Goal: Task Accomplishment & Management: Manage account settings

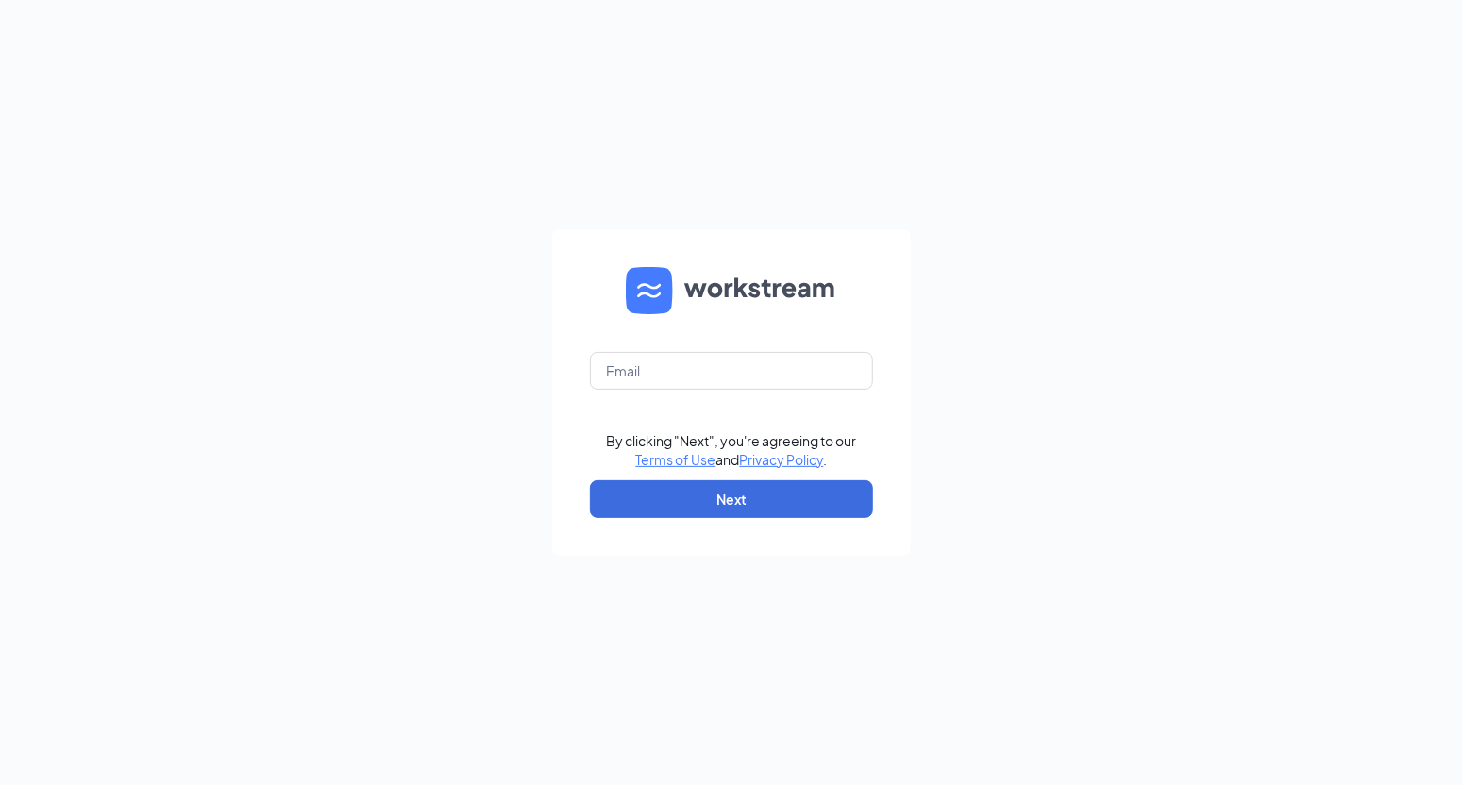
type input "[EMAIL_ADDRESS][PERSON_NAME][DOMAIN_NAME]"
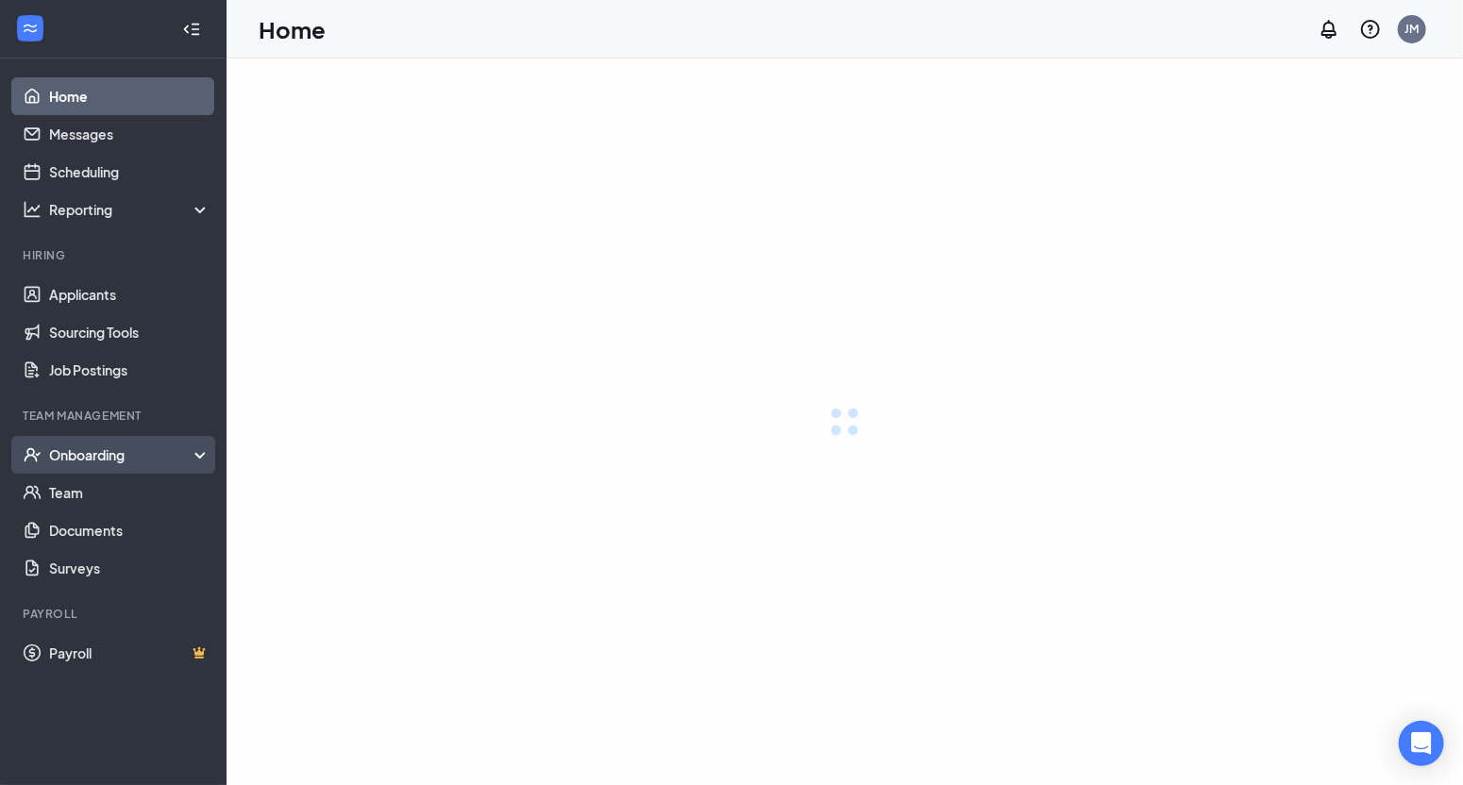
click at [90, 456] on div "Onboarding" at bounding box center [130, 455] width 162 height 19
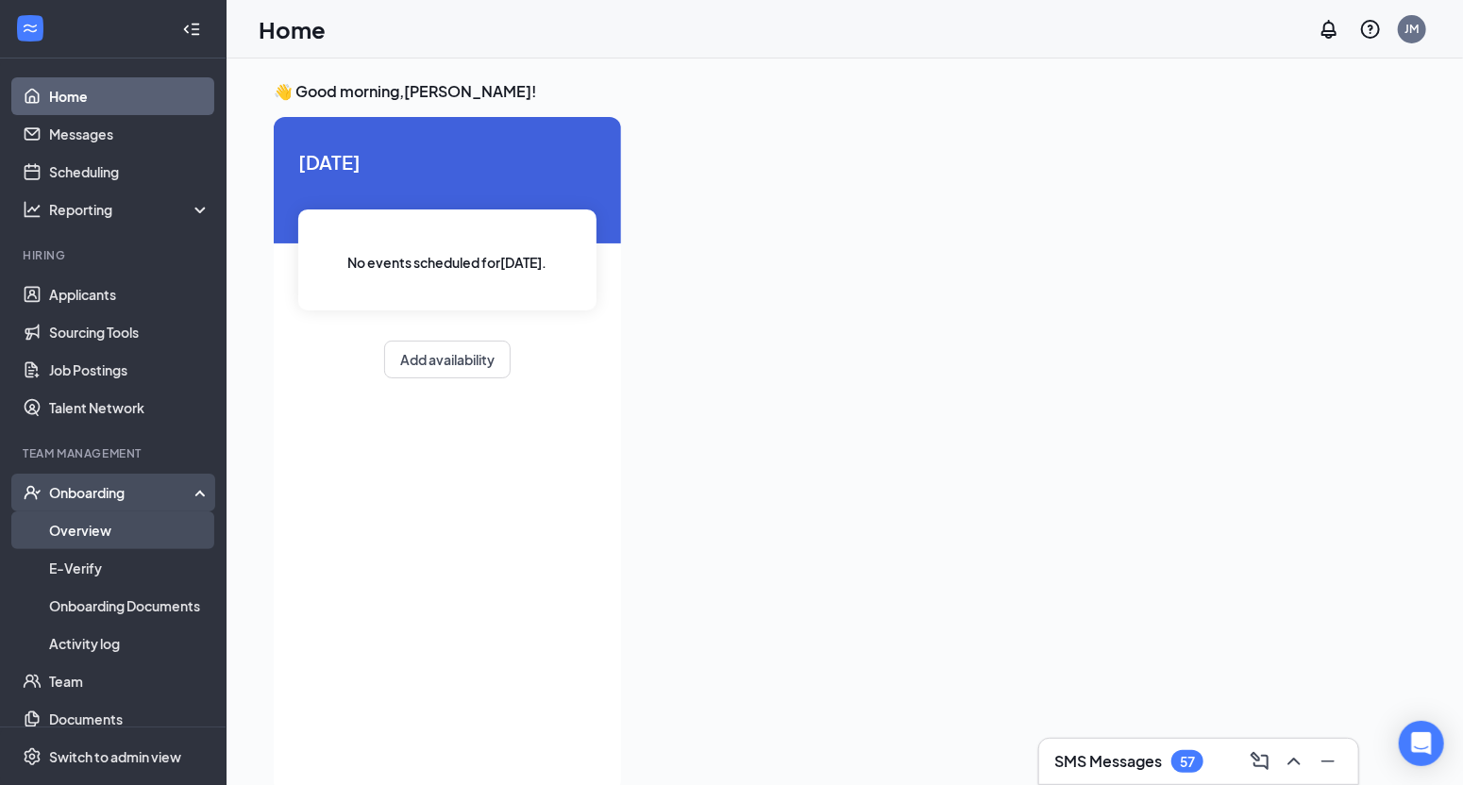
click at [78, 531] on link "Overview" at bounding box center [129, 531] width 161 height 38
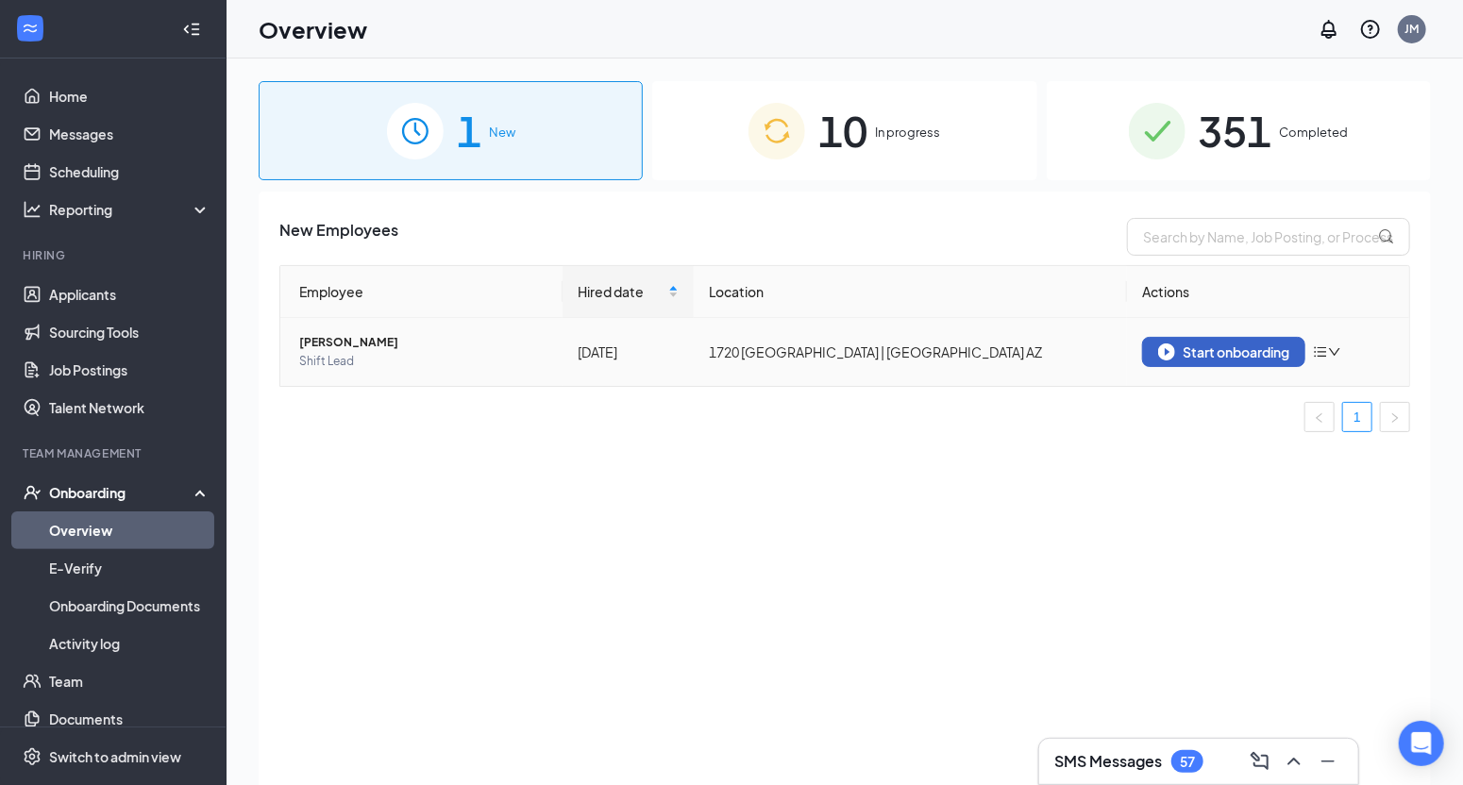
click at [1228, 351] on div "Start onboarding" at bounding box center [1223, 352] width 131 height 17
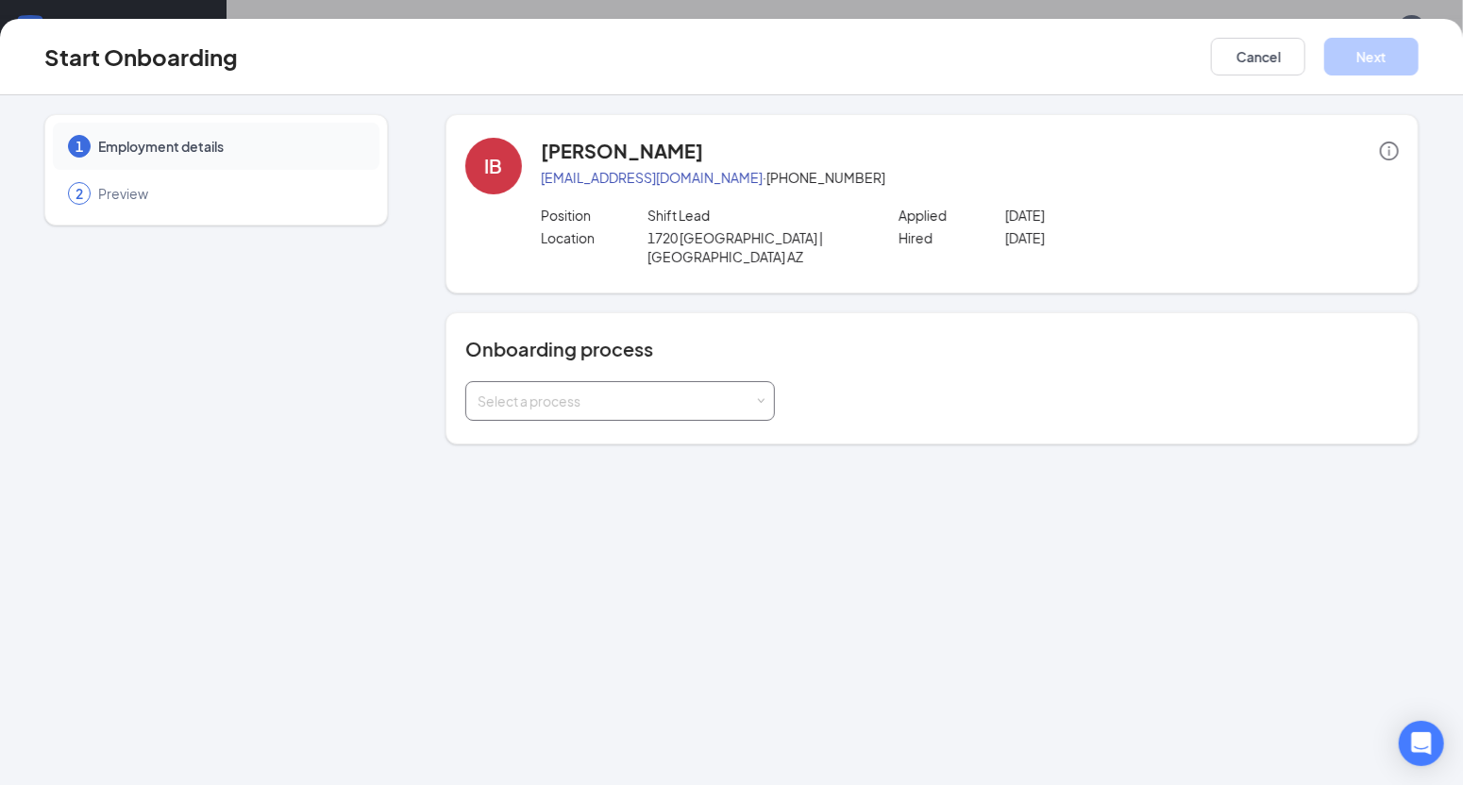
click at [765, 397] on span at bounding box center [760, 401] width 8 height 8
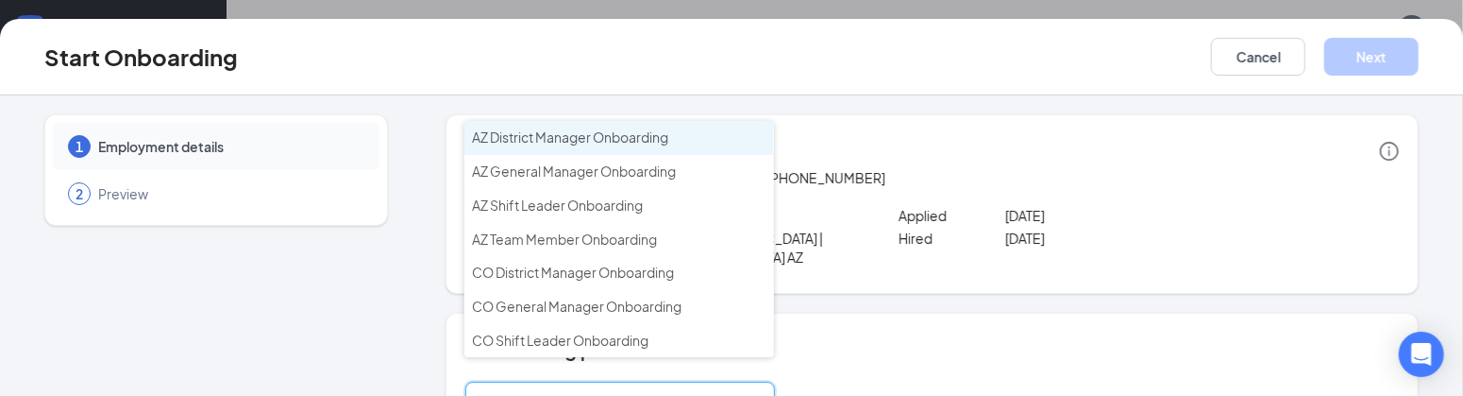
click at [1255, 336] on h4 "Onboarding process" at bounding box center [932, 349] width 934 height 26
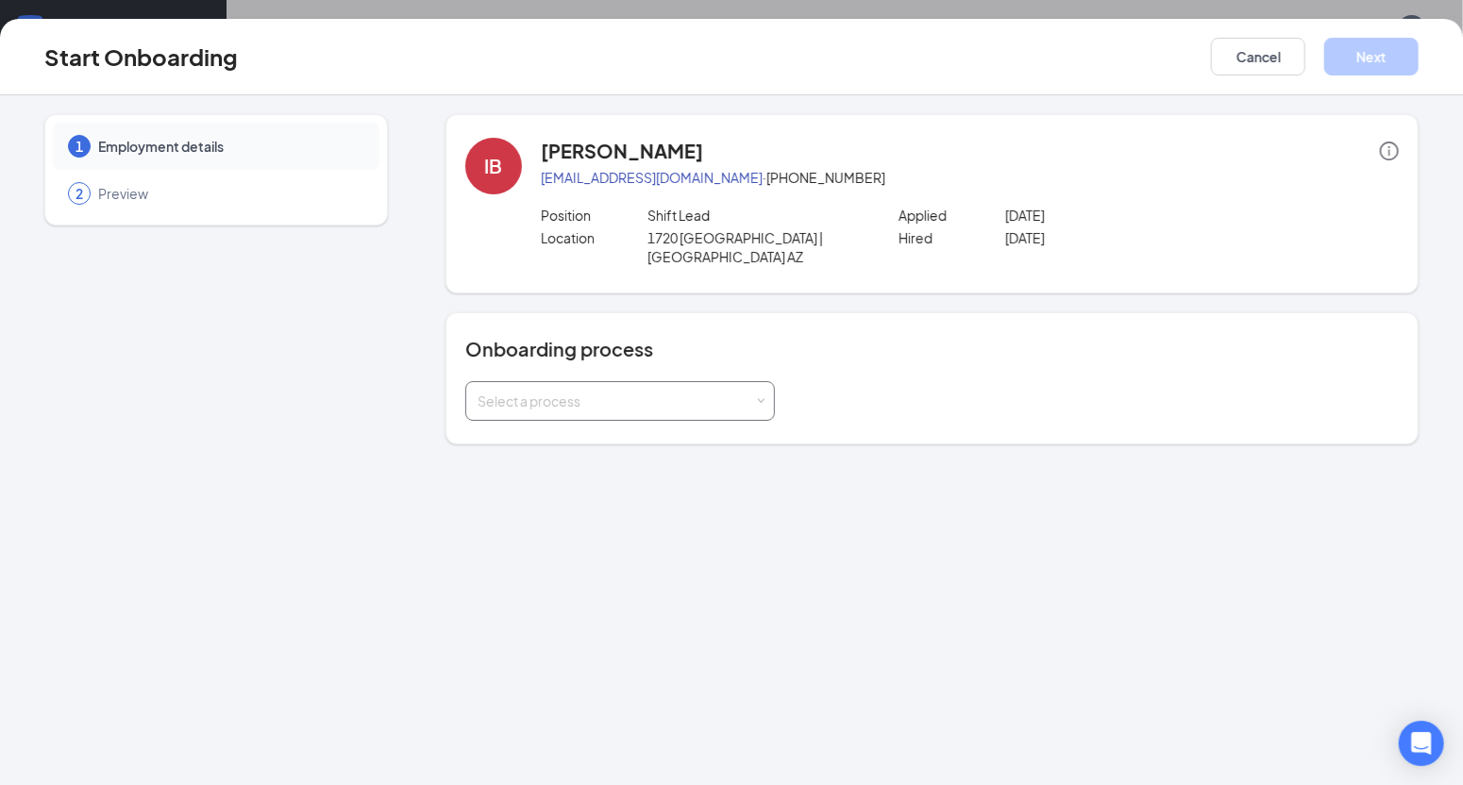
click at [766, 381] on div "Select a process" at bounding box center [620, 401] width 310 height 40
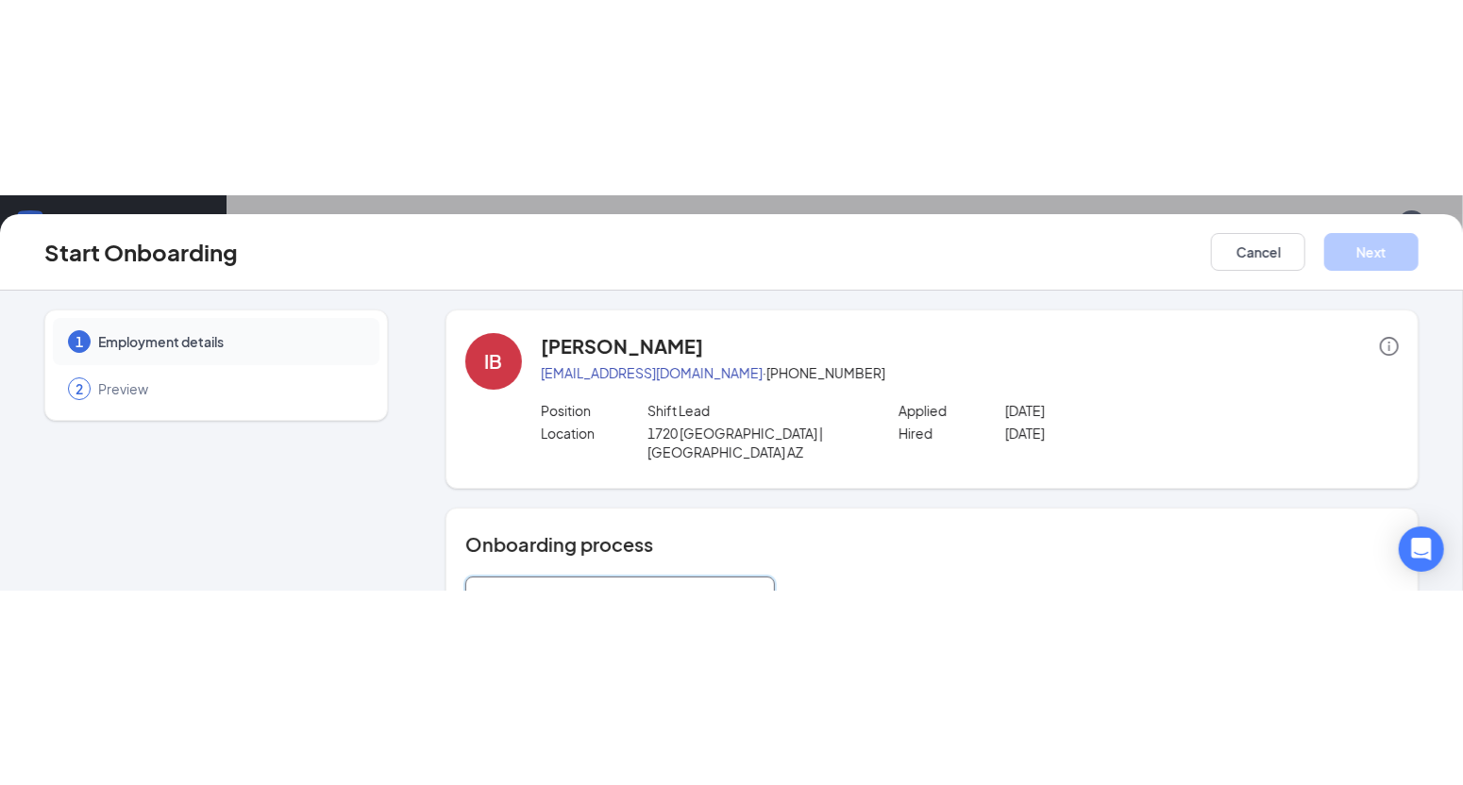
scroll to position [46, 0]
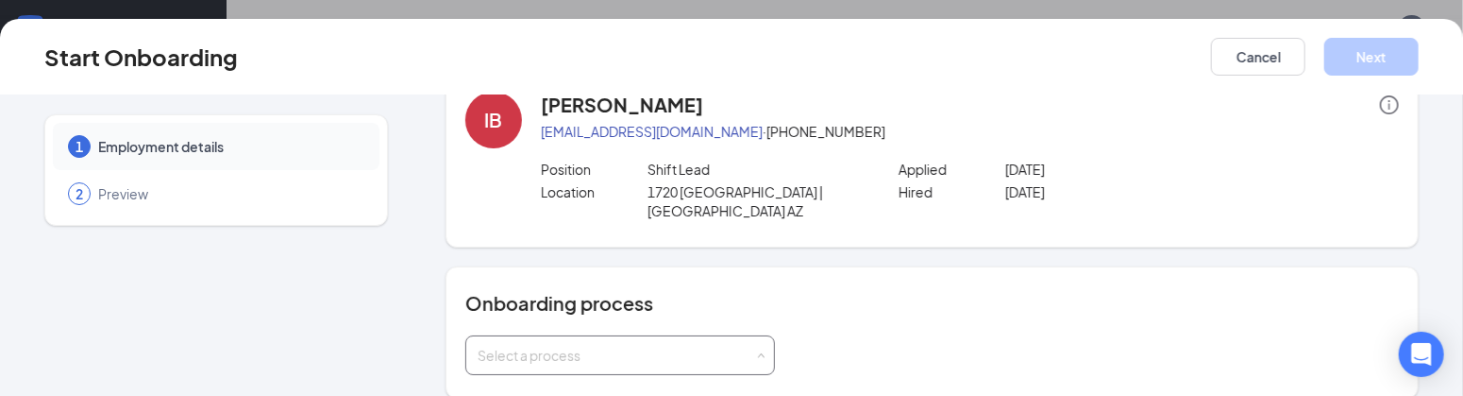
click at [769, 335] on div "Select a process" at bounding box center [620, 355] width 310 height 40
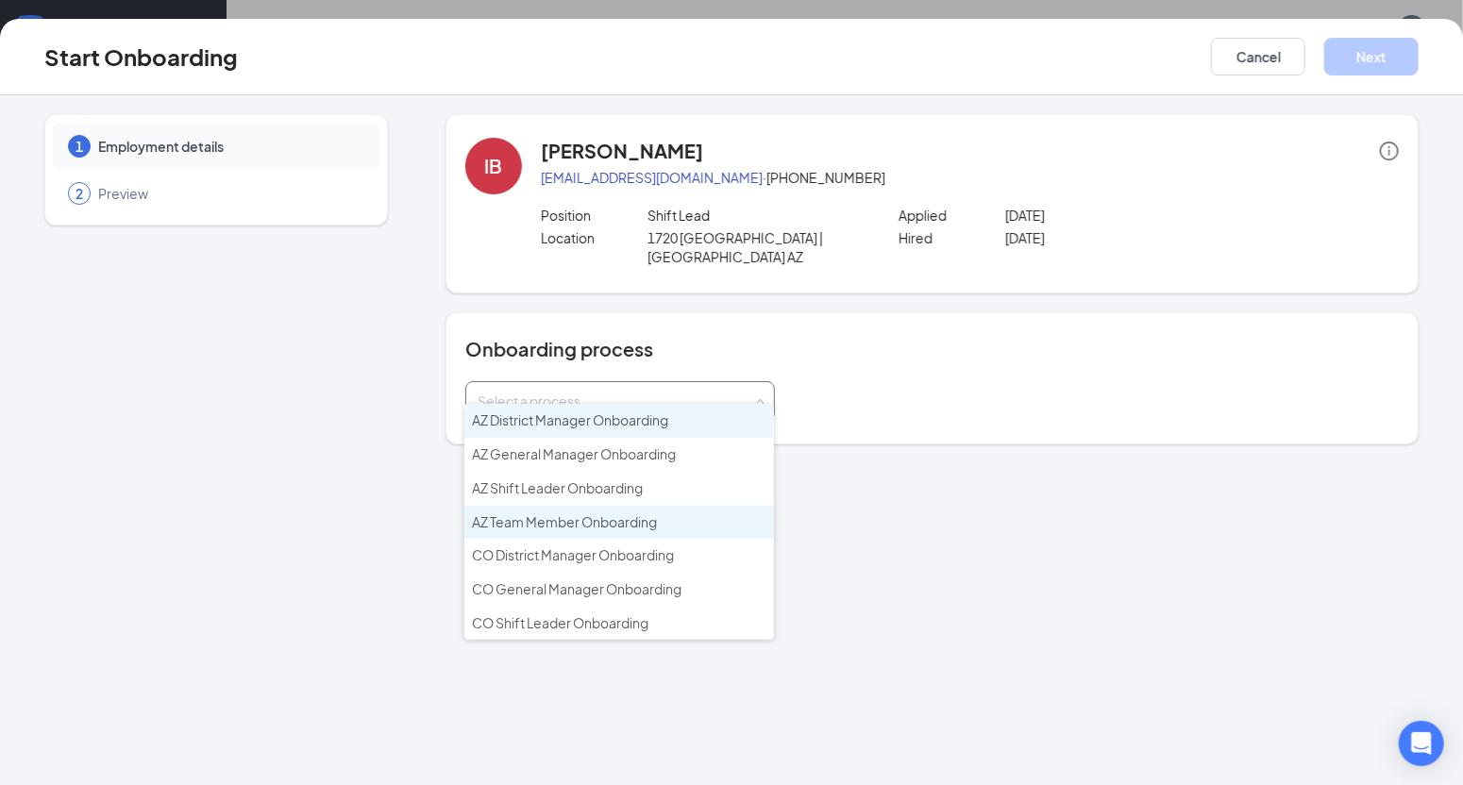
click at [639, 524] on span "AZ Team Member Onboarding" at bounding box center [564, 522] width 185 height 17
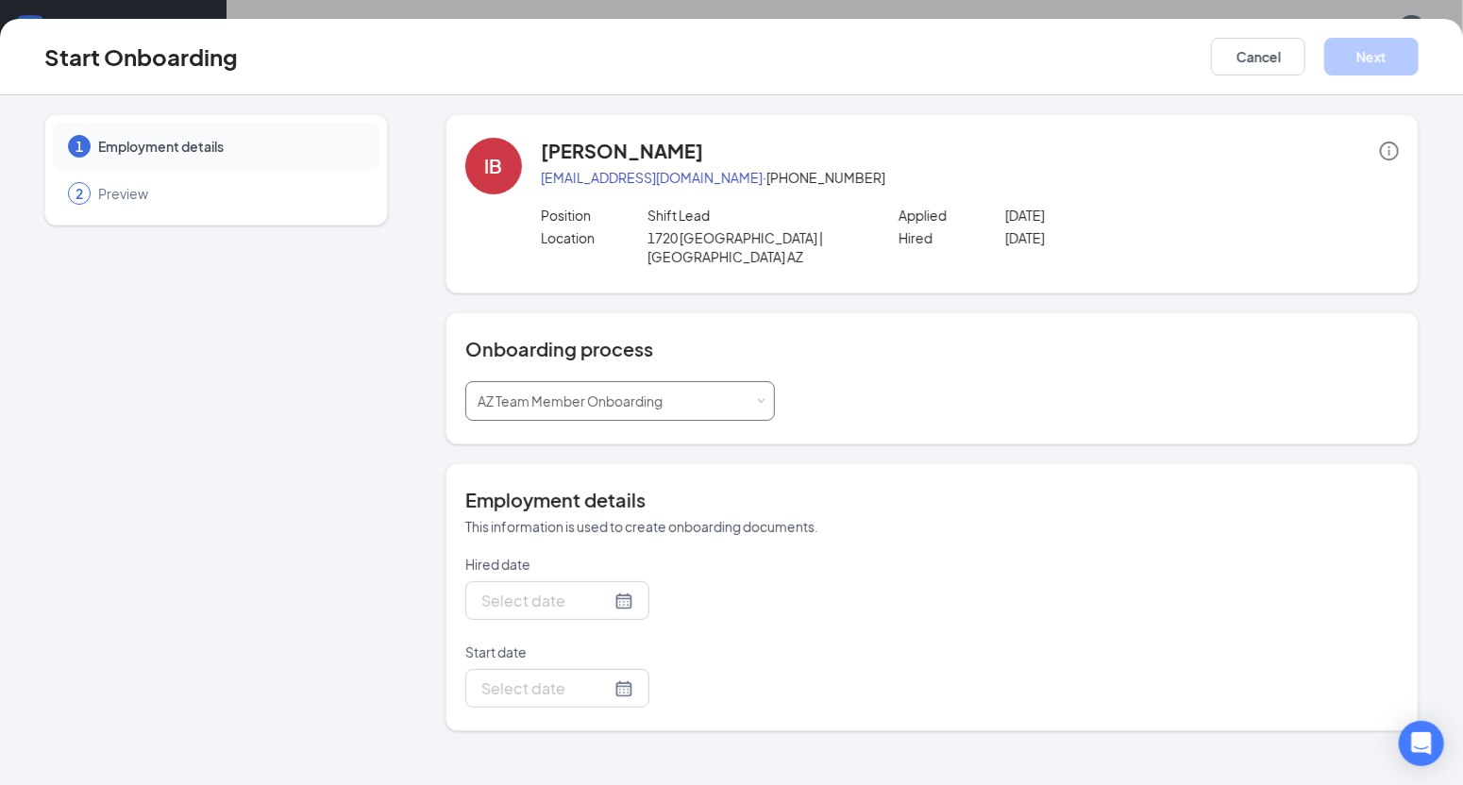
type input "[DATE]"
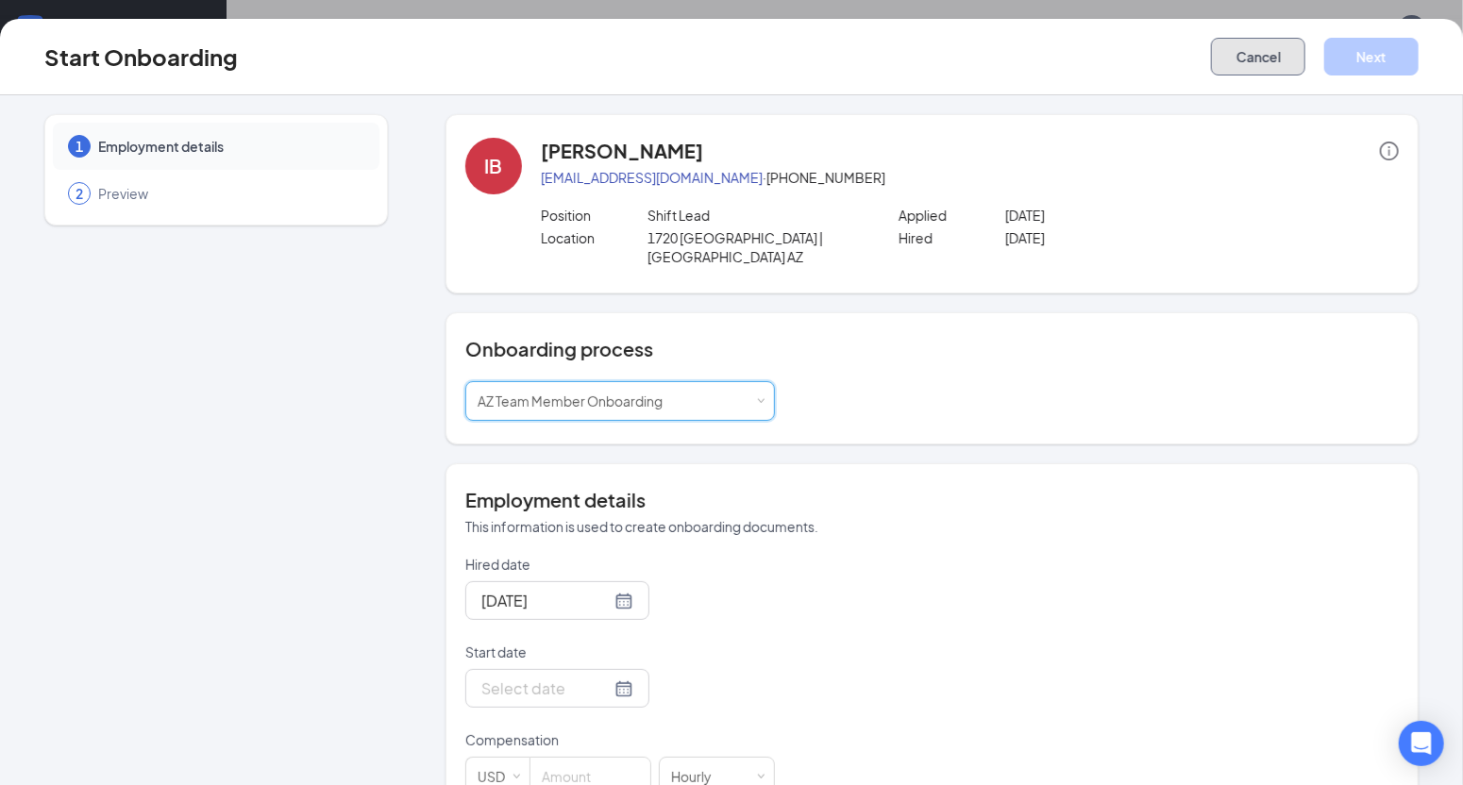
click at [1279, 48] on button "Cancel" at bounding box center [1258, 57] width 94 height 38
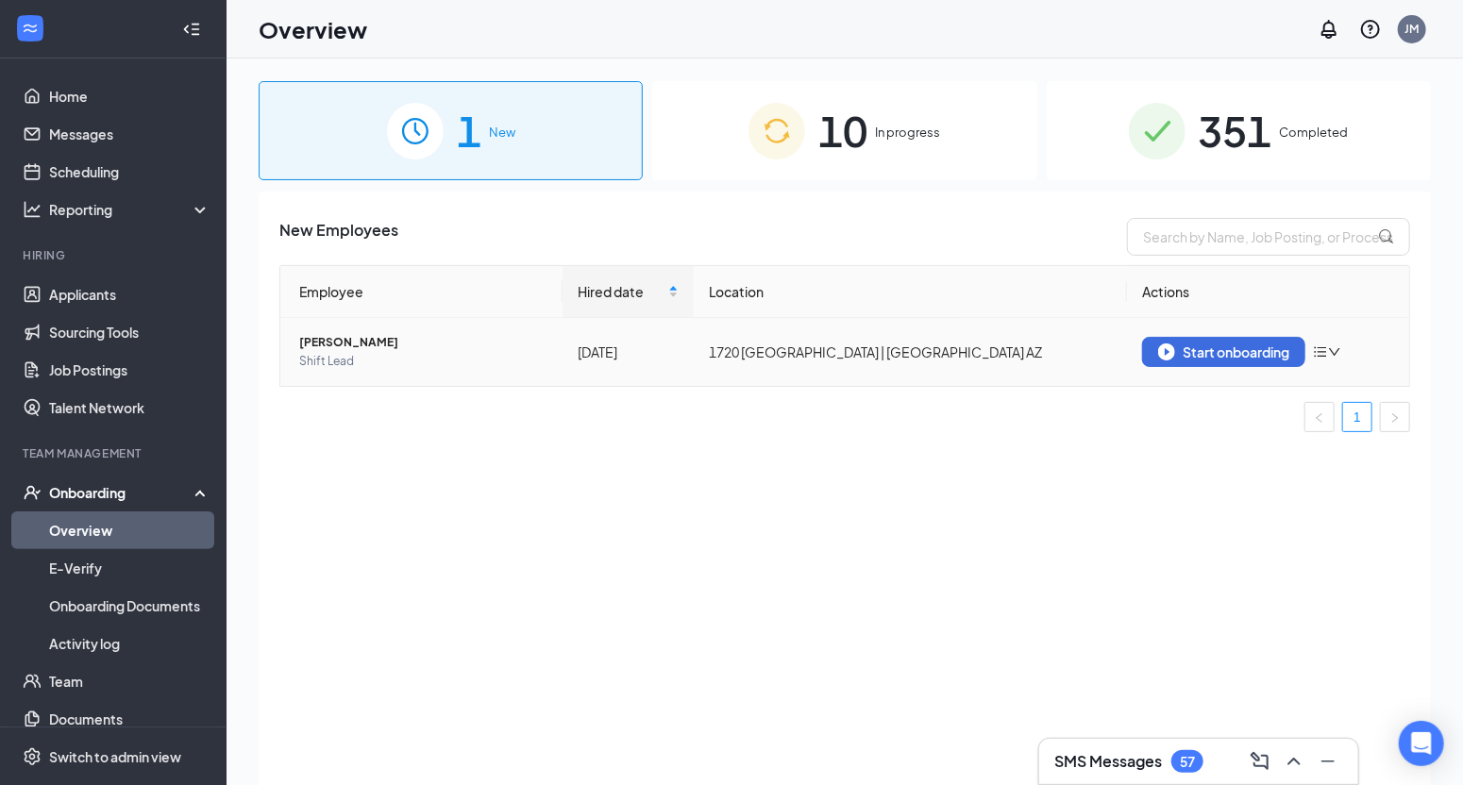
click at [1341, 351] on icon "down" at bounding box center [1334, 352] width 13 height 13
click at [1173, 388] on div "Remove from onboarding" at bounding box center [1229, 390] width 204 height 19
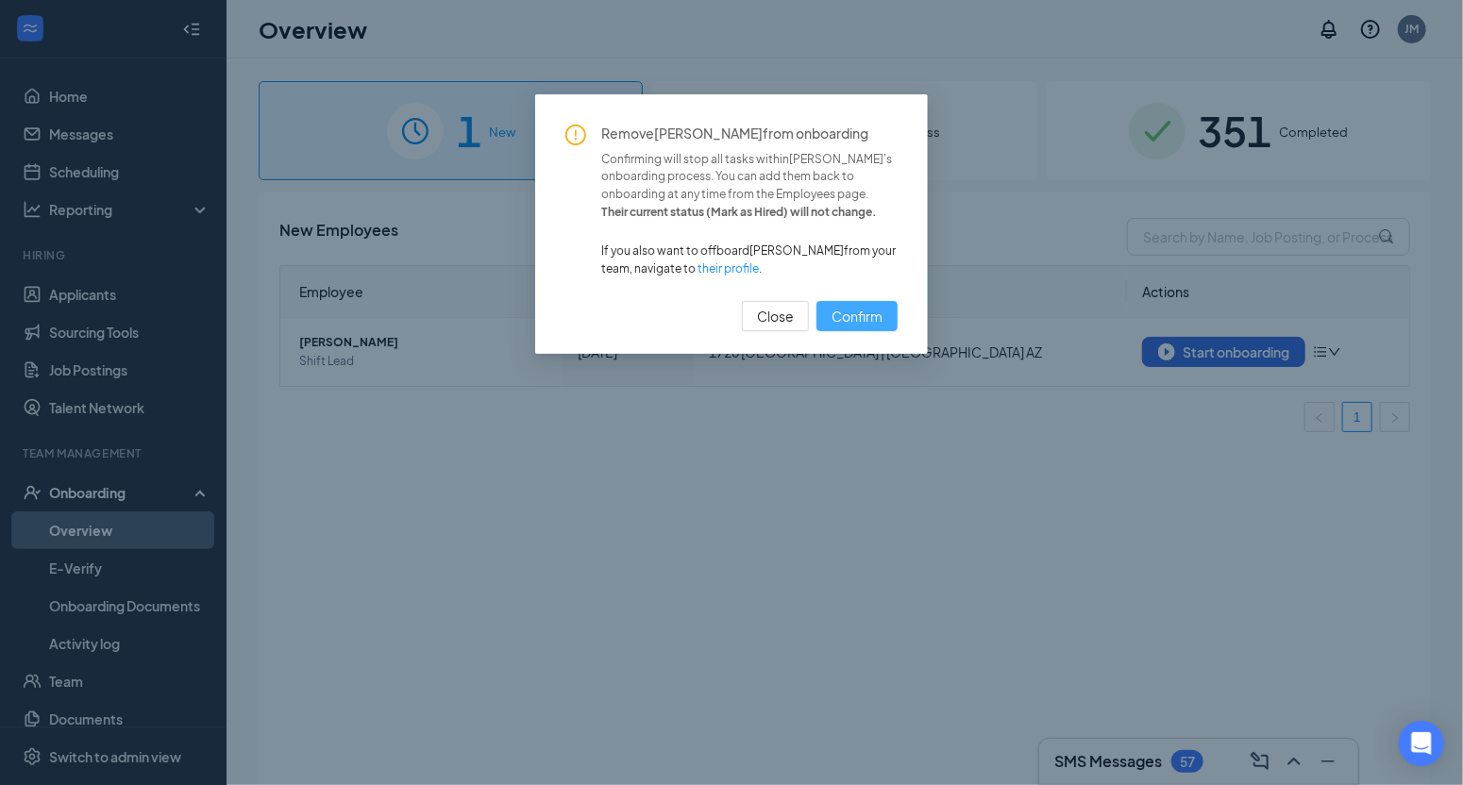
click at [883, 310] on span "Confirm" at bounding box center [857, 316] width 51 height 21
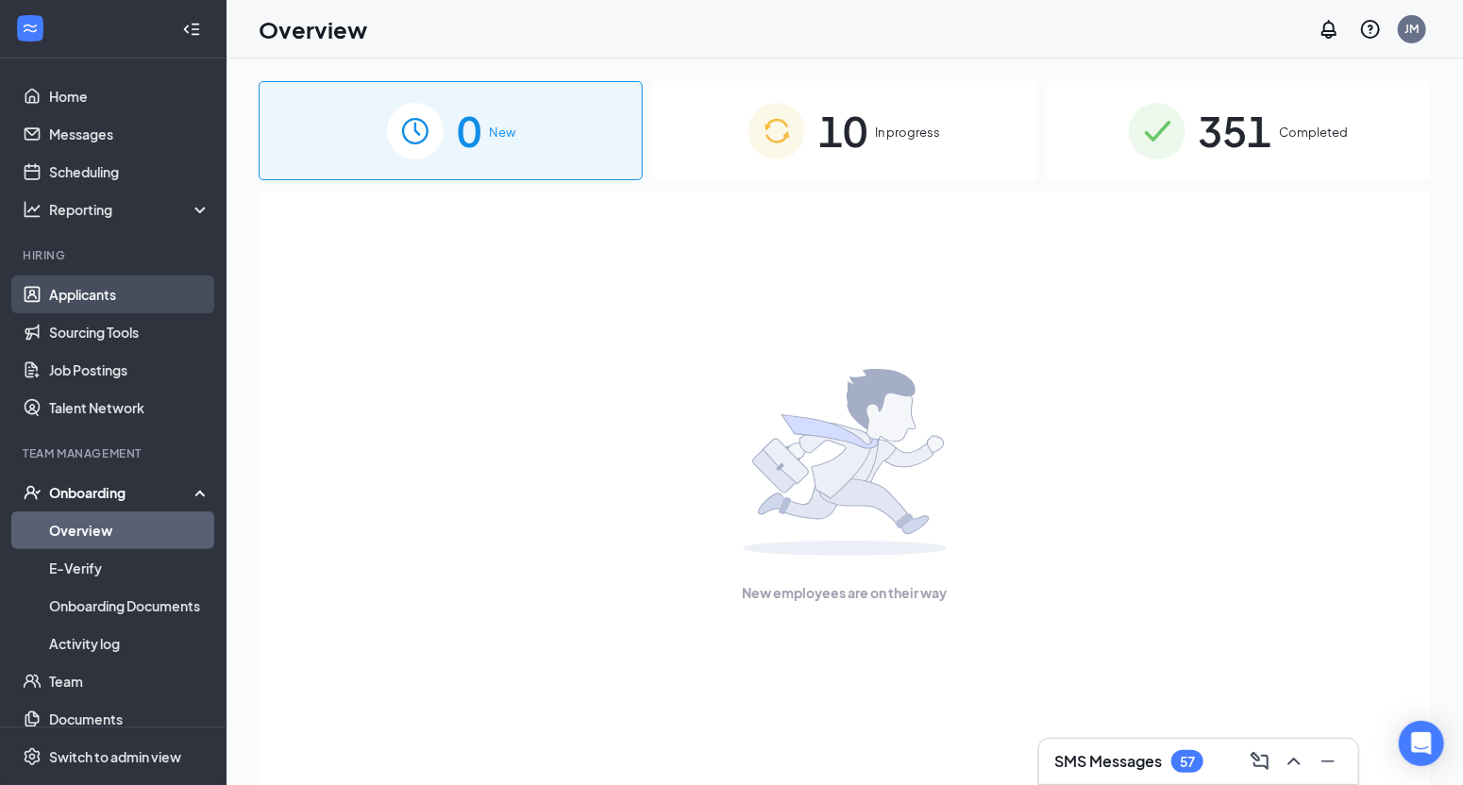
click at [70, 298] on link "Applicants" at bounding box center [129, 295] width 161 height 38
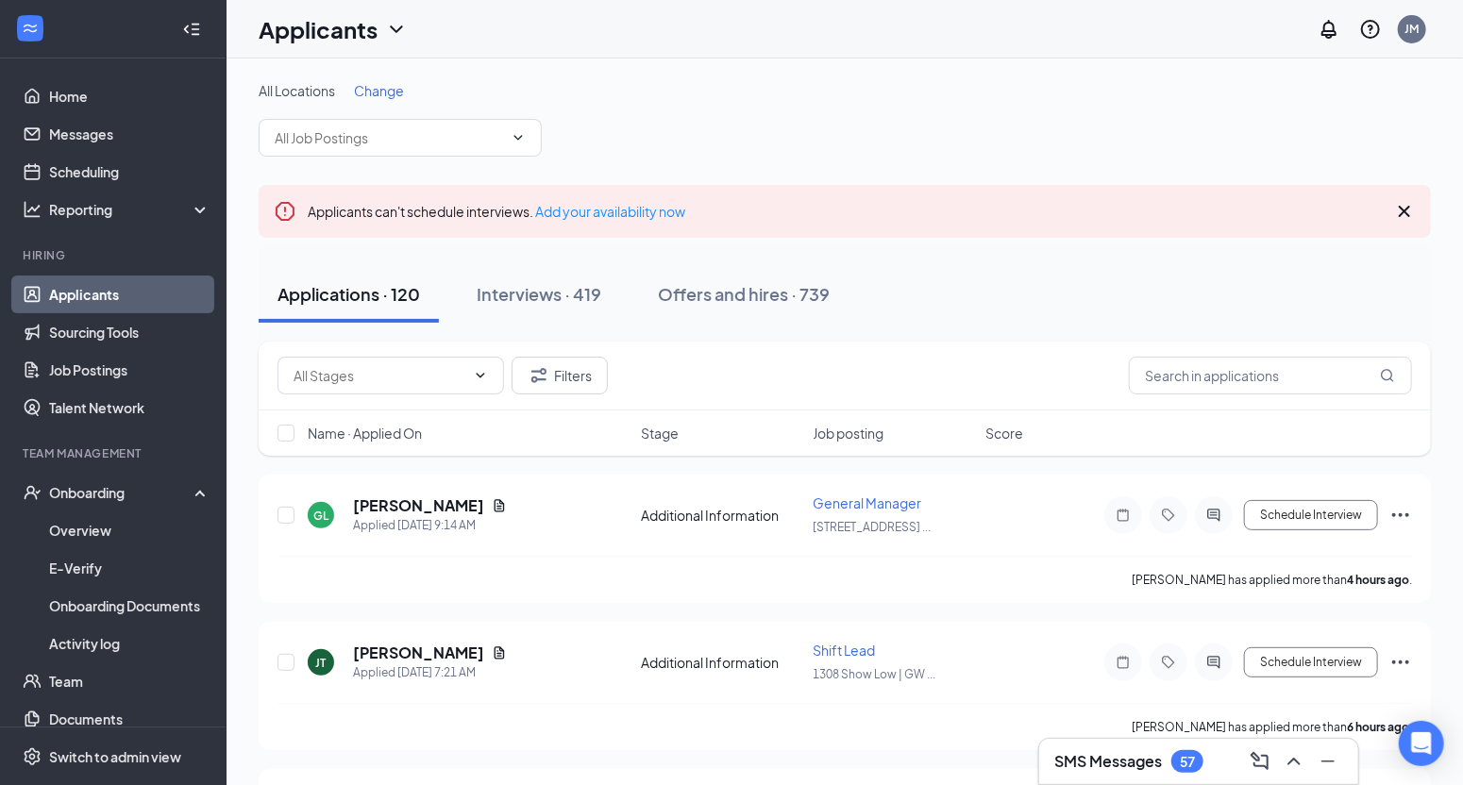
click at [384, 101] on div "All Locations Change" at bounding box center [845, 119] width 1172 height 76
click at [391, 85] on span "Change" at bounding box center [379, 90] width 50 height 17
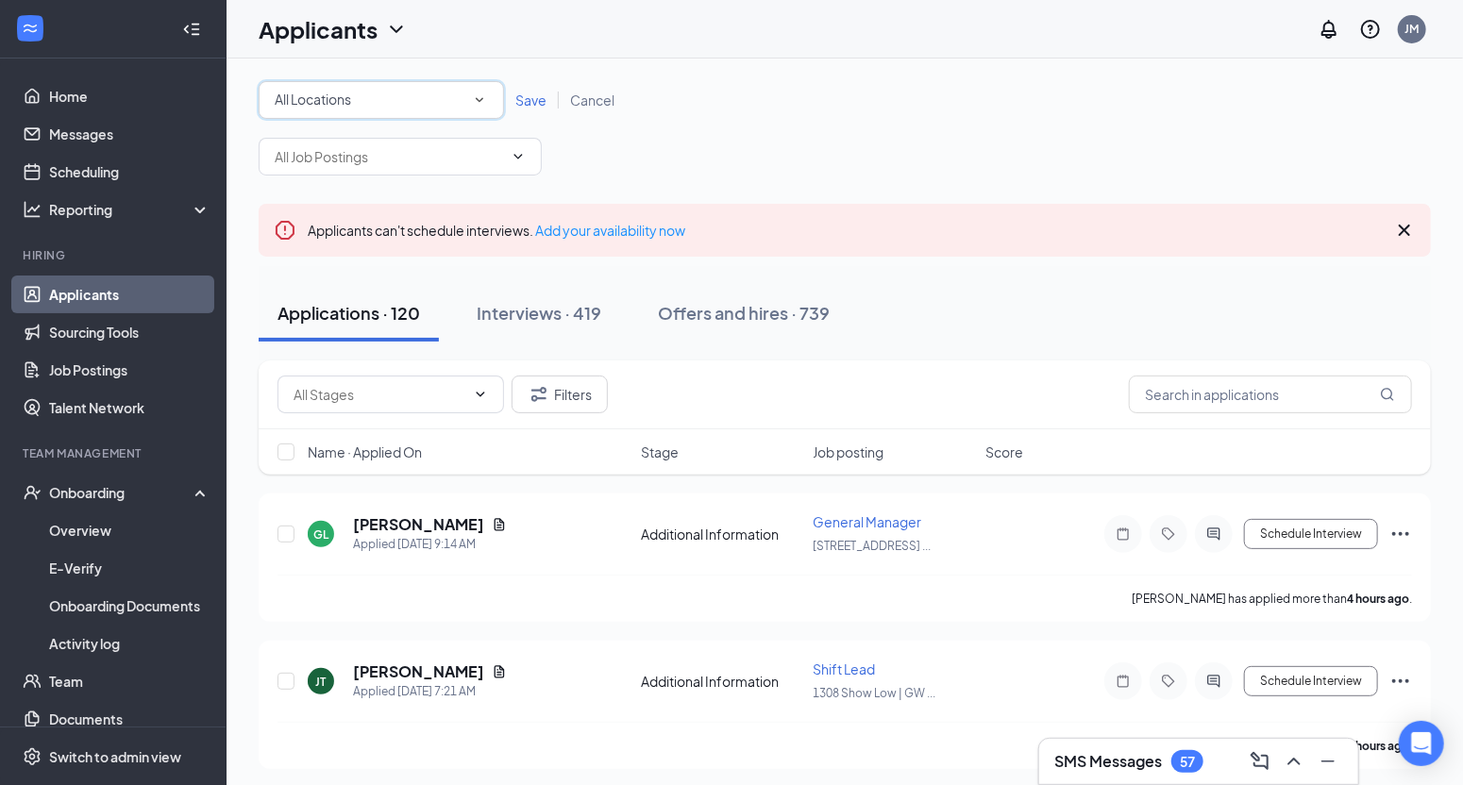
click at [325, 96] on span "All Locations" at bounding box center [313, 99] width 76 height 17
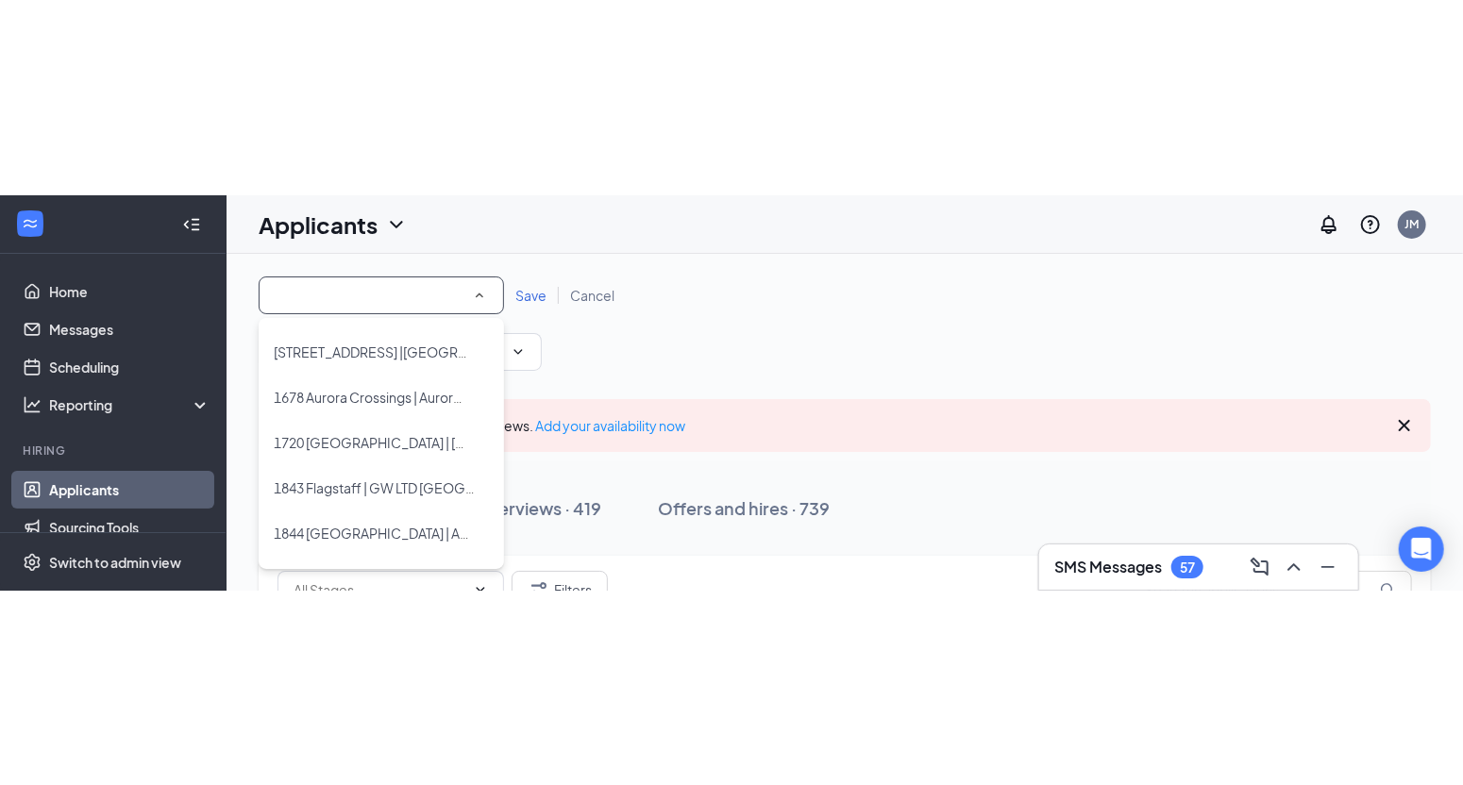
scroll to position [356, 0]
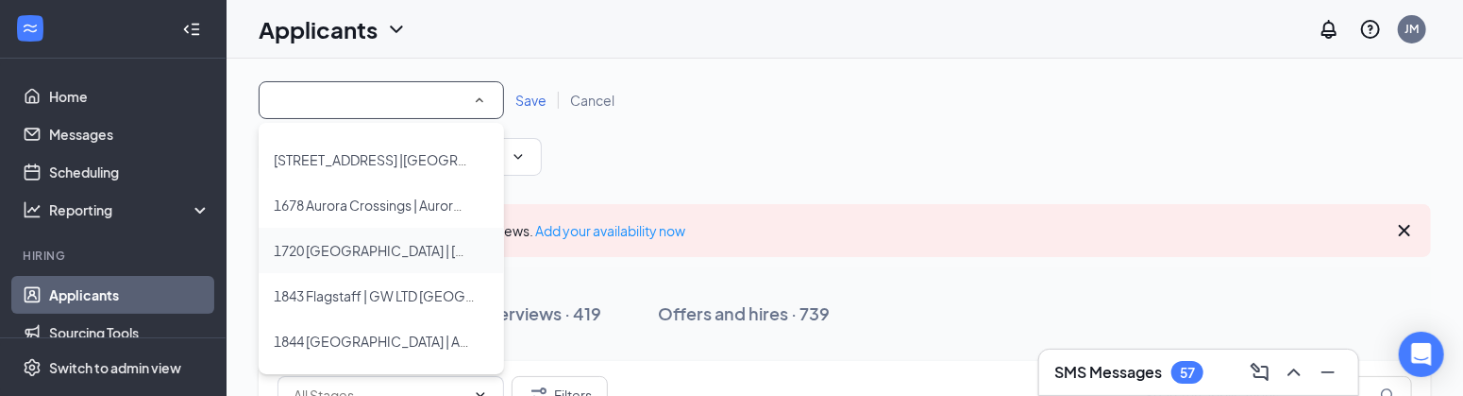
click at [330, 244] on span "1720 [GEOGRAPHIC_DATA] | [GEOGRAPHIC_DATA] AZ" at bounding box center [440, 250] width 333 height 17
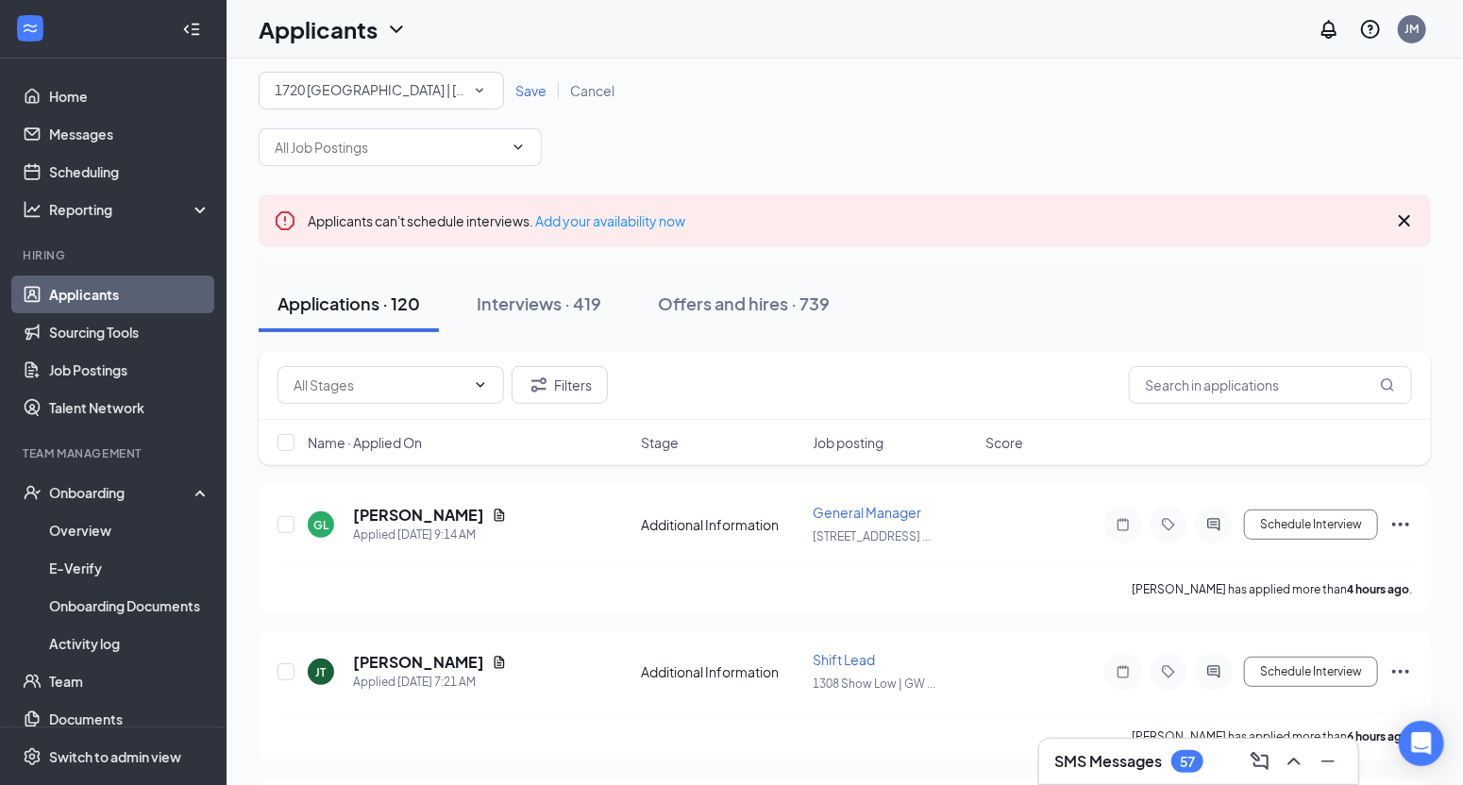
scroll to position [8, 0]
click at [530, 90] on span "Save" at bounding box center [530, 92] width 31 height 17
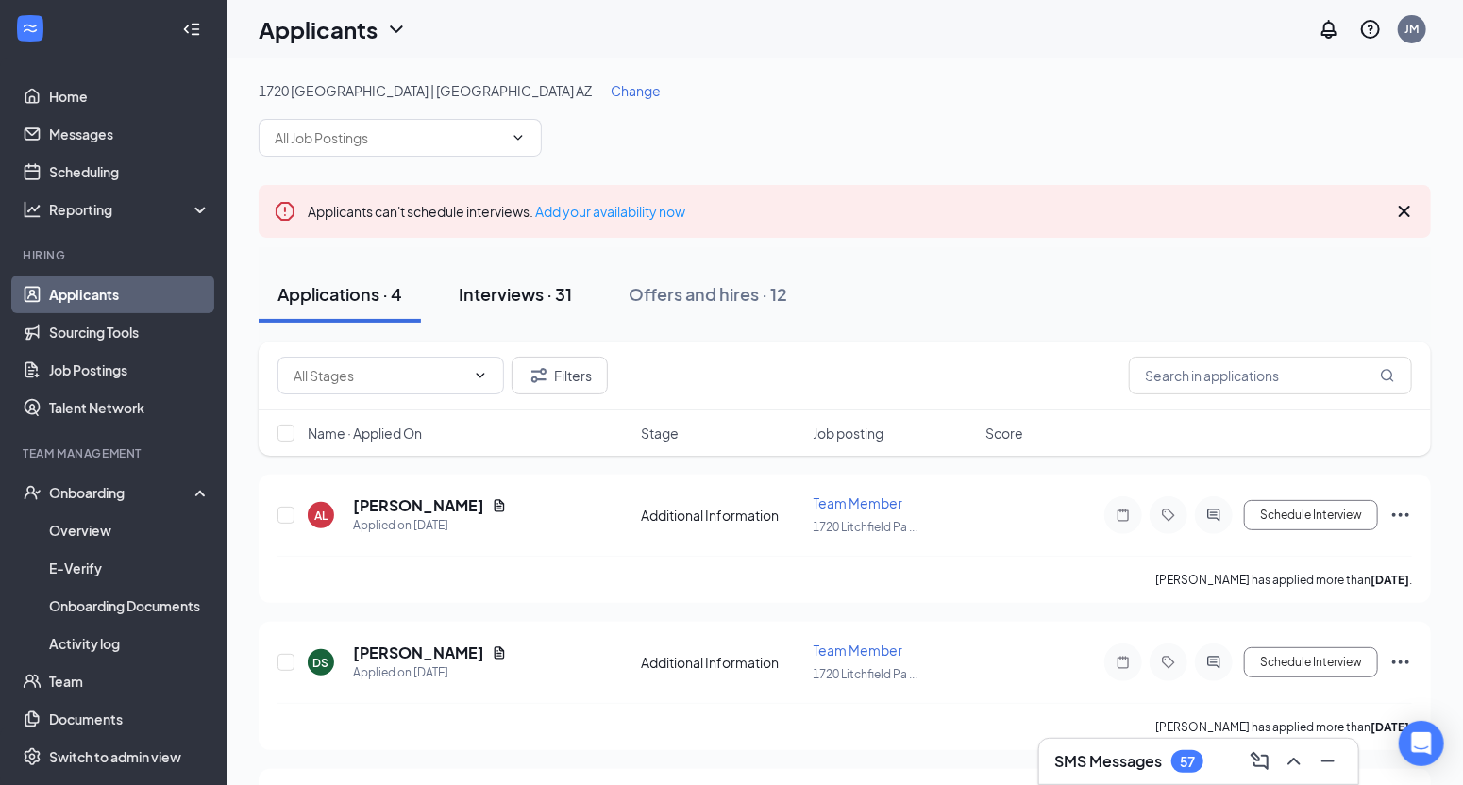
click at [503, 286] on div "Interviews · 31" at bounding box center [515, 294] width 113 height 24
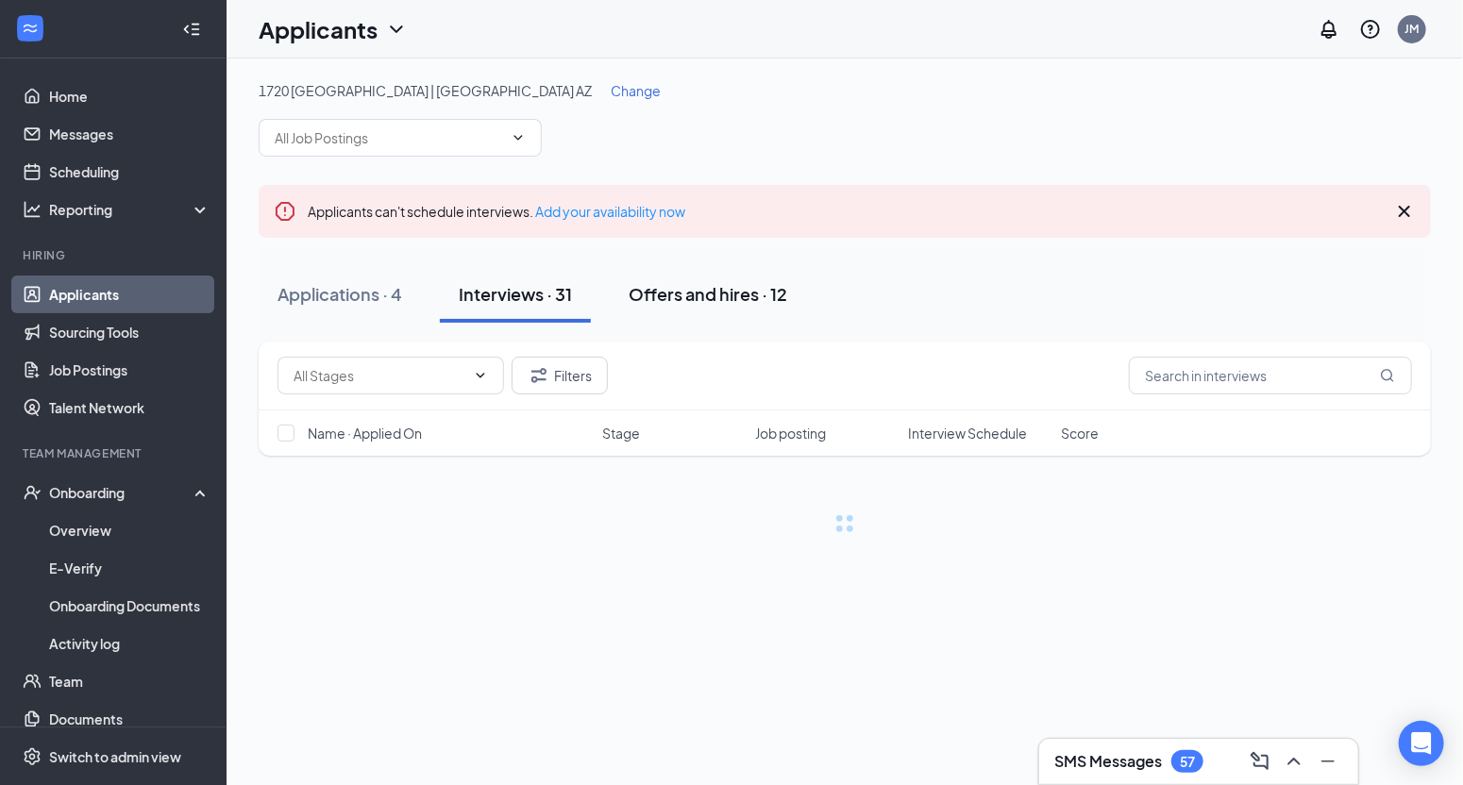
click at [723, 304] on div "Offers and hires · 12" at bounding box center [708, 294] width 159 height 24
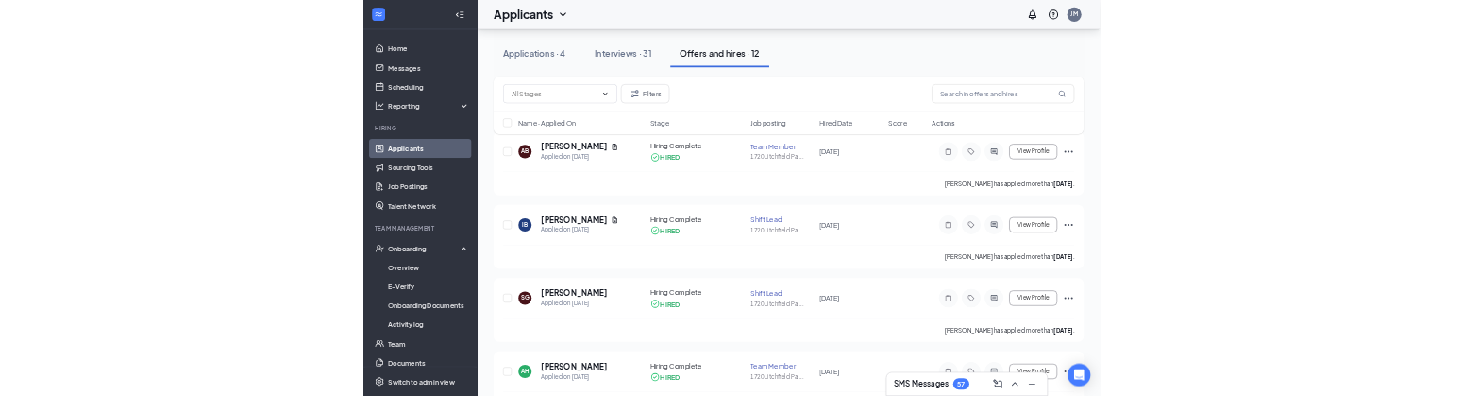
scroll to position [229, 0]
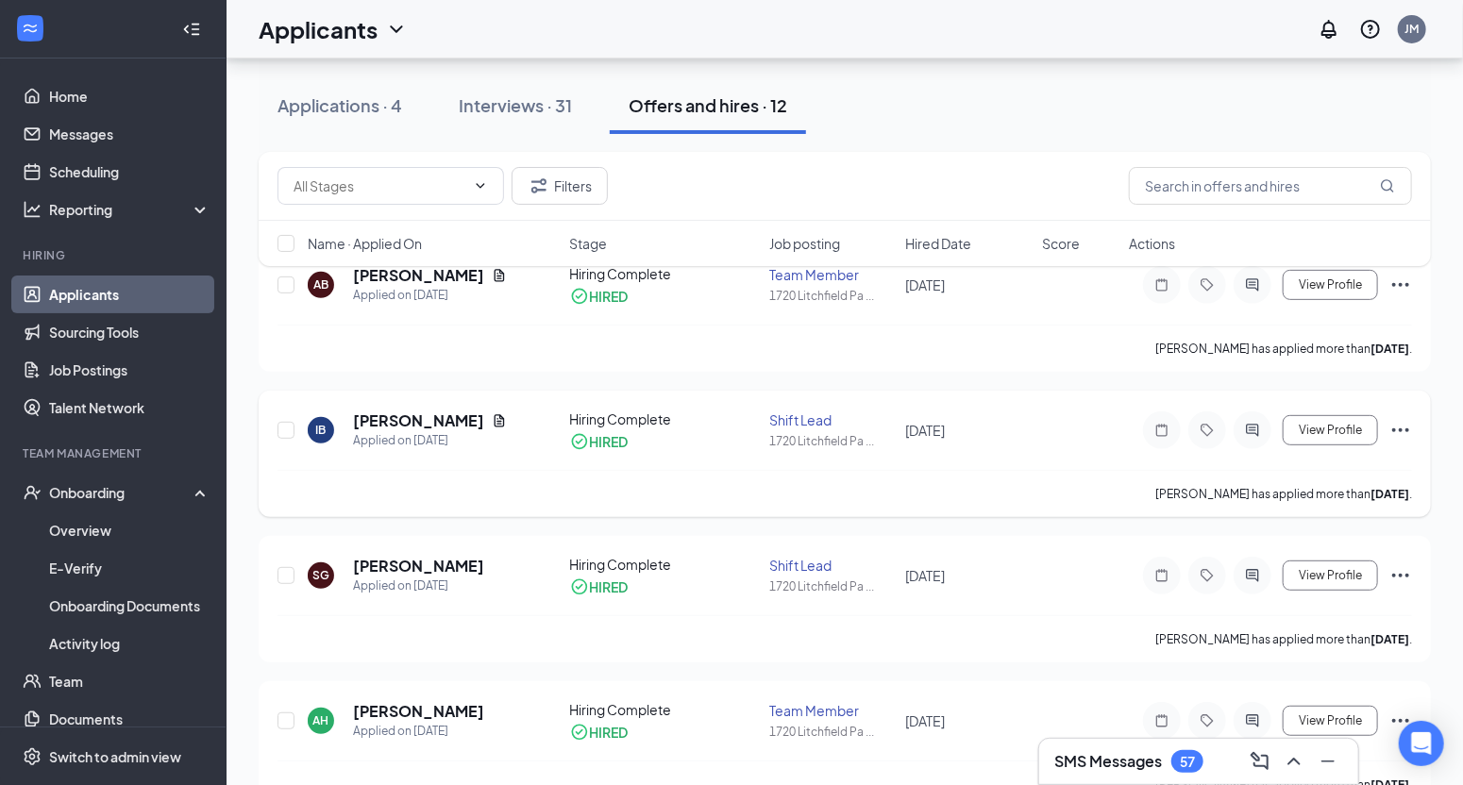
click at [1403, 431] on icon "Ellipses" at bounding box center [1401, 430] width 23 height 23
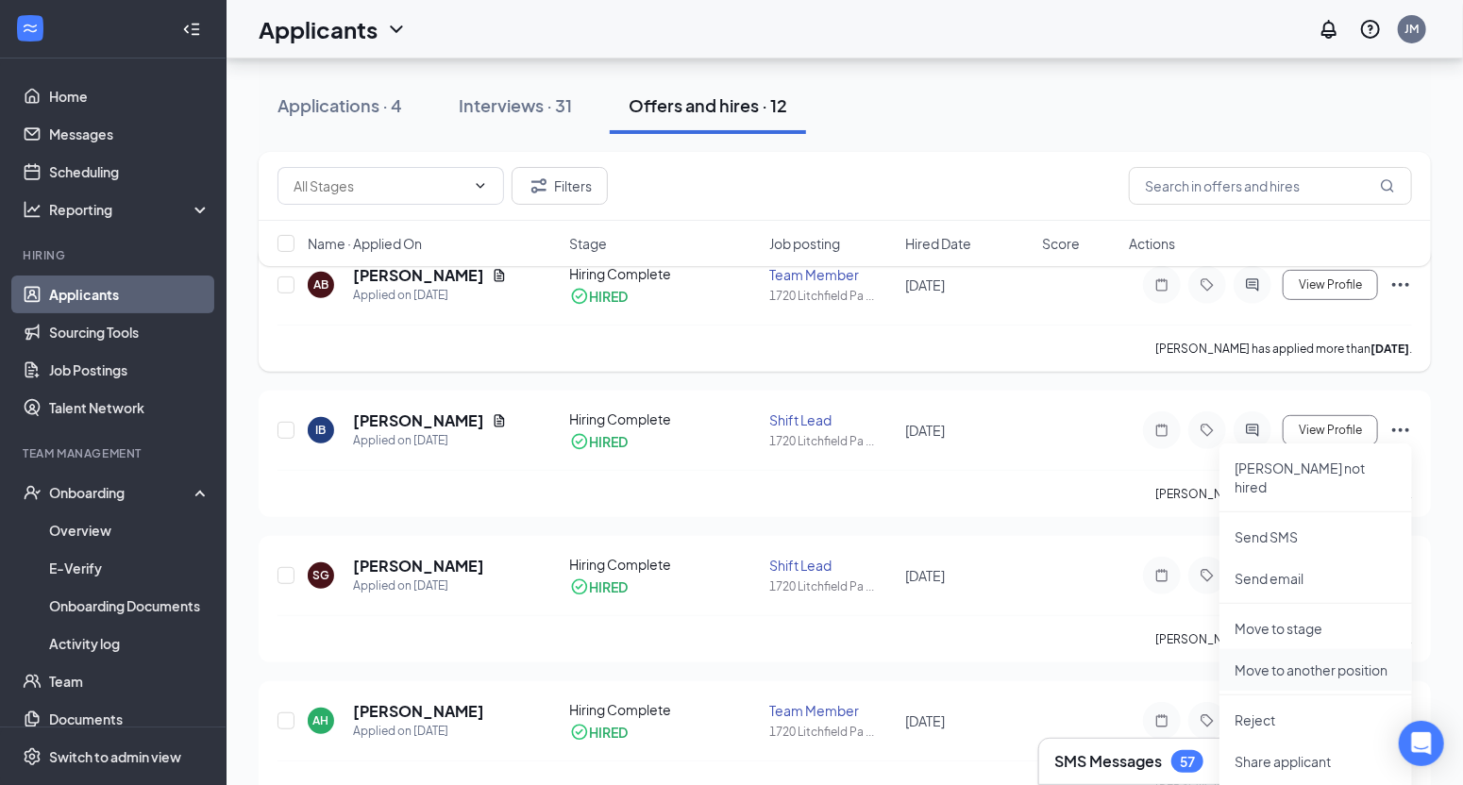
click at [1375, 661] on p "Move to another position" at bounding box center [1316, 670] width 162 height 19
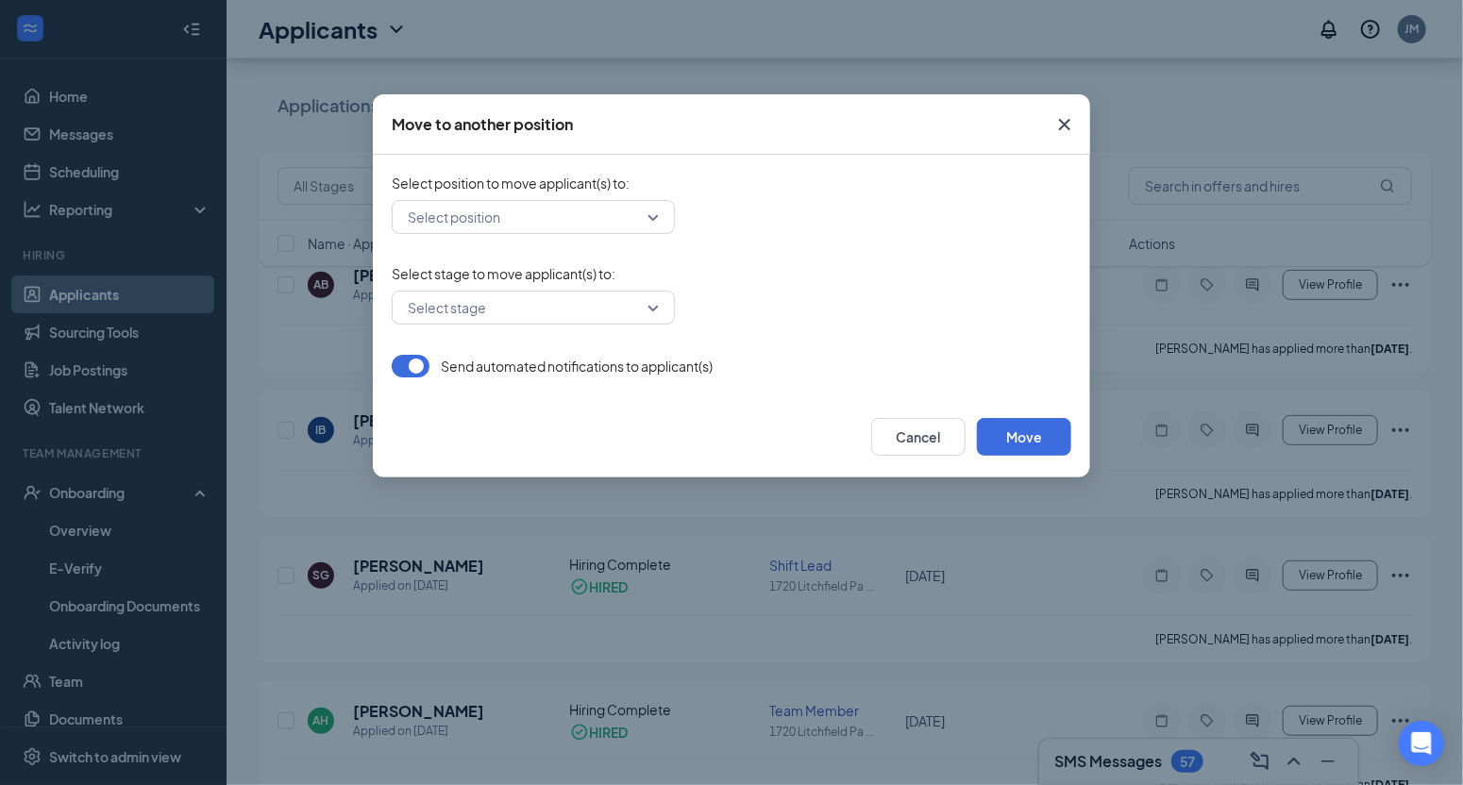
click at [631, 217] on input "search" at bounding box center [526, 217] width 247 height 32
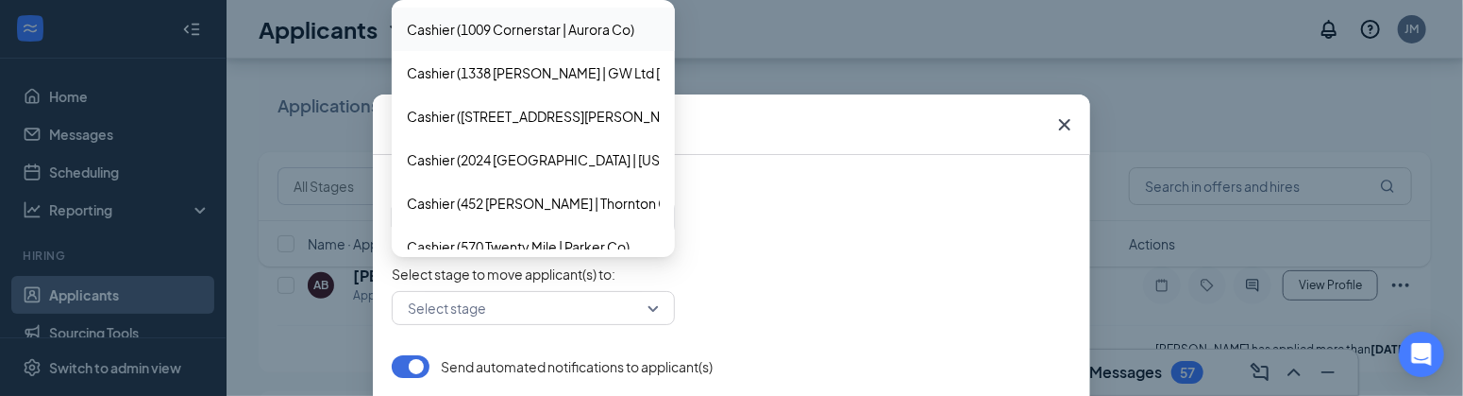
click at [753, 226] on div "Select position 72771 171450 Cashier (1009 Cornerstar | Aurora Co) Cashier (133…" at bounding box center [732, 217] width 680 height 34
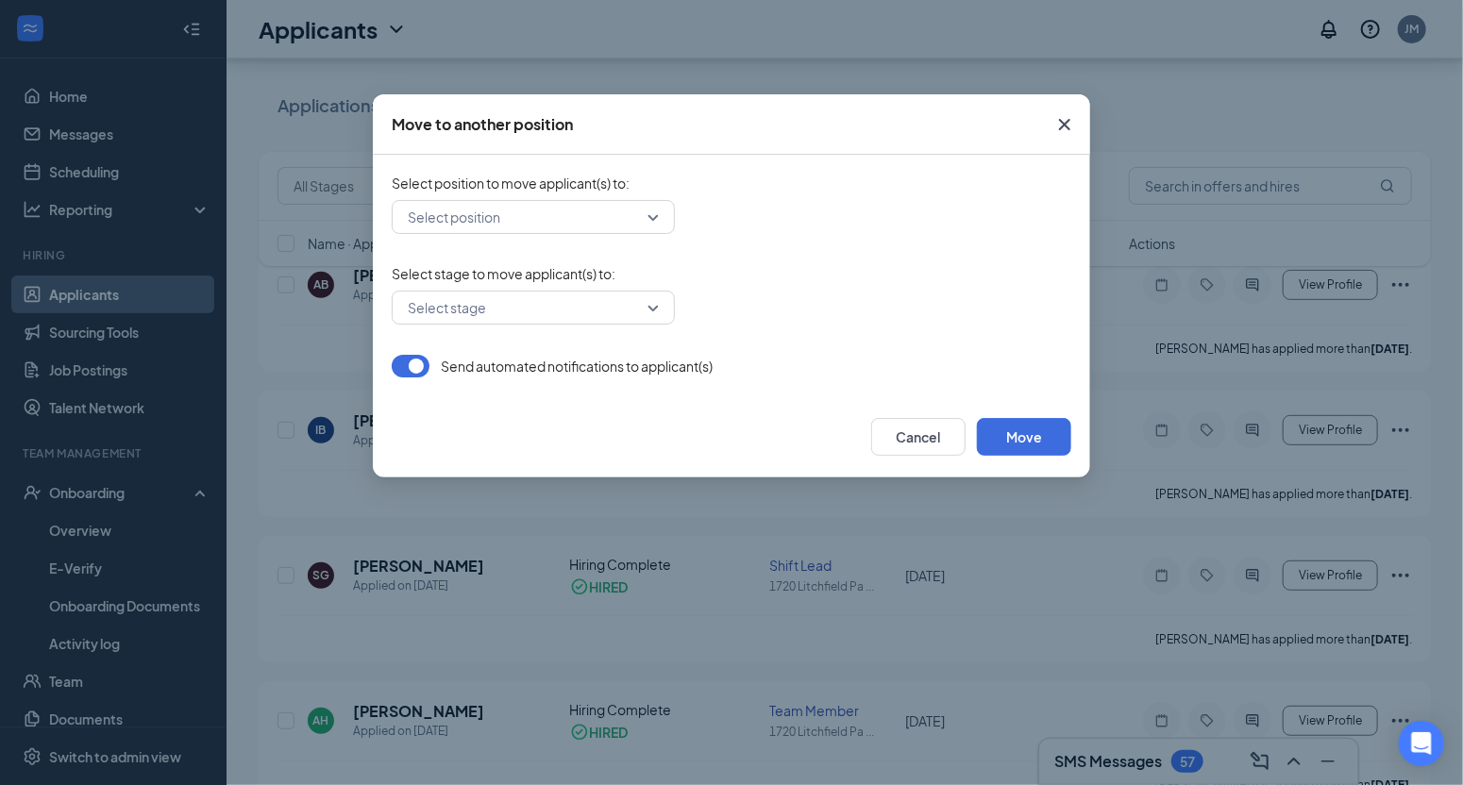
click at [666, 219] on div "Select position" at bounding box center [533, 217] width 283 height 34
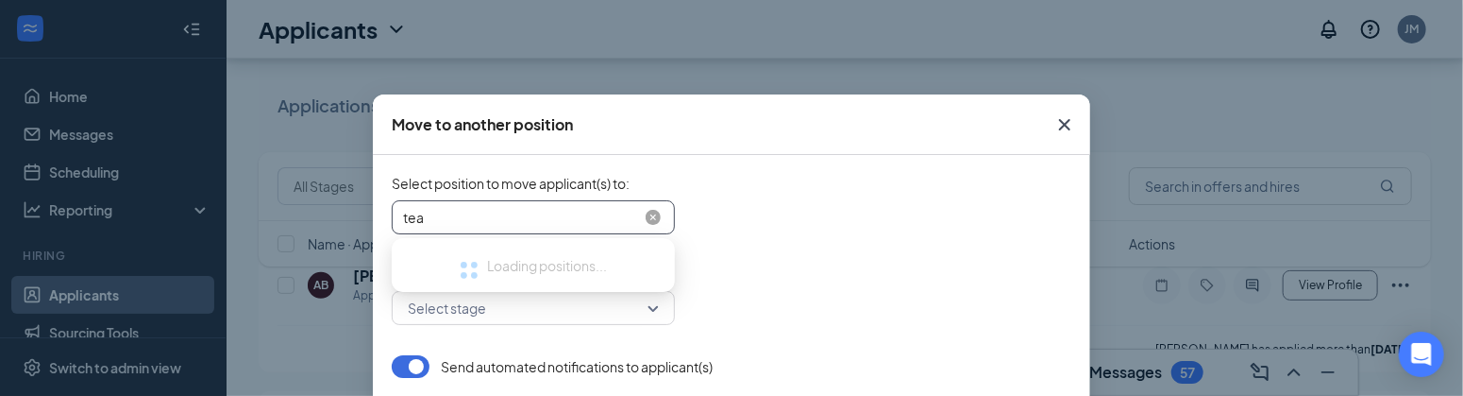
type input "team"
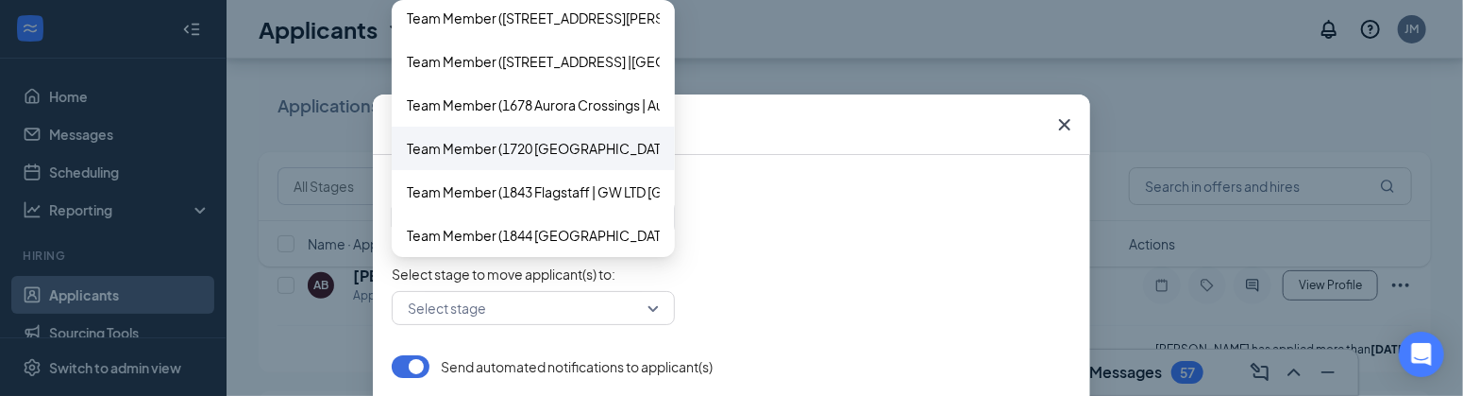
click at [583, 147] on span "Team Member (1720 [GEOGRAPHIC_DATA] | [GEOGRAPHIC_DATA] [GEOGRAPHIC_DATA])" at bounding box center [684, 148] width 554 height 21
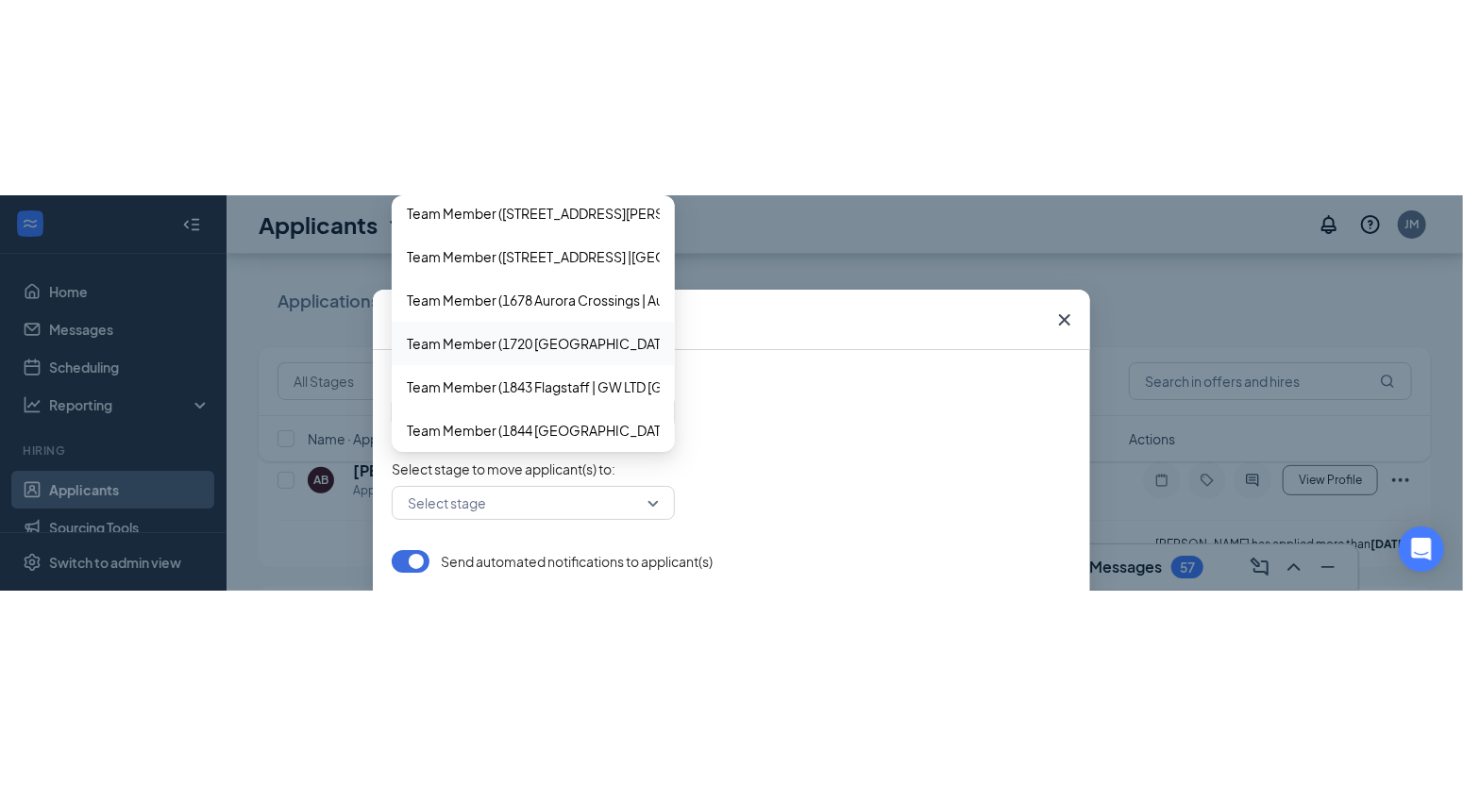
scroll to position [272, 0]
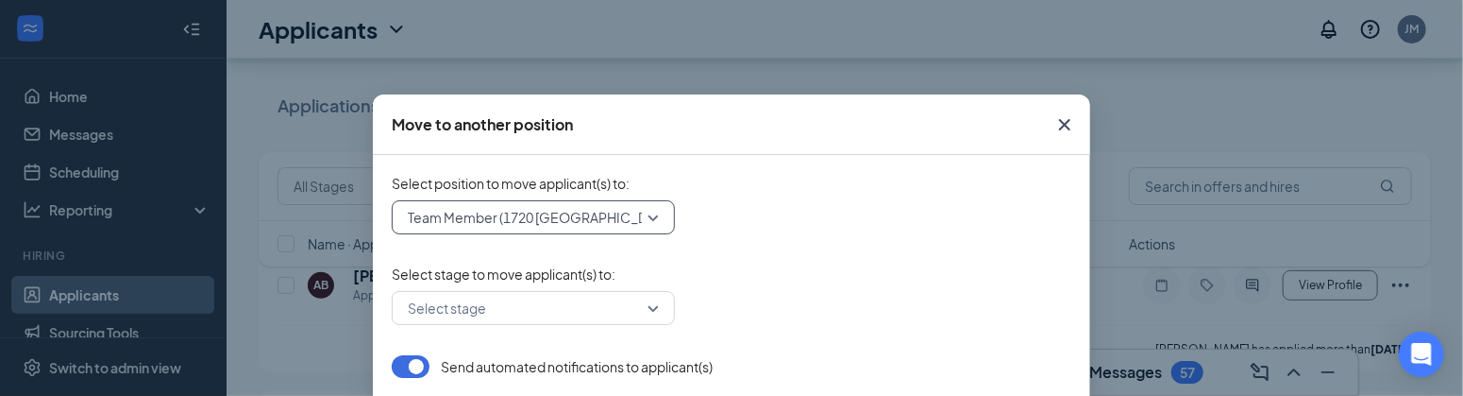
click at [892, 217] on div "495541 Team Member ([GEOGRAPHIC_DATA] | [GEOGRAPHIC_DATA] [GEOGRAPHIC_DATA]) 68…" at bounding box center [732, 217] width 680 height 34
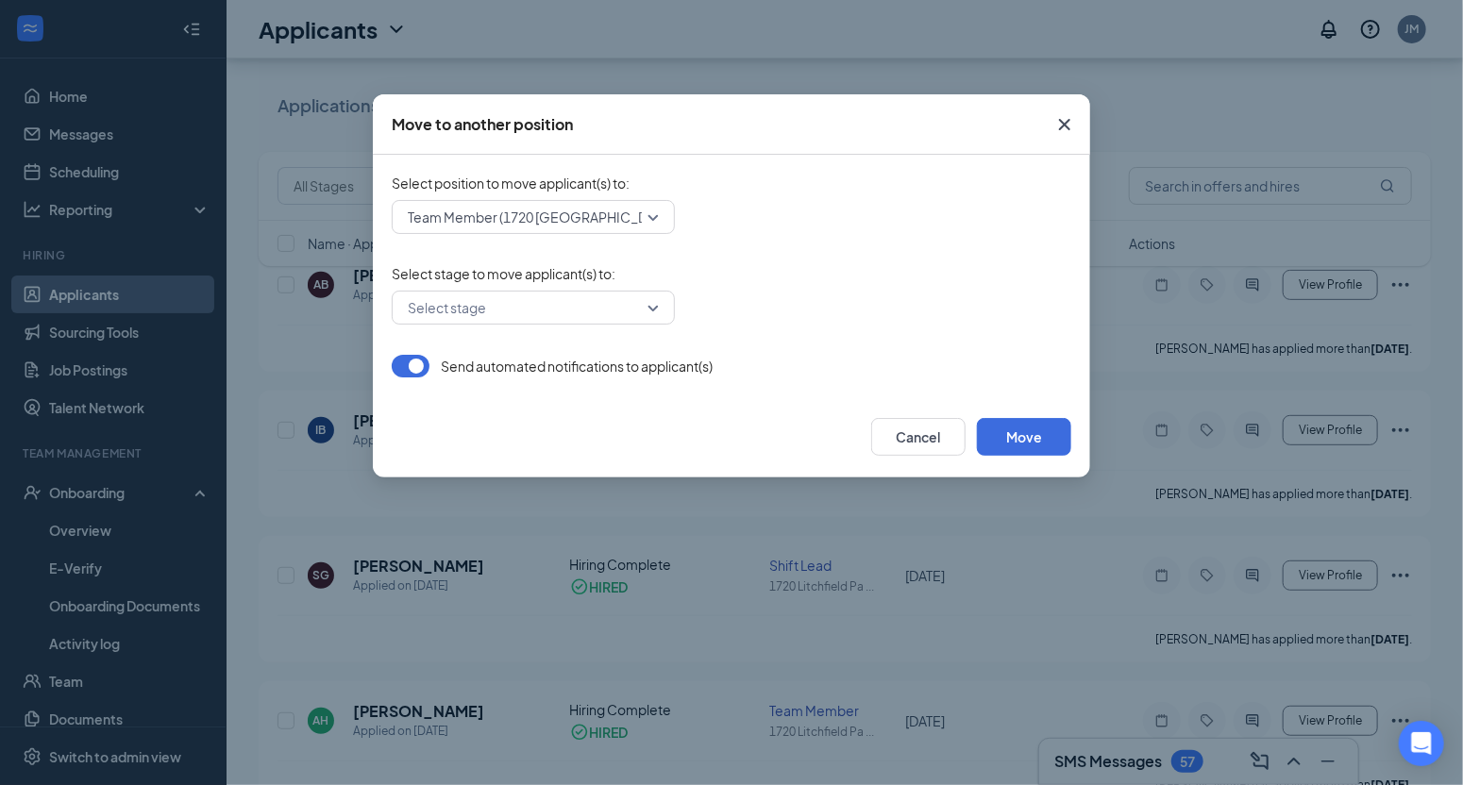
click at [639, 307] on input "search" at bounding box center [526, 308] width 247 height 32
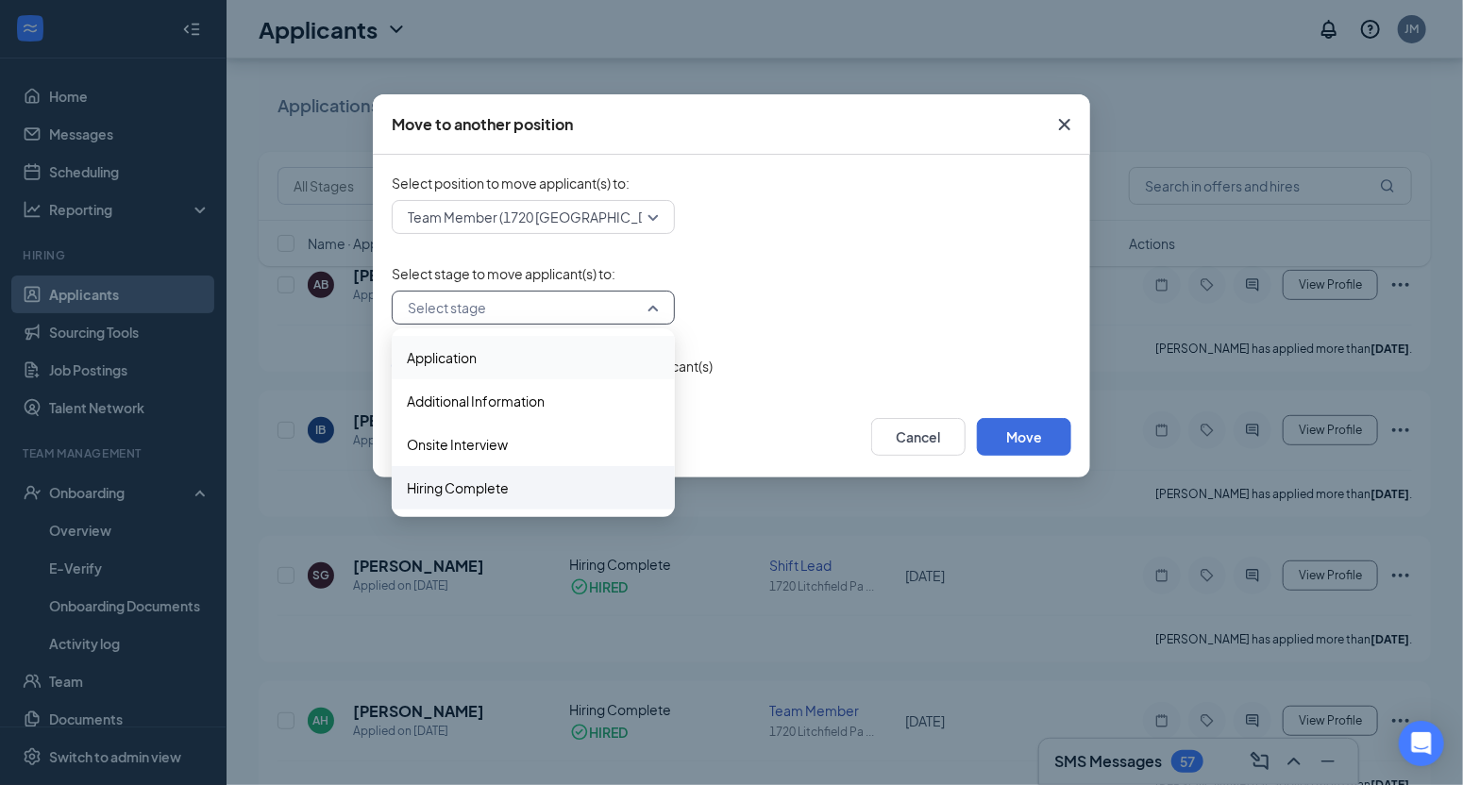
click at [572, 492] on span "Hiring Complete" at bounding box center [533, 488] width 253 height 21
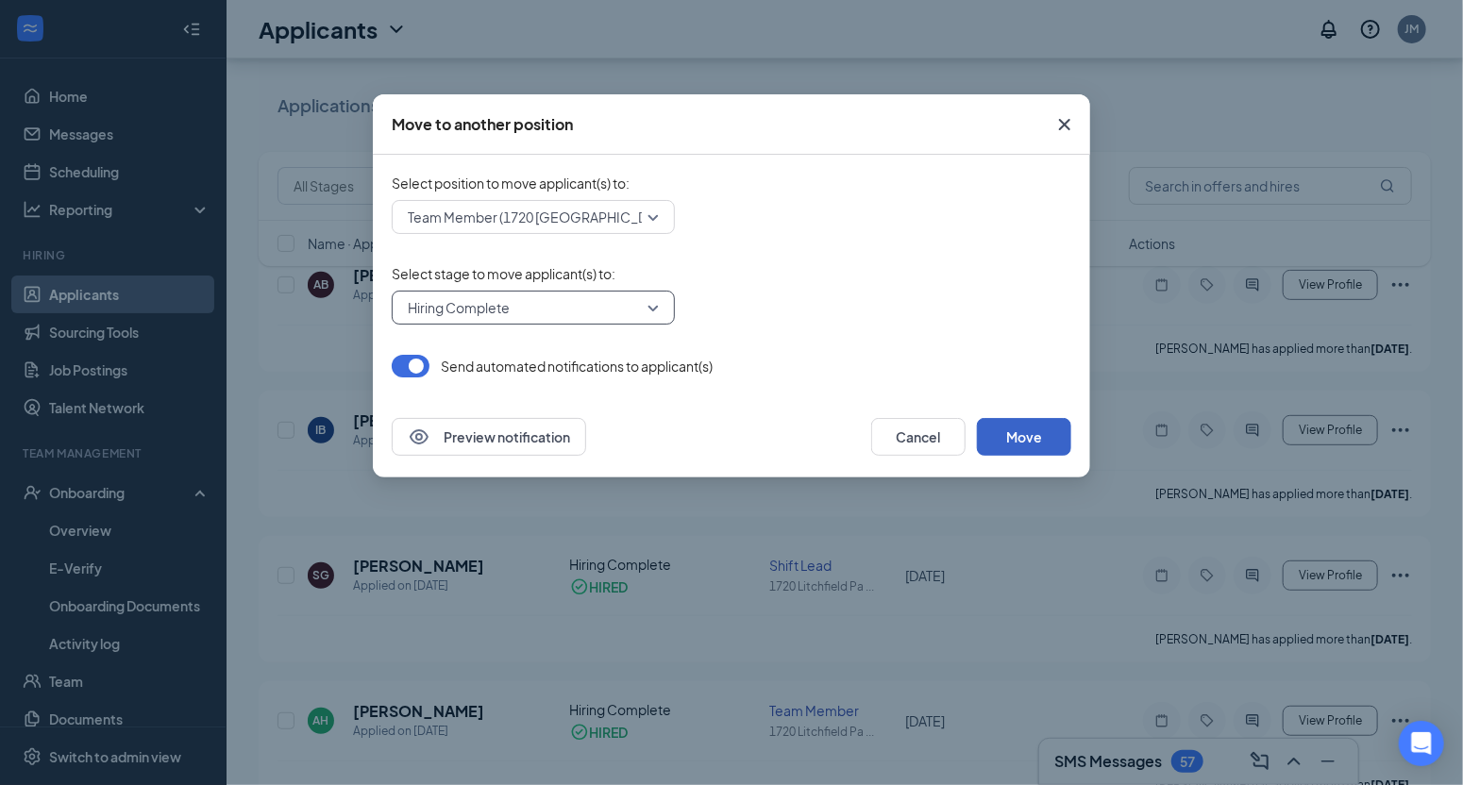
click at [1032, 432] on button "Move" at bounding box center [1024, 437] width 94 height 38
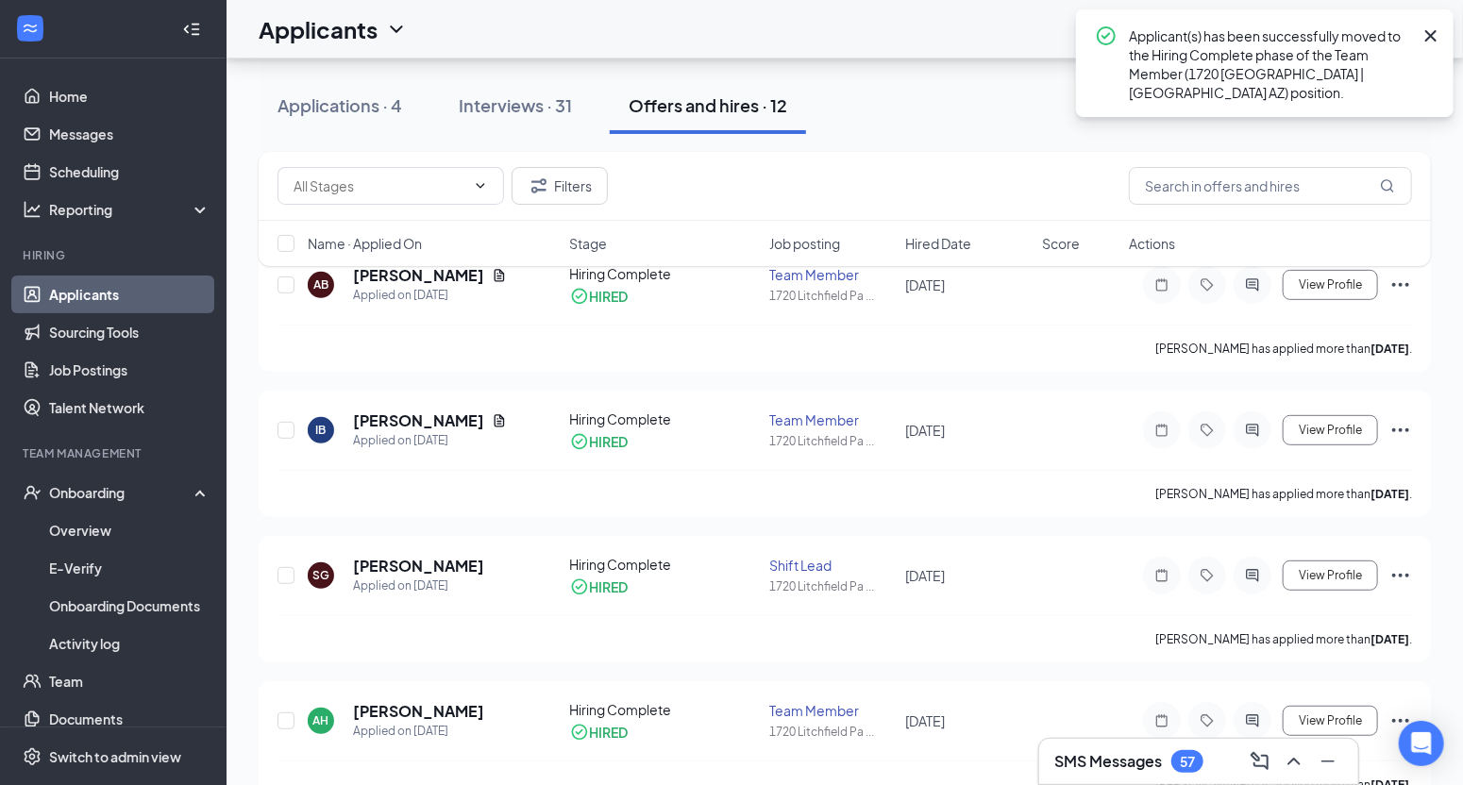
scroll to position [0, 0]
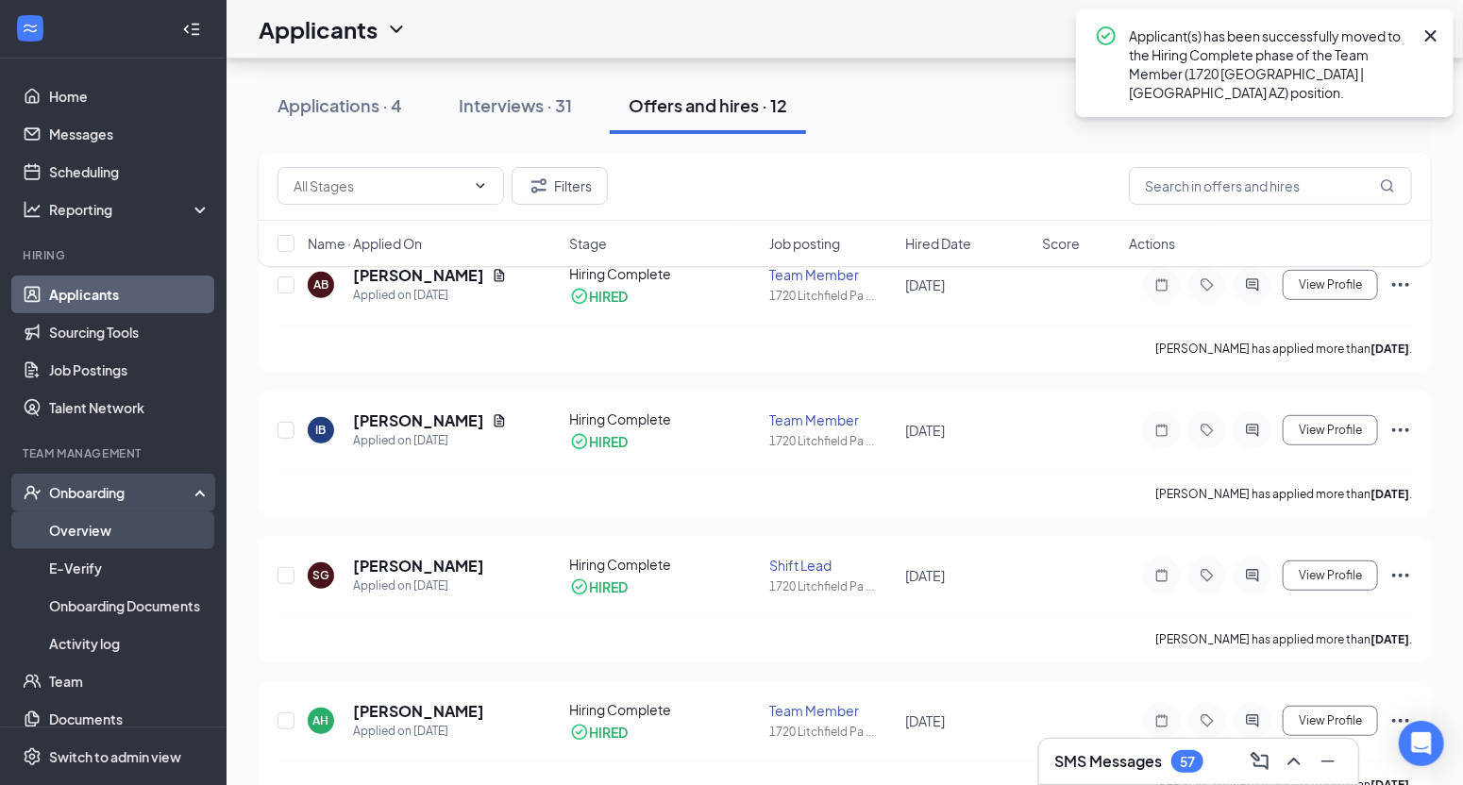
click at [76, 528] on link "Overview" at bounding box center [129, 531] width 161 height 38
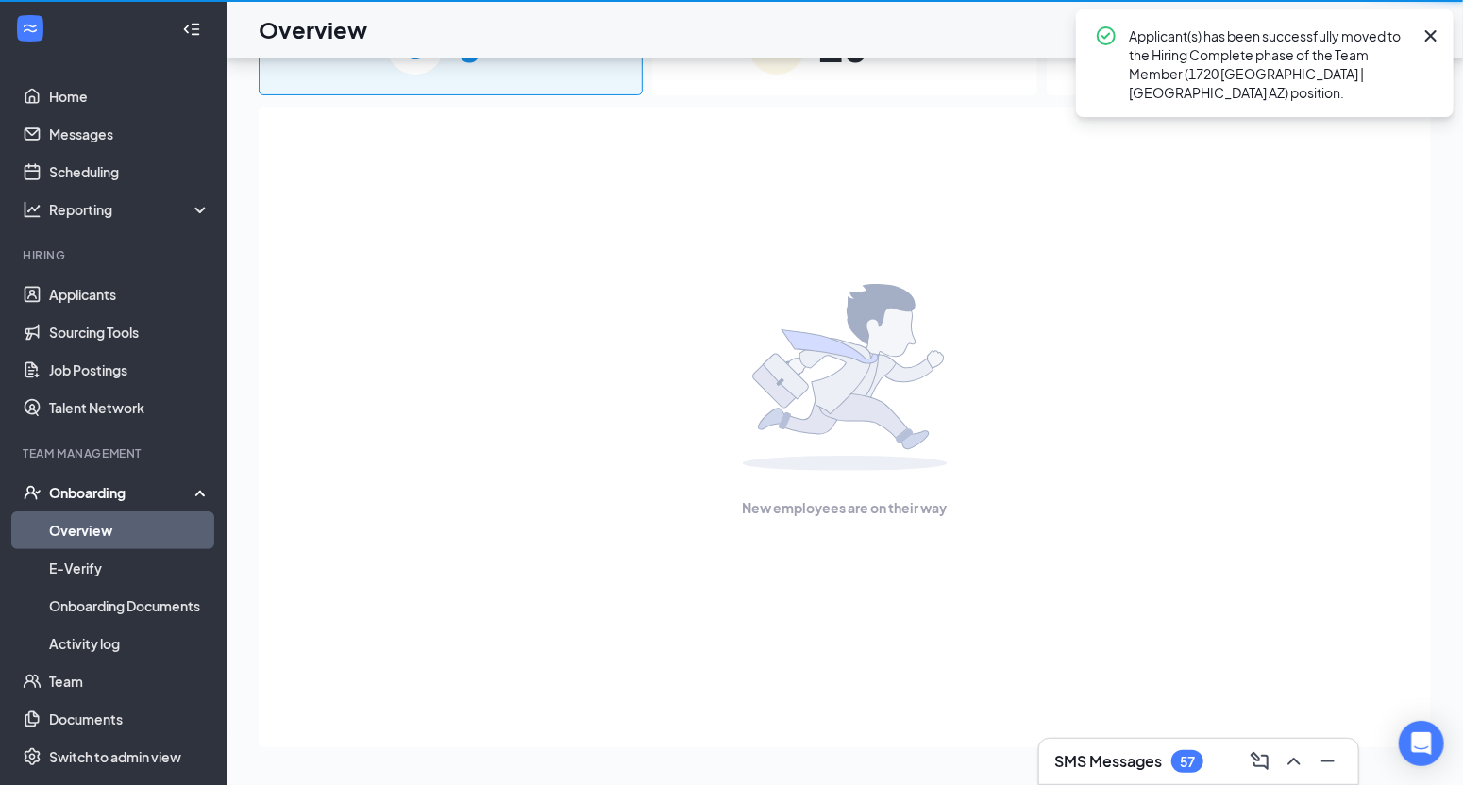
scroll to position [85, 0]
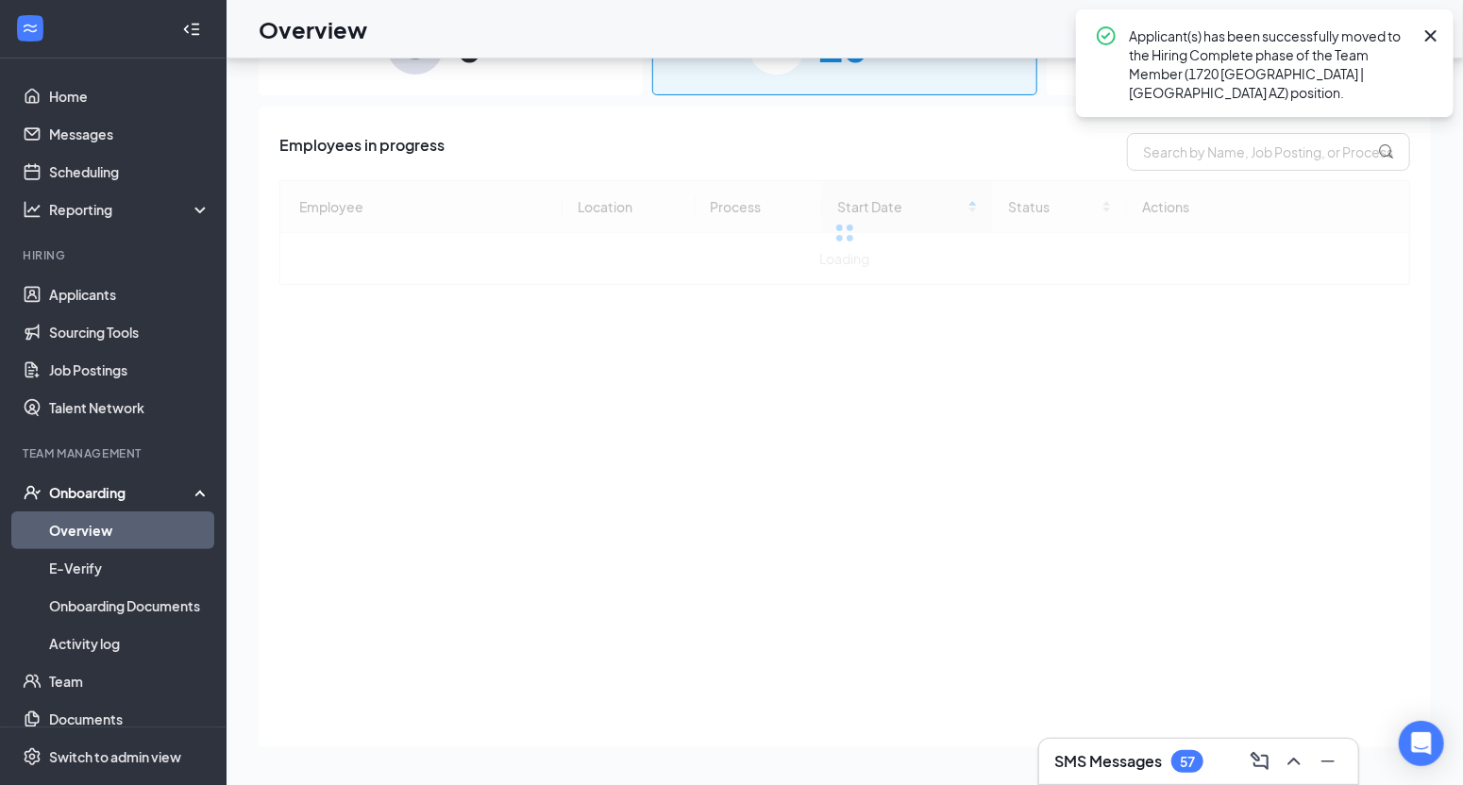
click at [1439, 34] on icon "Cross" at bounding box center [1431, 36] width 23 height 23
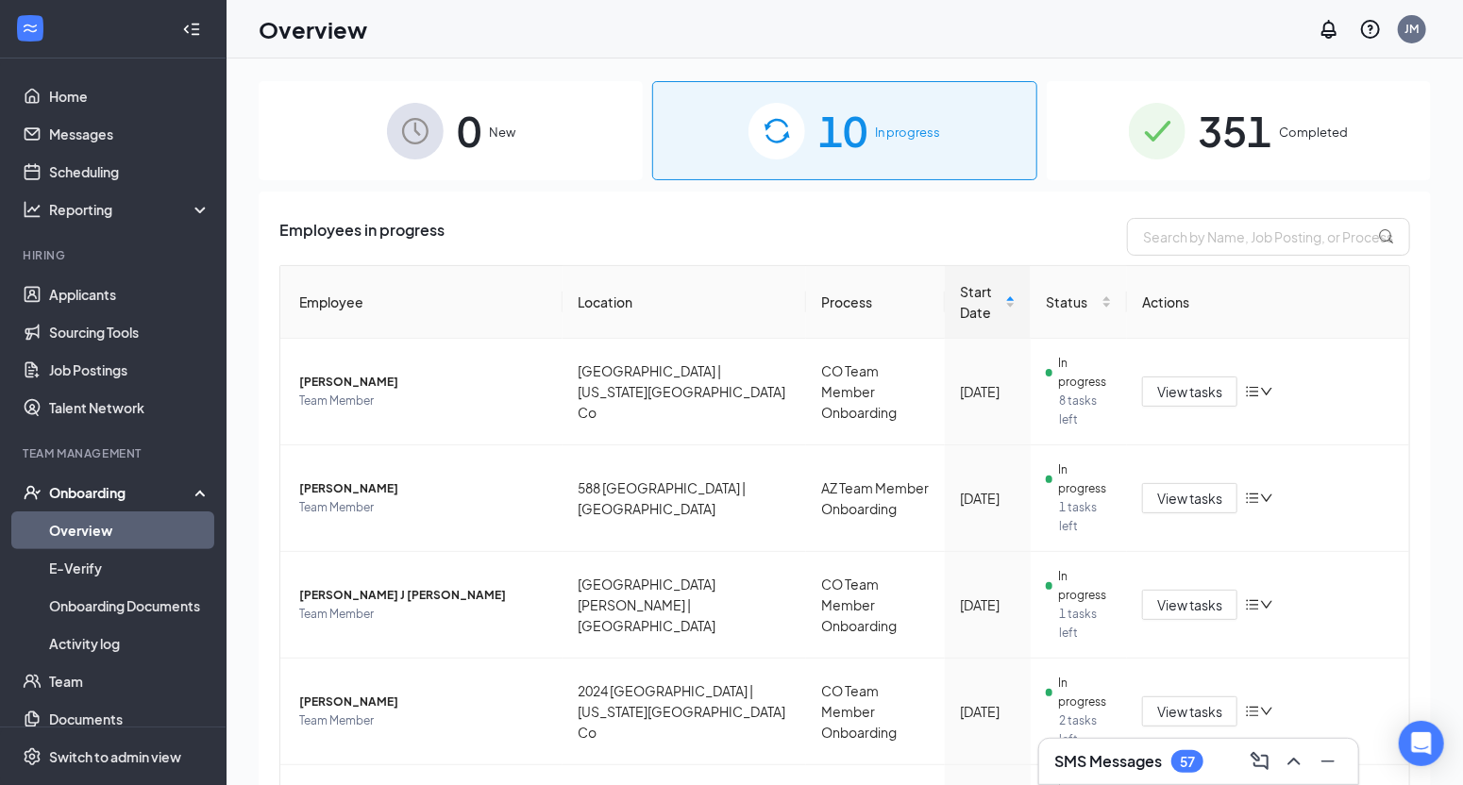
scroll to position [3, 0]
click at [474, 131] on span "0" at bounding box center [469, 127] width 25 height 65
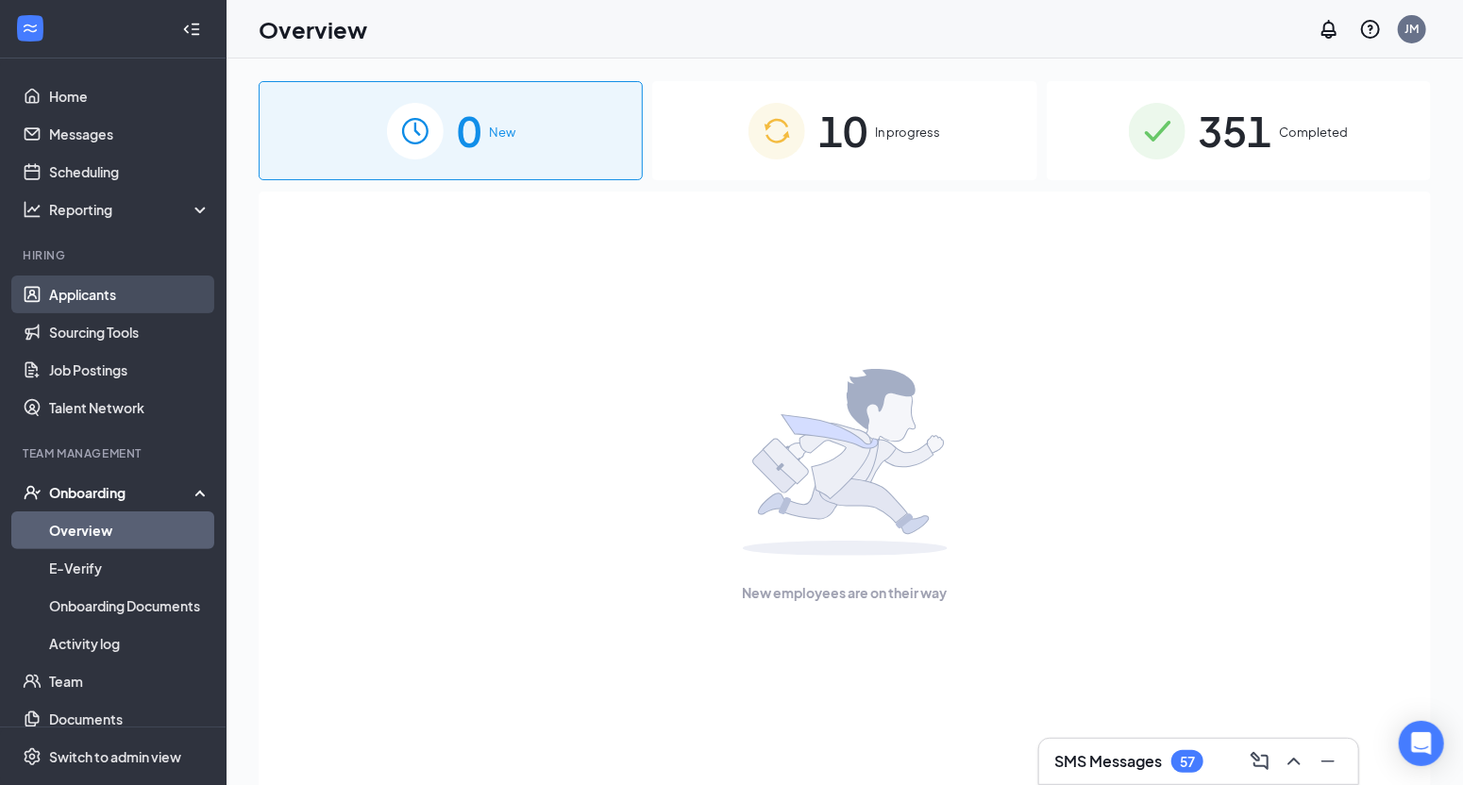
click at [81, 298] on link "Applicants" at bounding box center [129, 295] width 161 height 38
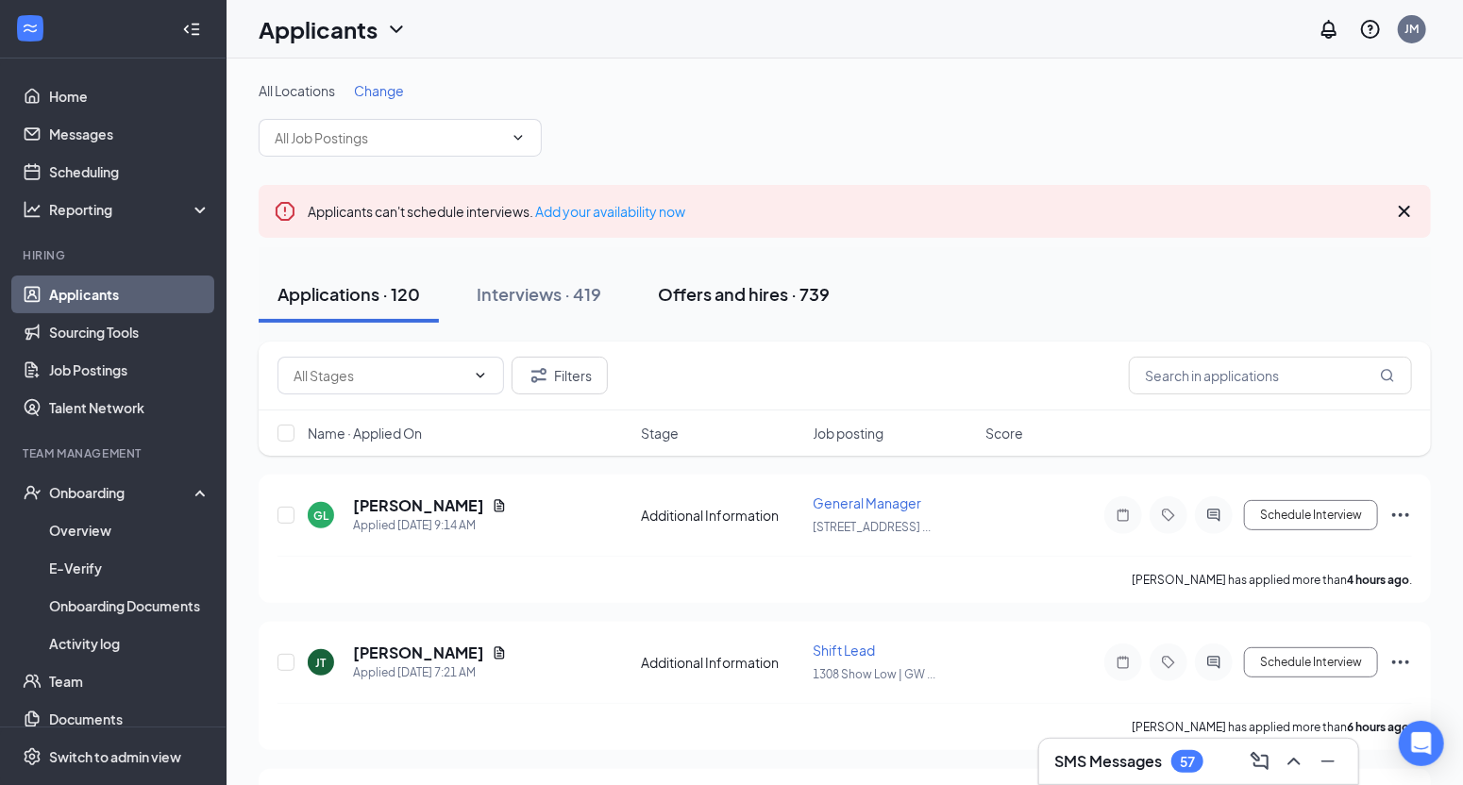
click at [797, 298] on div "Offers and hires · 739" at bounding box center [744, 294] width 172 height 24
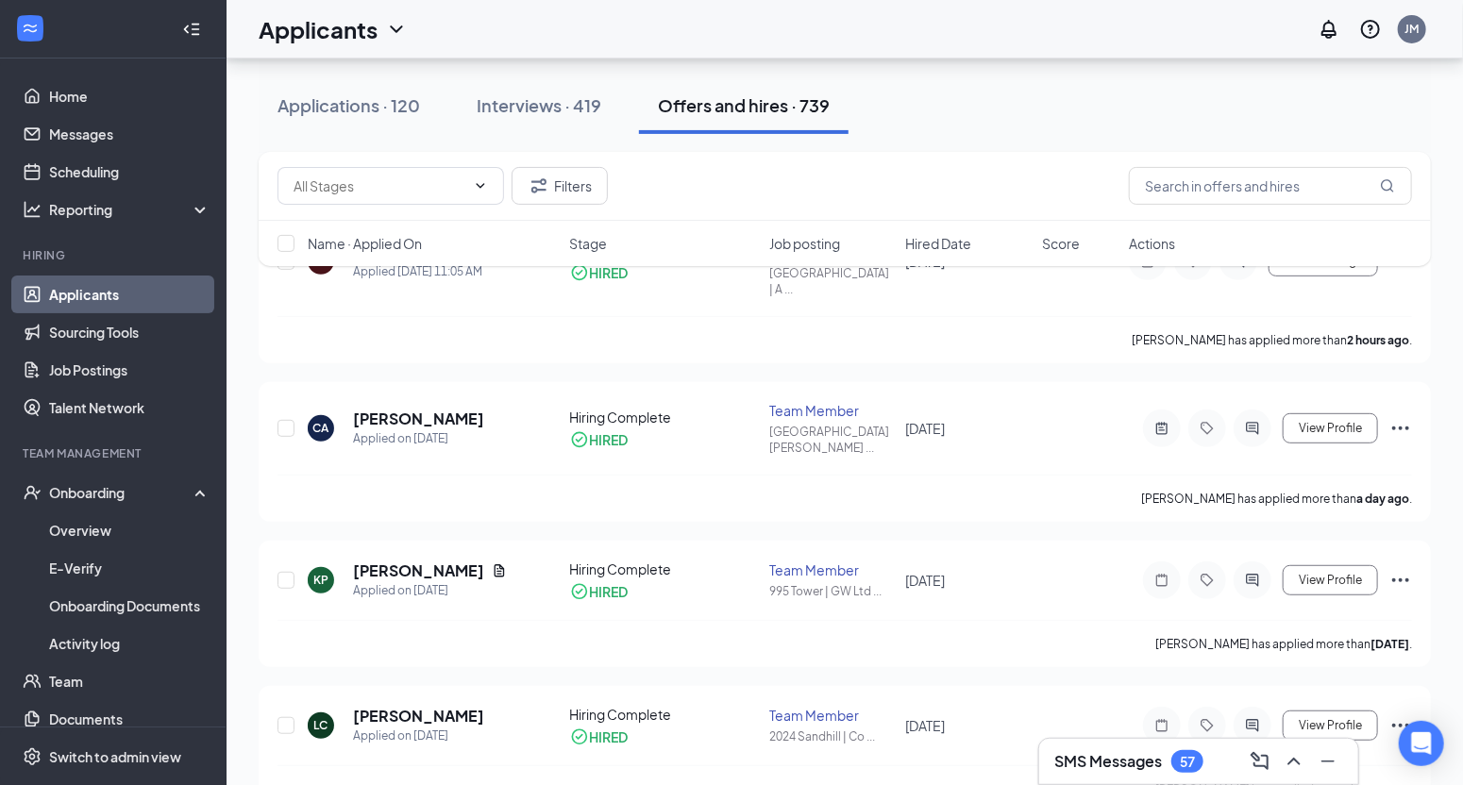
scroll to position [259, 0]
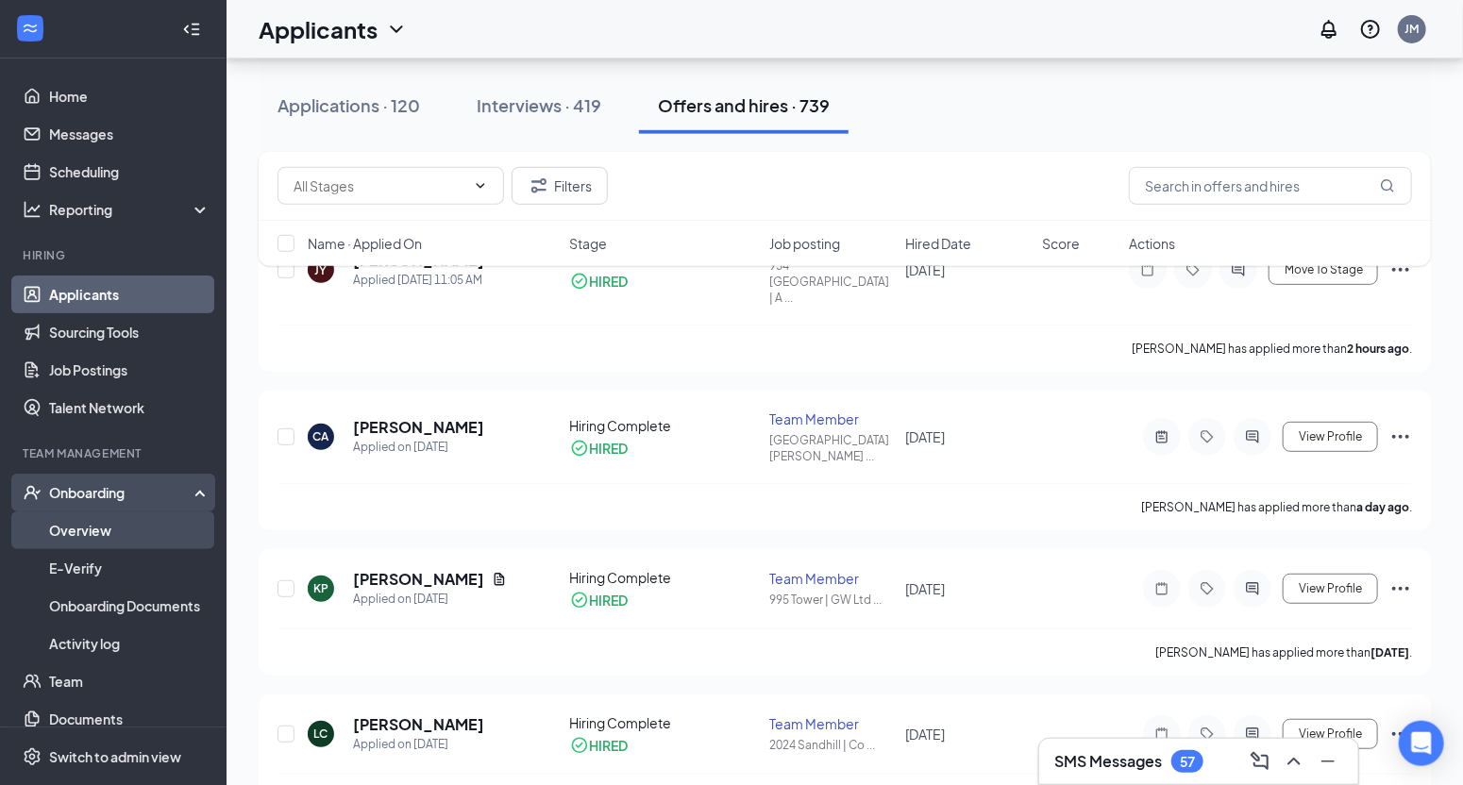
click at [85, 535] on link "Overview" at bounding box center [129, 531] width 161 height 38
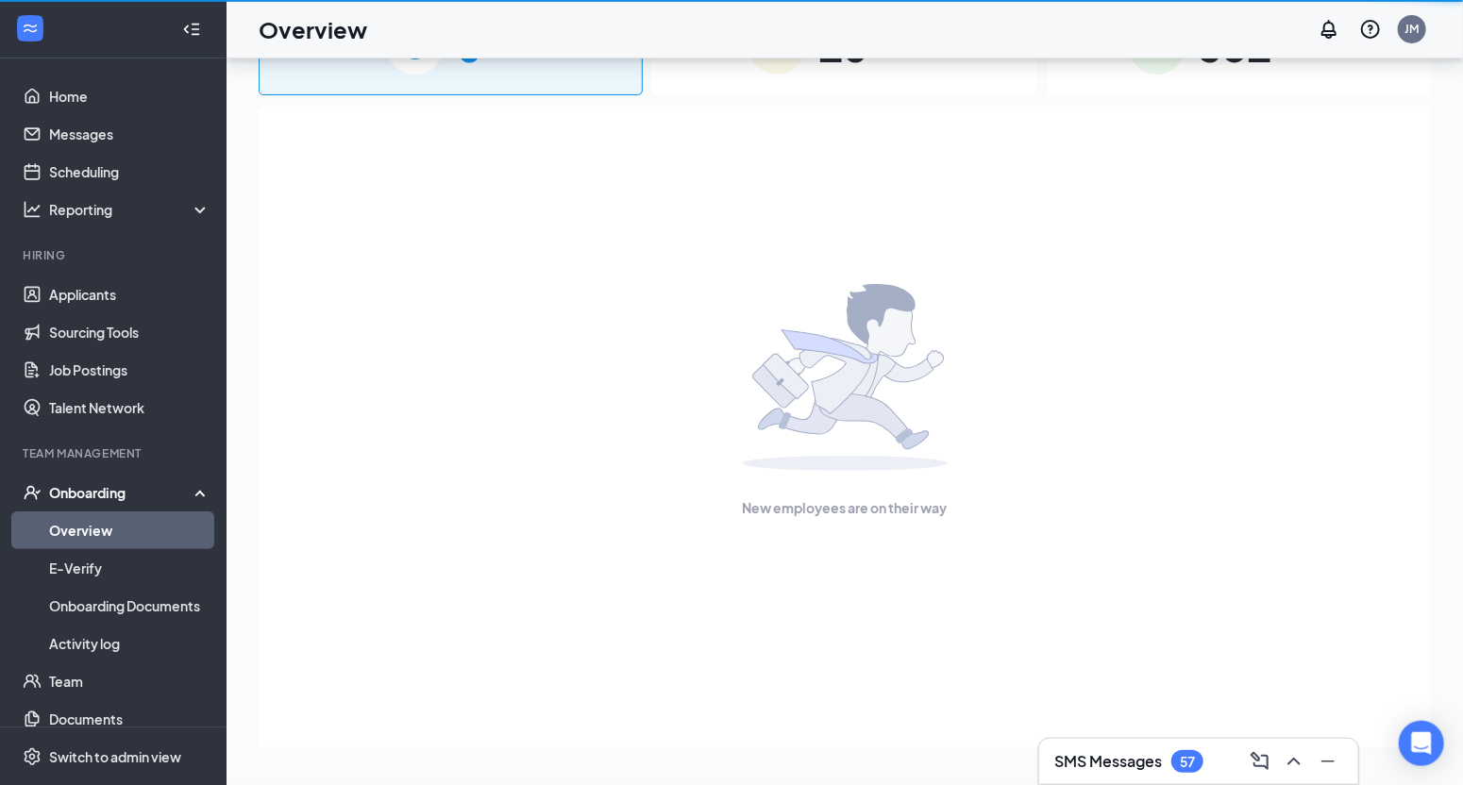
scroll to position [85, 0]
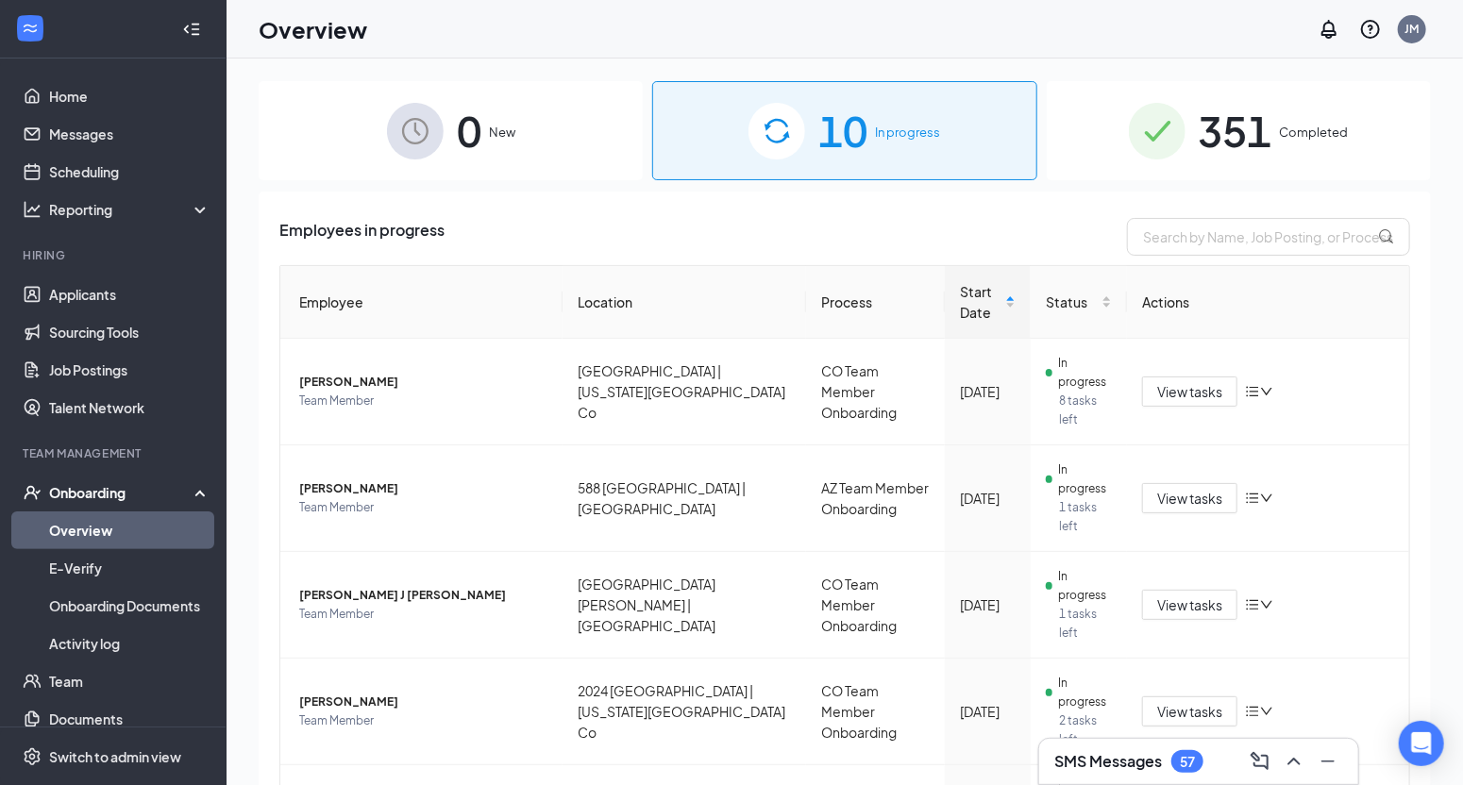
click at [519, 132] on div "0 New" at bounding box center [451, 130] width 384 height 99
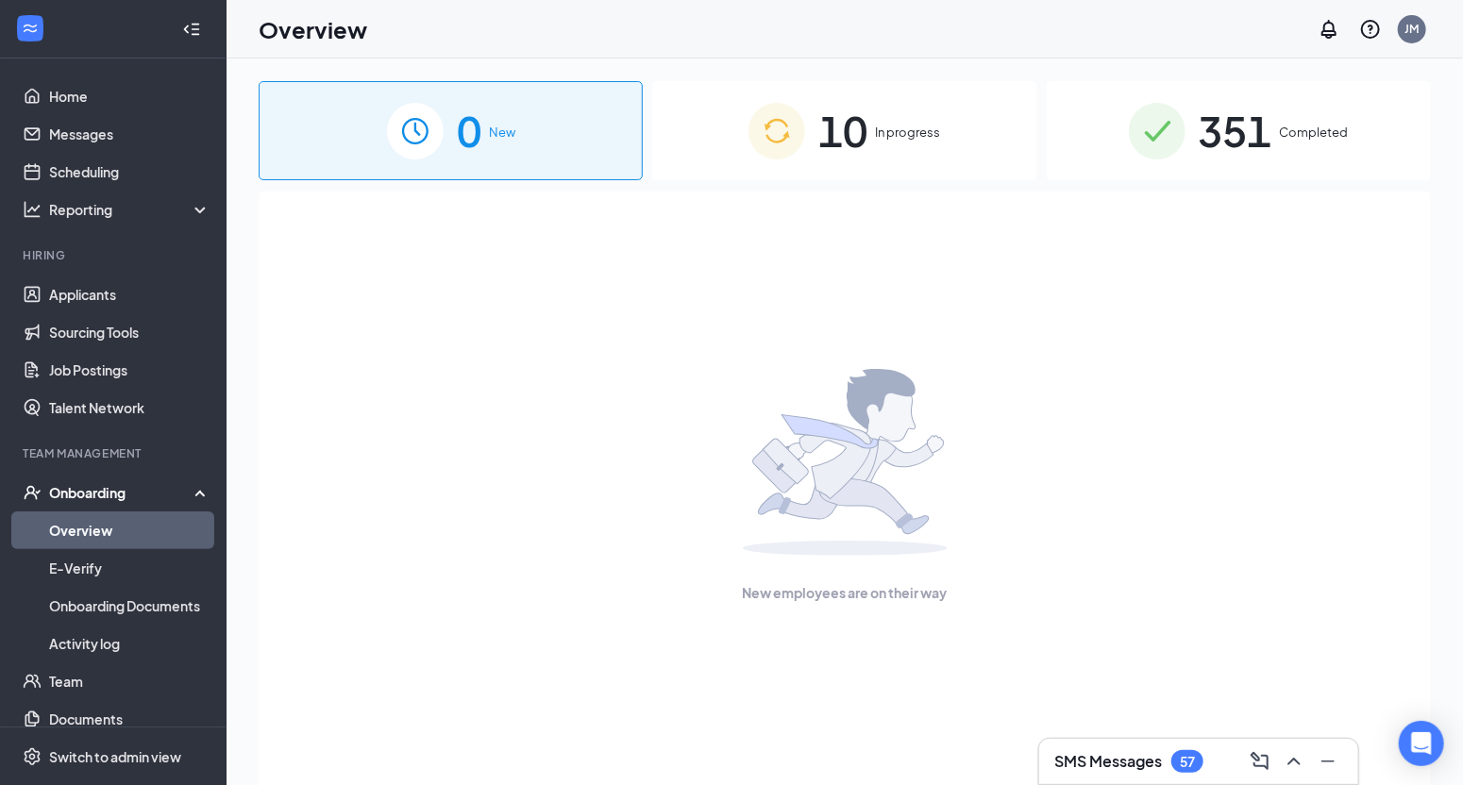
click at [950, 146] on div "10 In progress" at bounding box center [844, 130] width 384 height 99
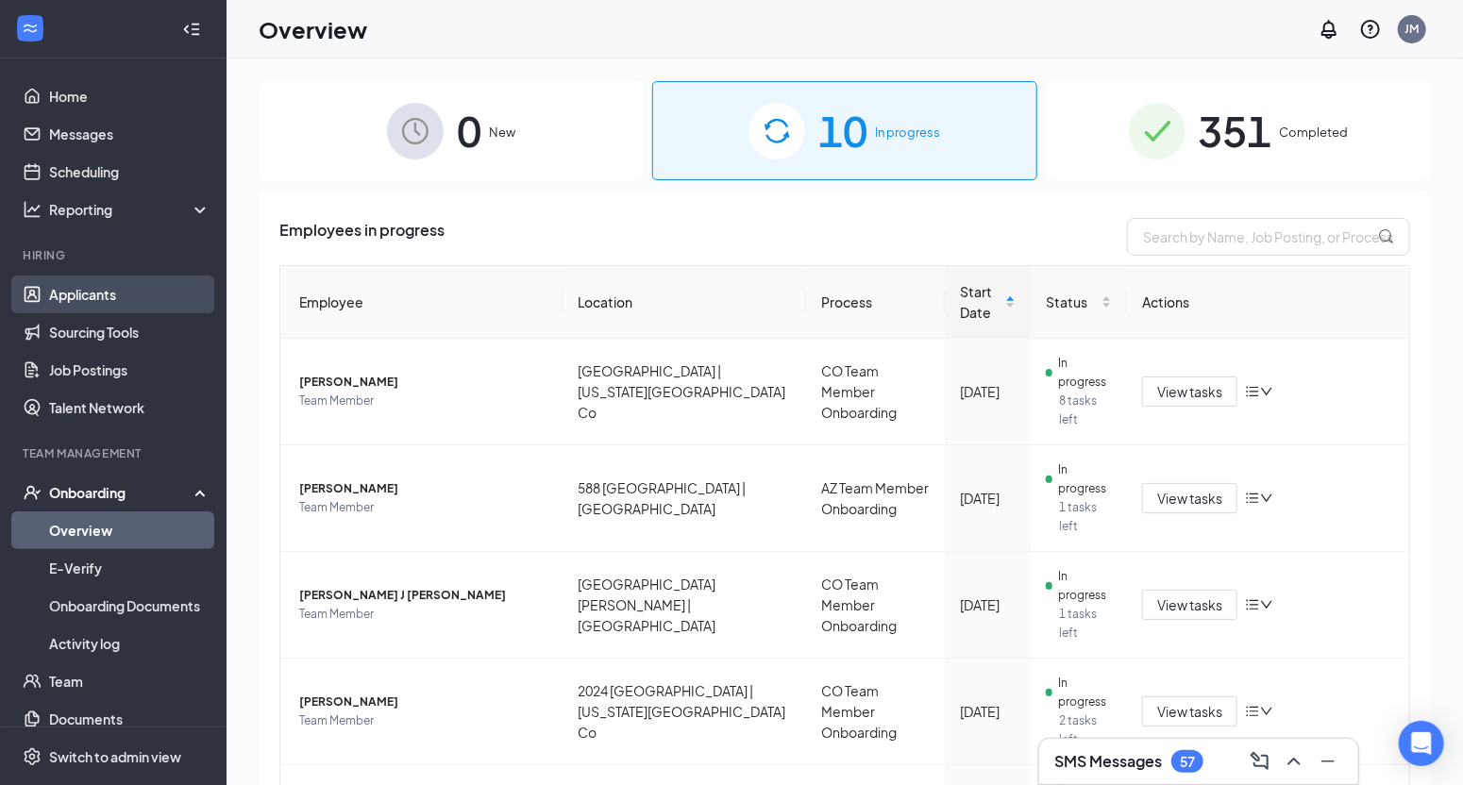
click at [78, 300] on link "Applicants" at bounding box center [129, 295] width 161 height 38
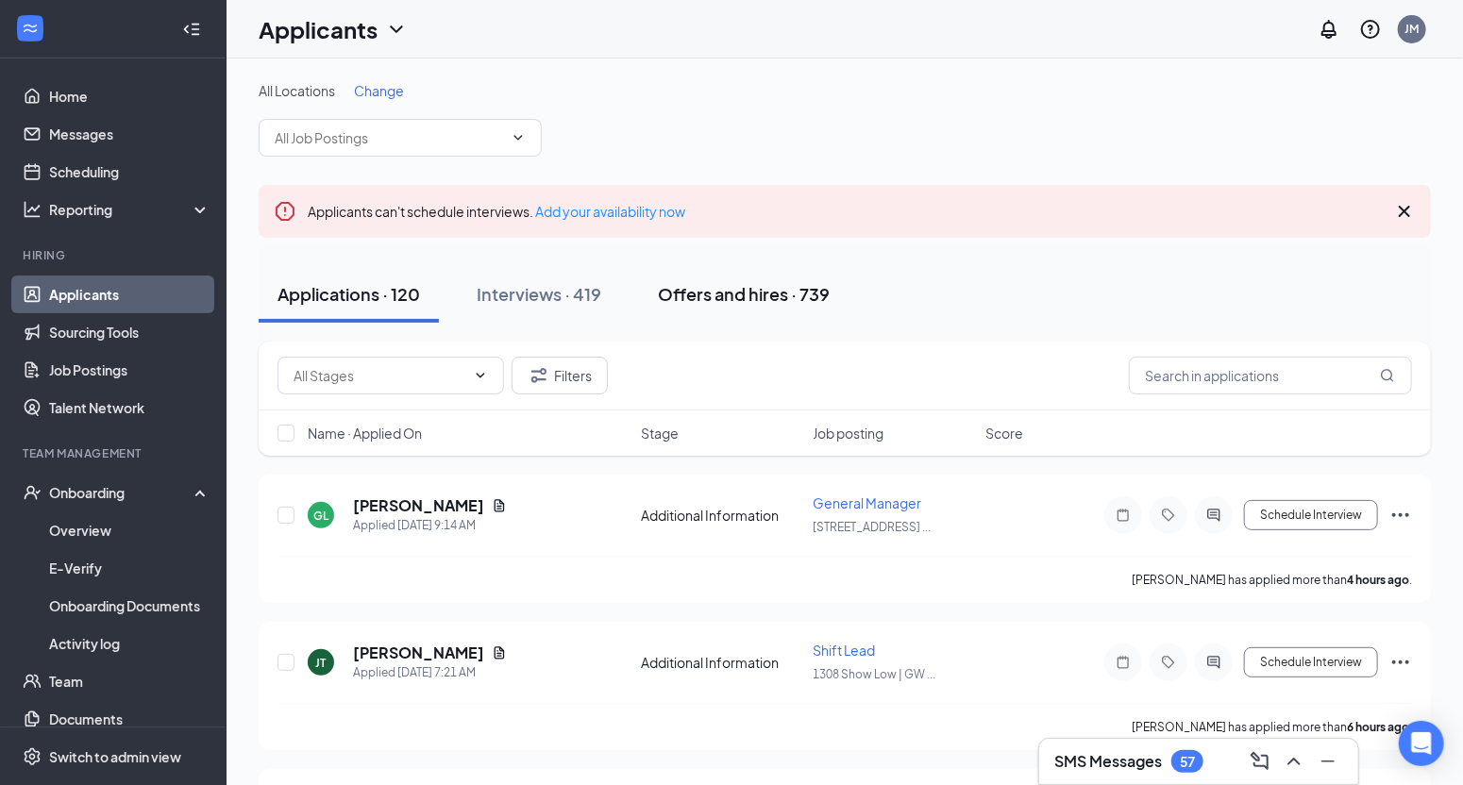
click at [791, 287] on div "Offers and hires · 739" at bounding box center [744, 294] width 172 height 24
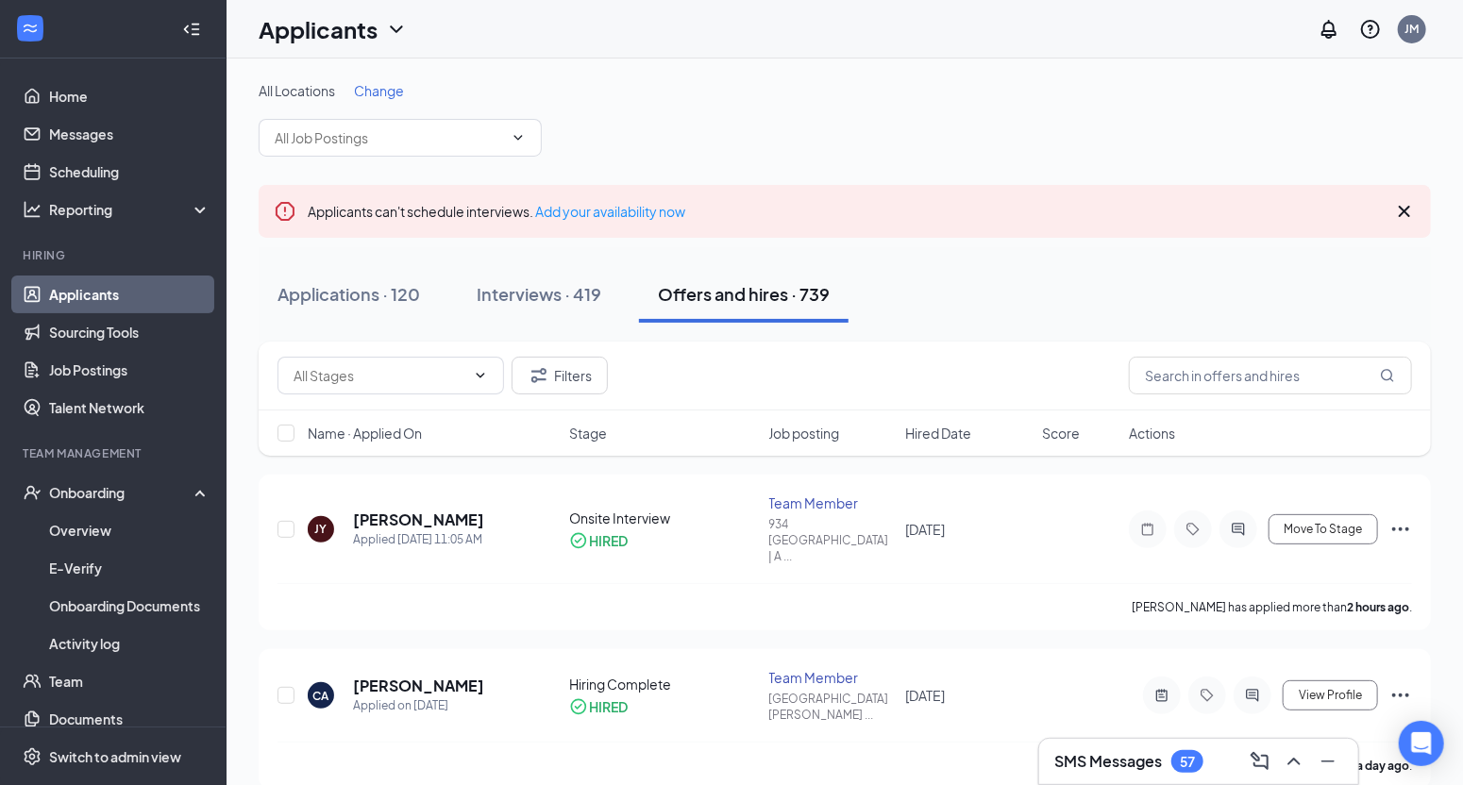
click at [388, 92] on span "Change" at bounding box center [379, 90] width 50 height 17
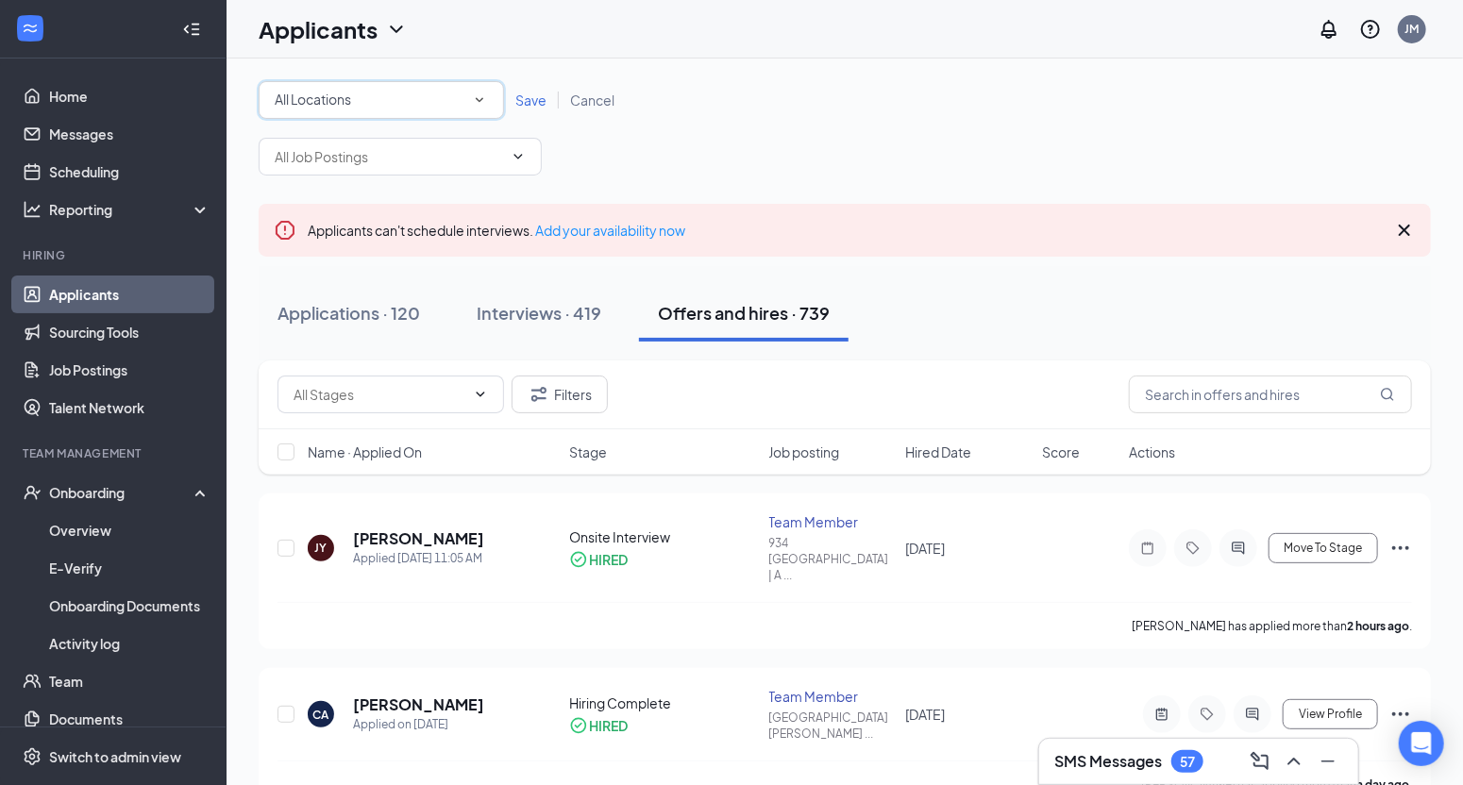
click at [460, 94] on div "All Locations" at bounding box center [381, 100] width 213 height 23
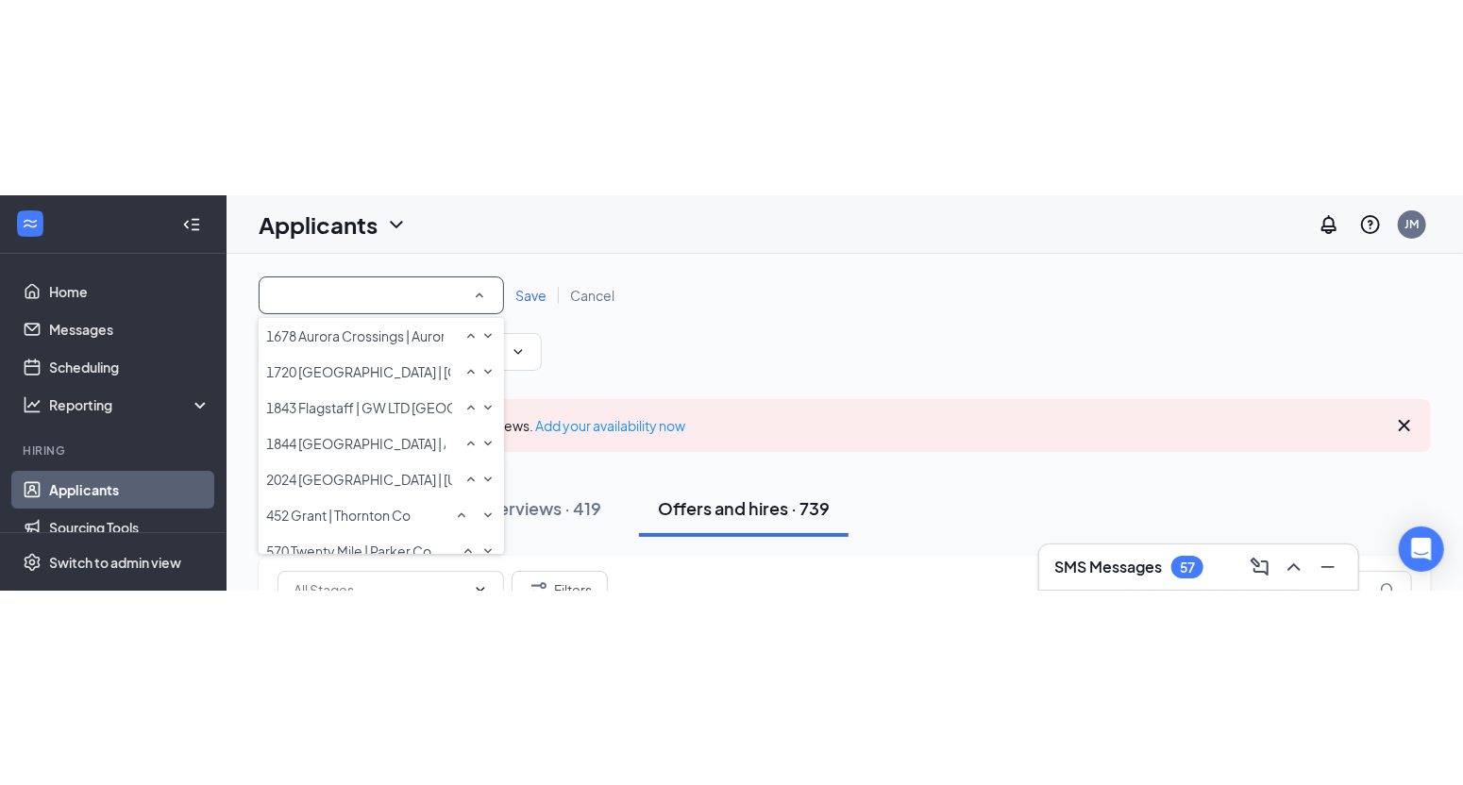
scroll to position [327, 0]
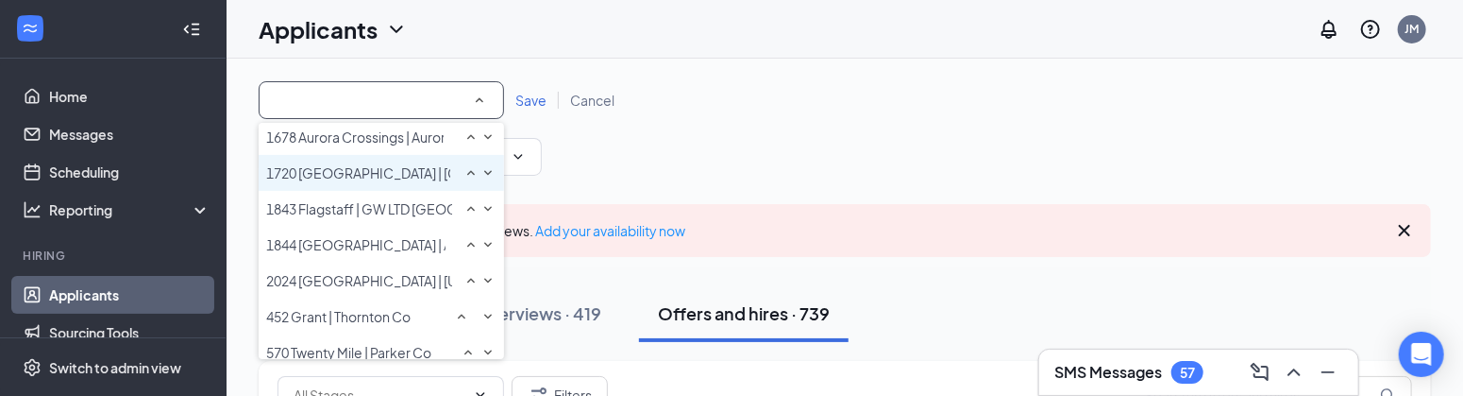
click at [413, 181] on span "1720 [GEOGRAPHIC_DATA] | [GEOGRAPHIC_DATA] AZ" at bounding box center [432, 172] width 333 height 17
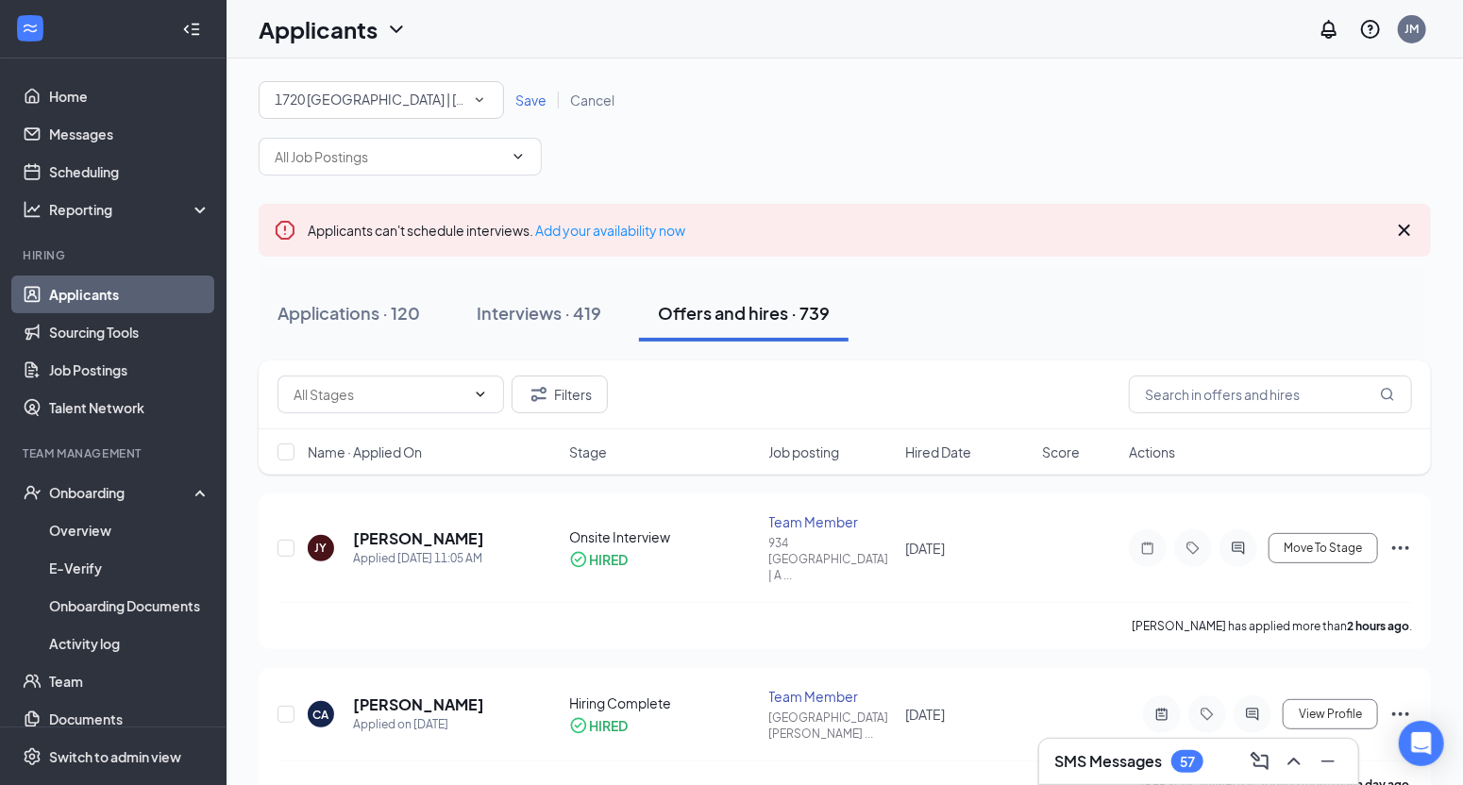
click at [546, 111] on div "All Locations [STREET_ADDRESS] Save Cancel" at bounding box center [845, 100] width 1172 height 38
click at [532, 89] on div "All Locations [STREET_ADDRESS] Save Cancel" at bounding box center [845, 100] width 1172 height 38
click at [531, 104] on span "Save" at bounding box center [530, 99] width 31 height 17
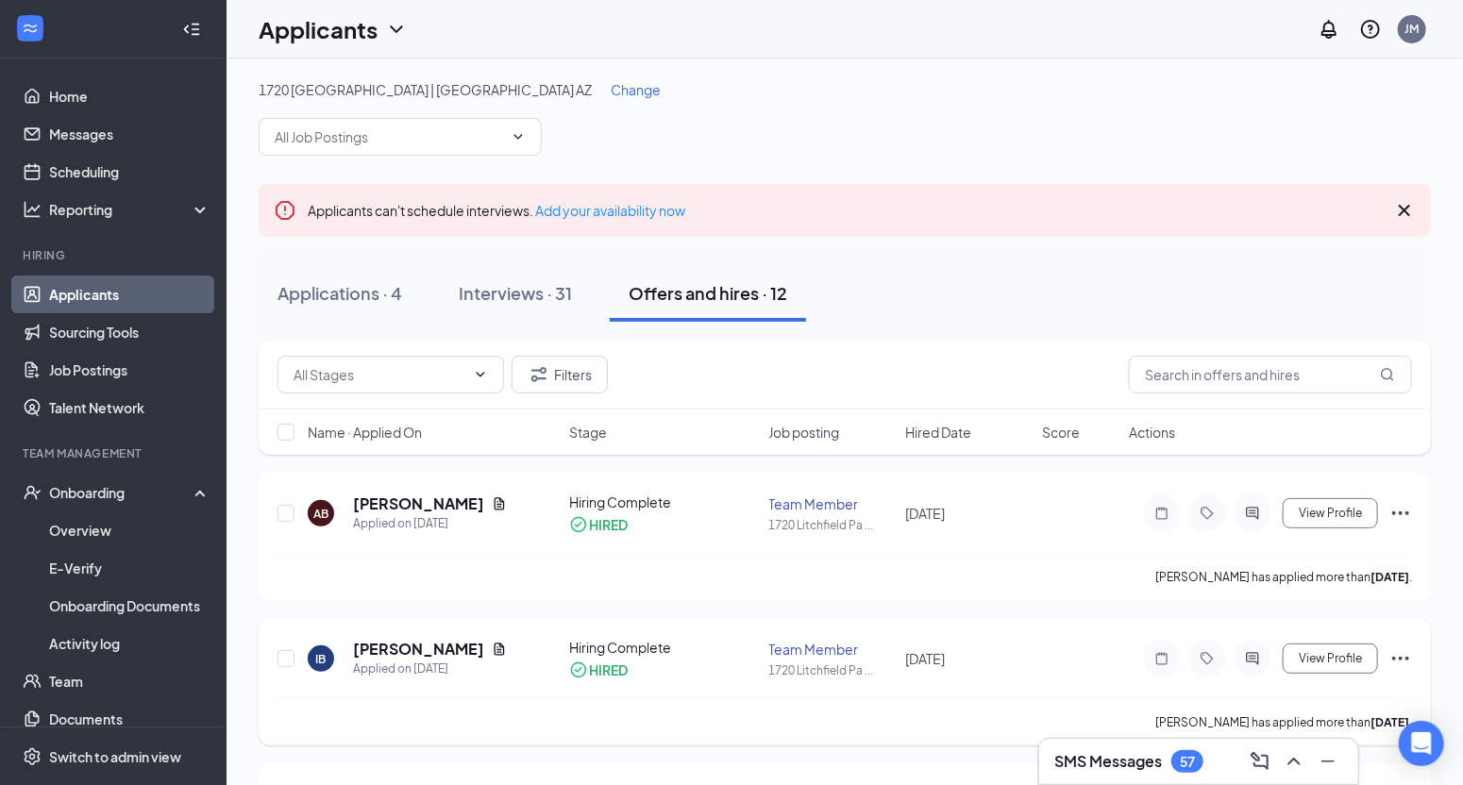
click at [1406, 661] on icon "Ellipses" at bounding box center [1401, 659] width 23 height 23
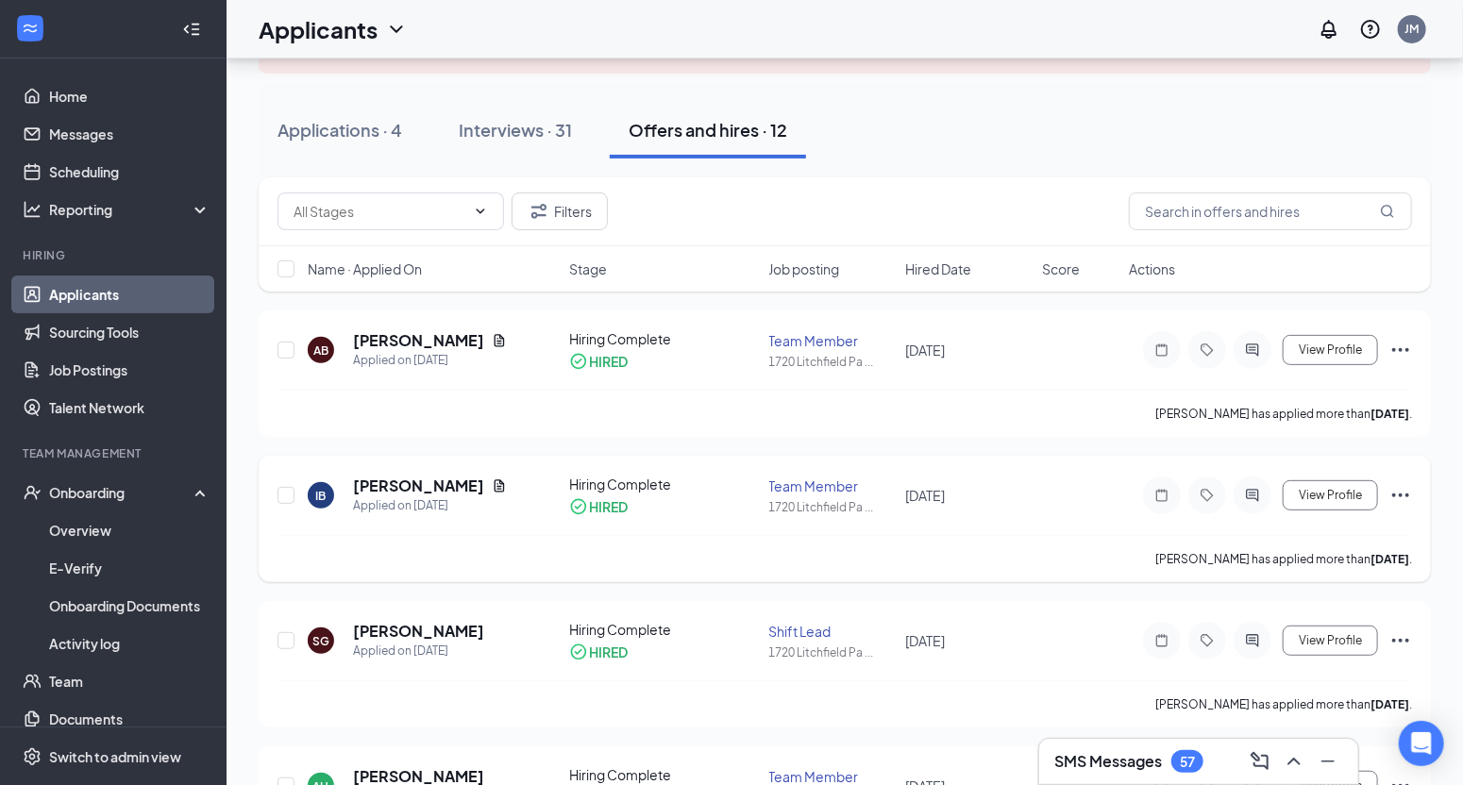
scroll to position [190, 0]
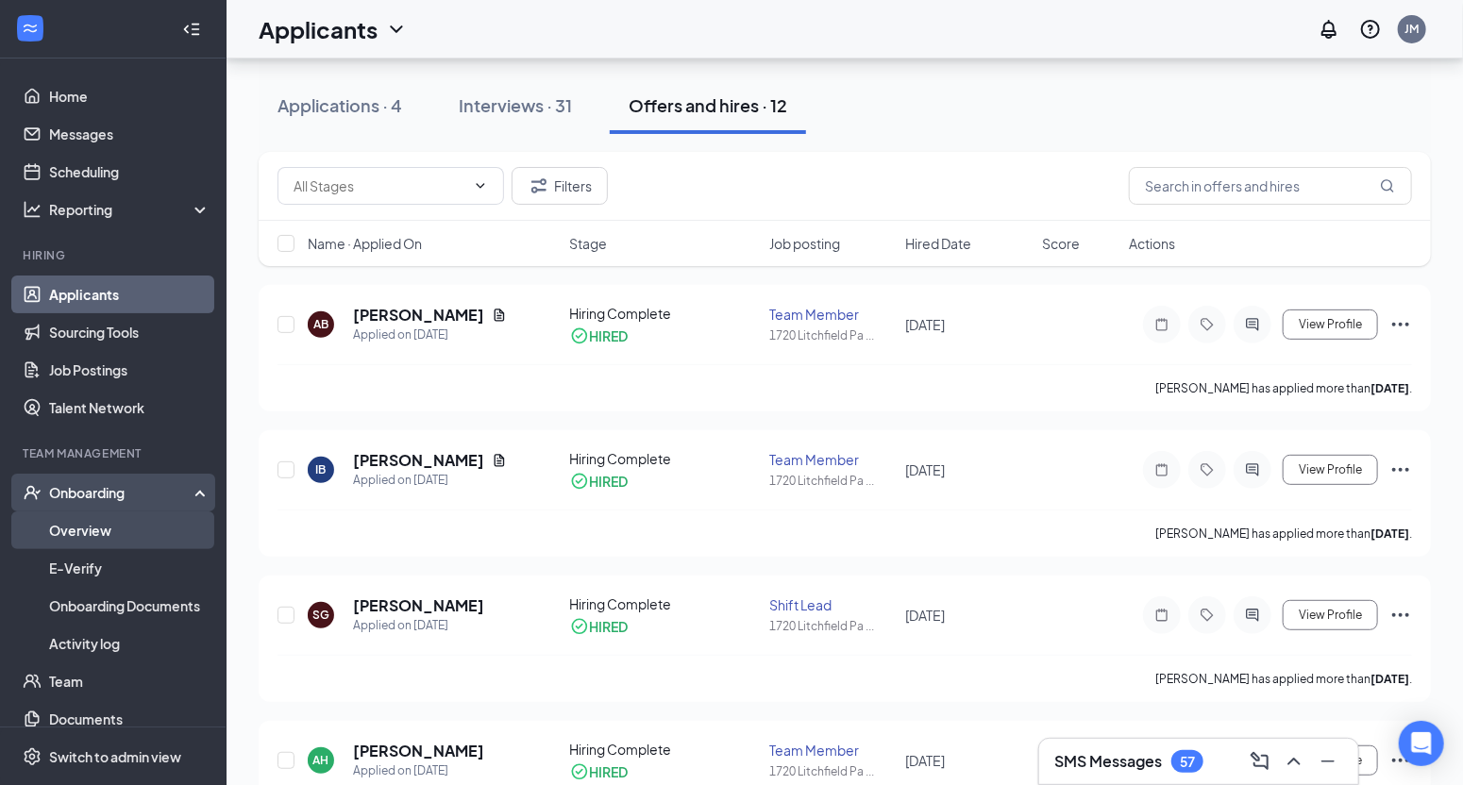
click at [73, 541] on link "Overview" at bounding box center [129, 531] width 161 height 38
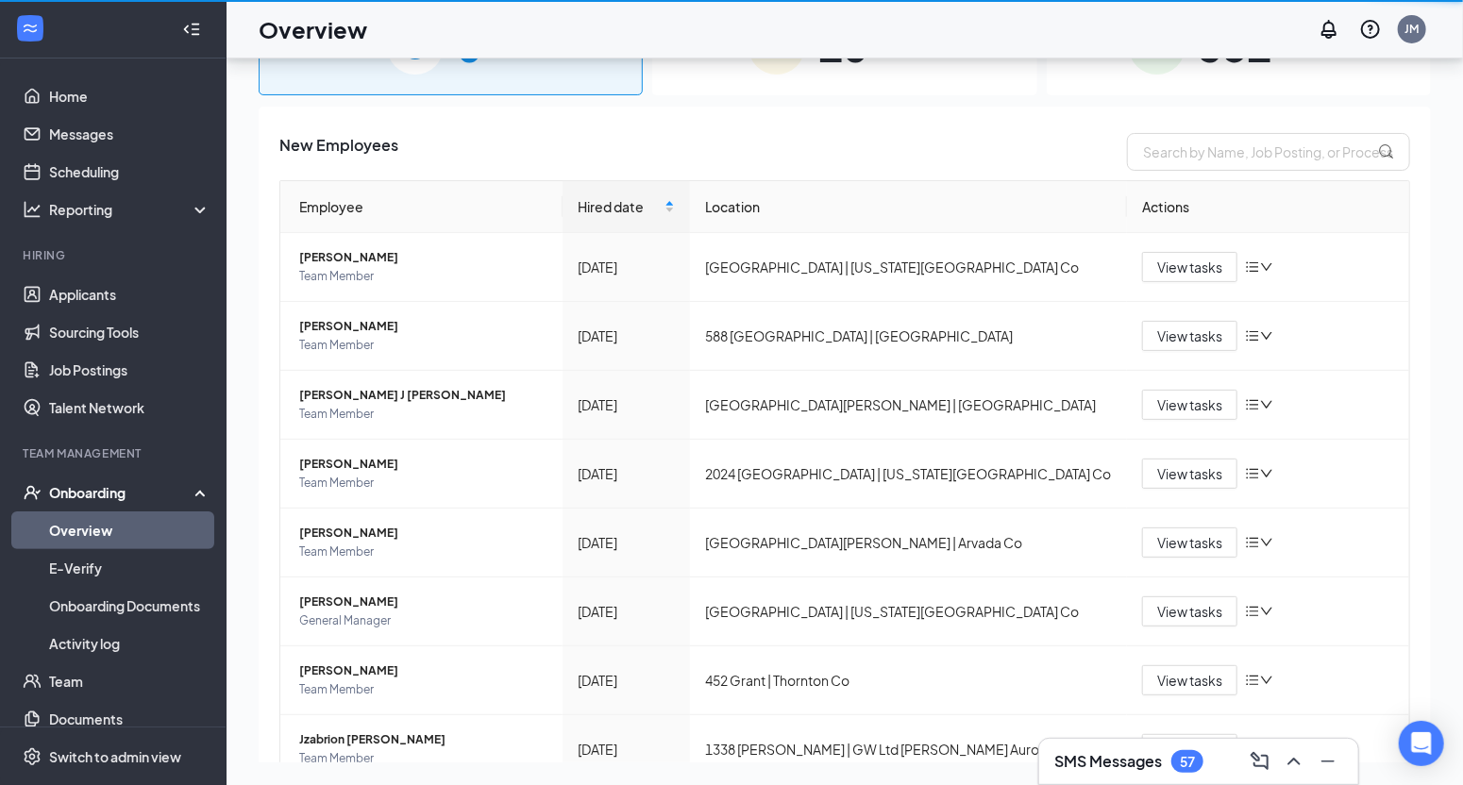
scroll to position [85, 0]
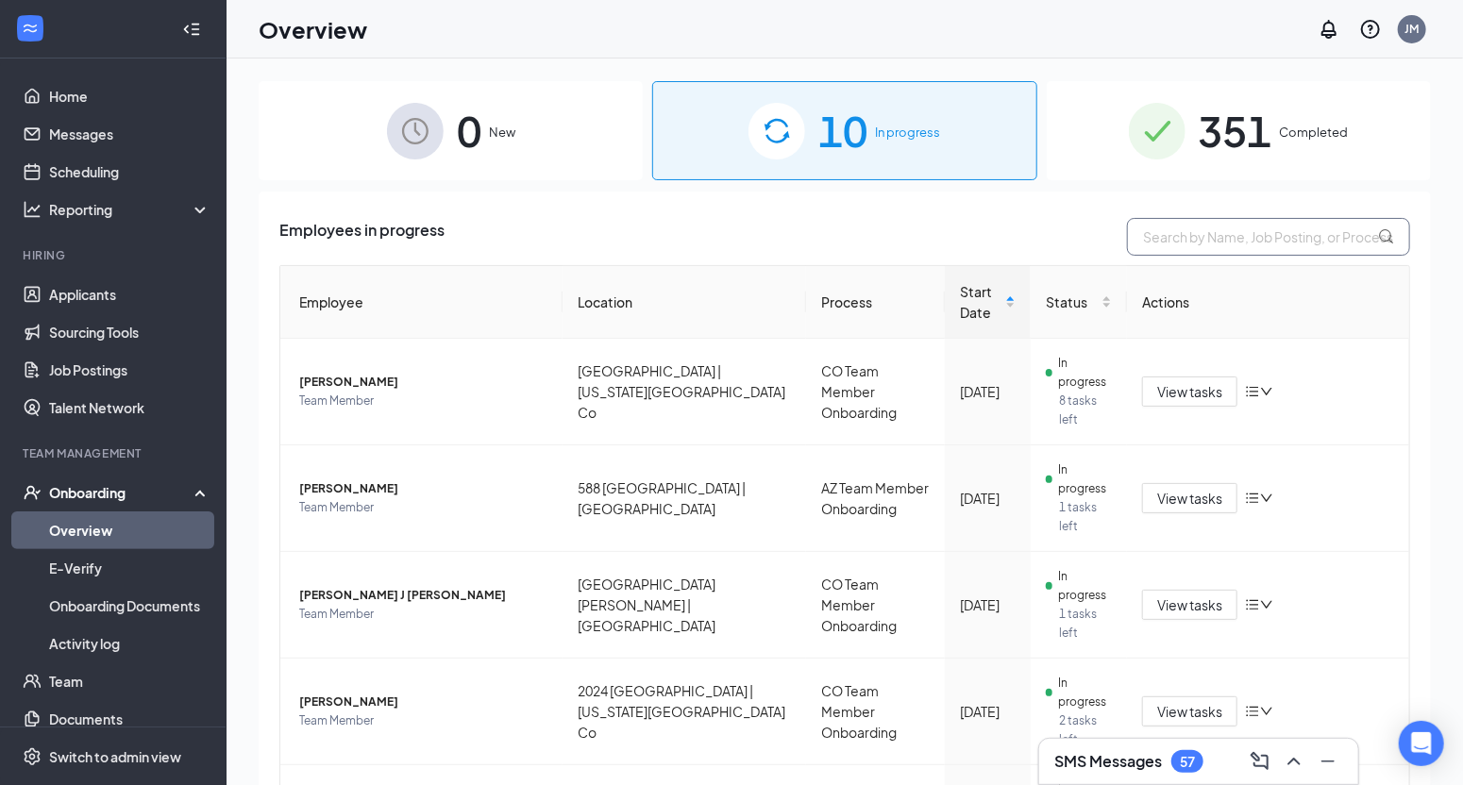
click at [1293, 246] on input "text" at bounding box center [1268, 237] width 283 height 38
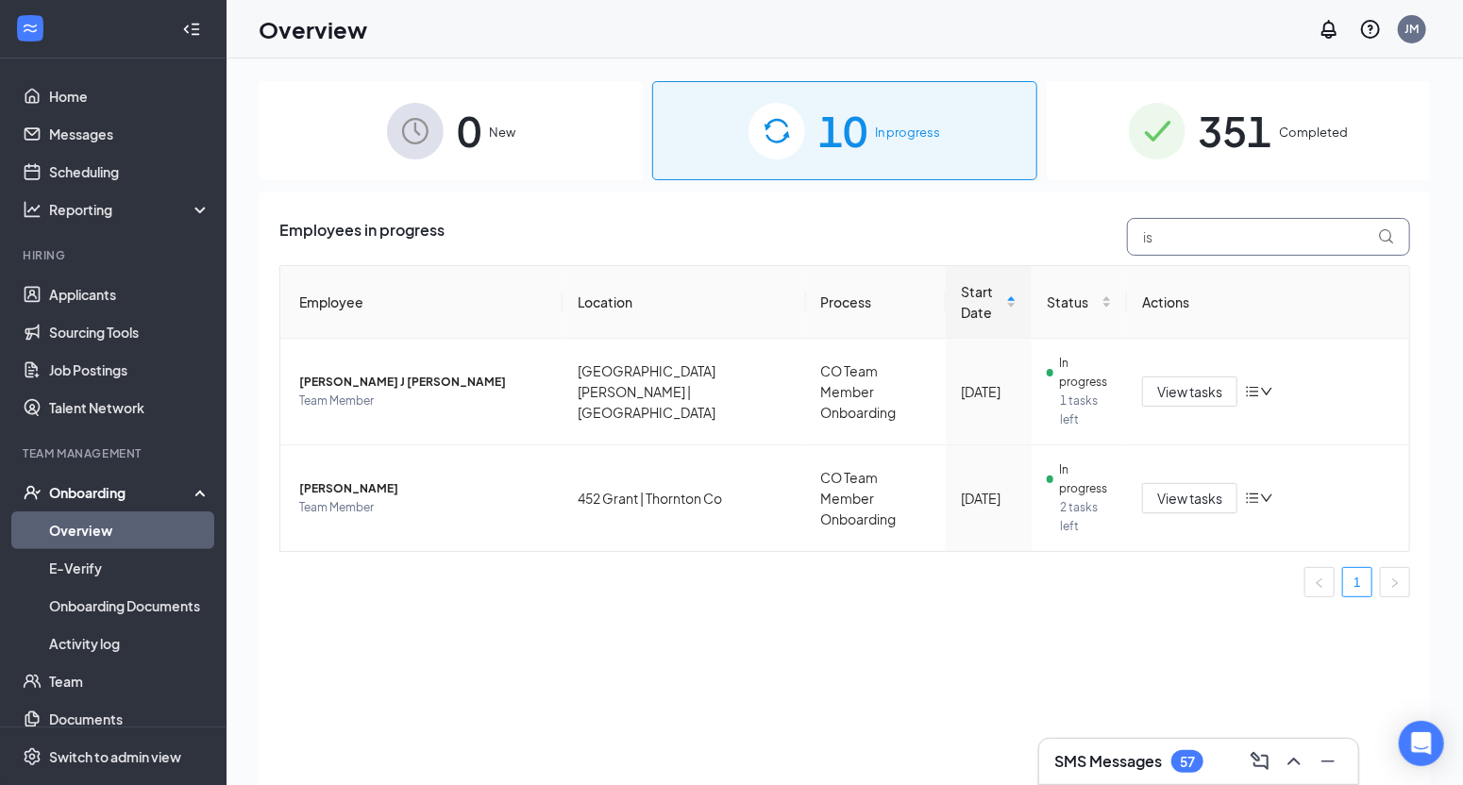
type input "i"
click at [1299, 110] on div "351 Completed" at bounding box center [1239, 130] width 384 height 99
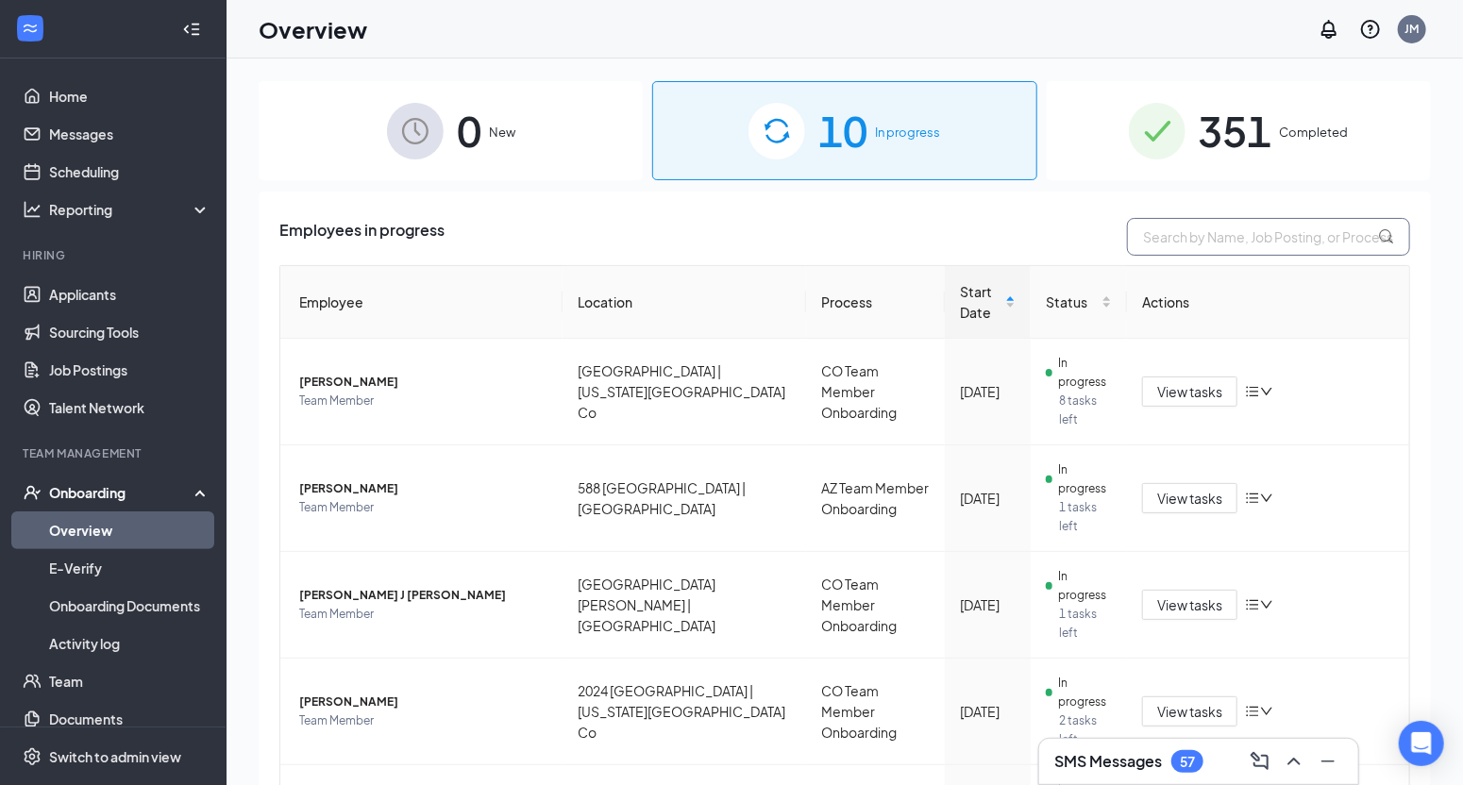
click at [1220, 241] on input "text" at bounding box center [1268, 237] width 283 height 38
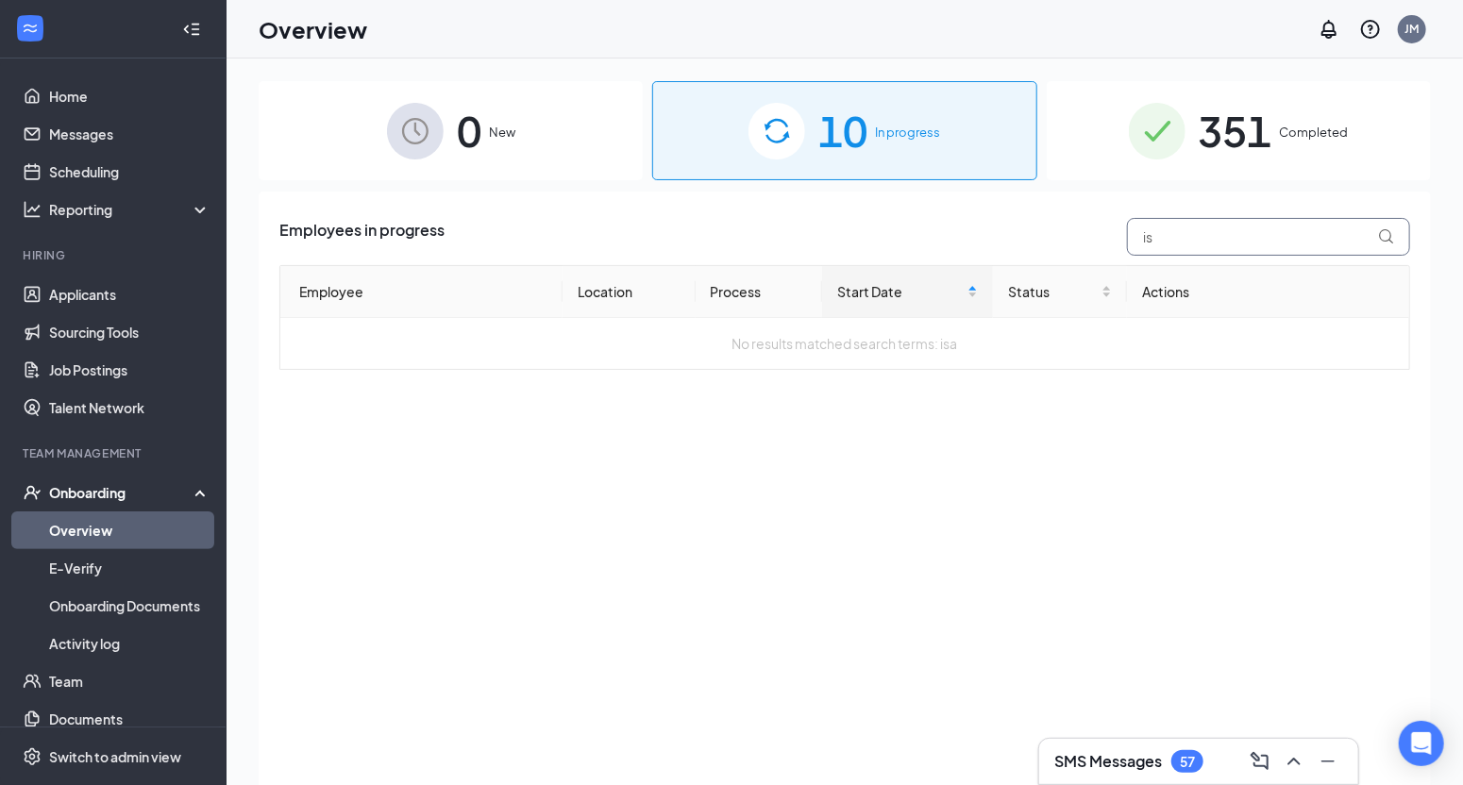
type input "i"
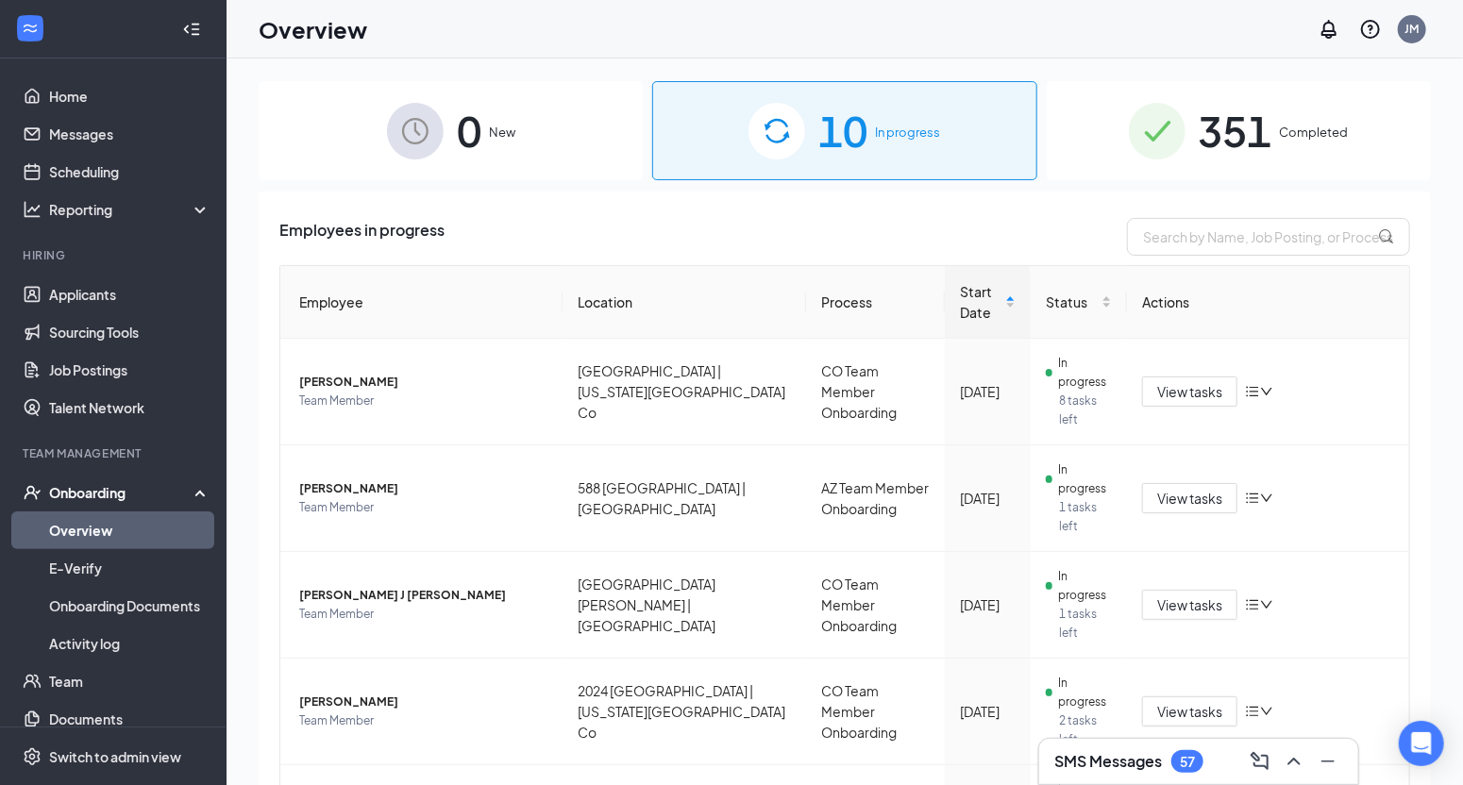
click at [1209, 234] on input "text" at bounding box center [1268, 236] width 283 height 38
type input "isa"
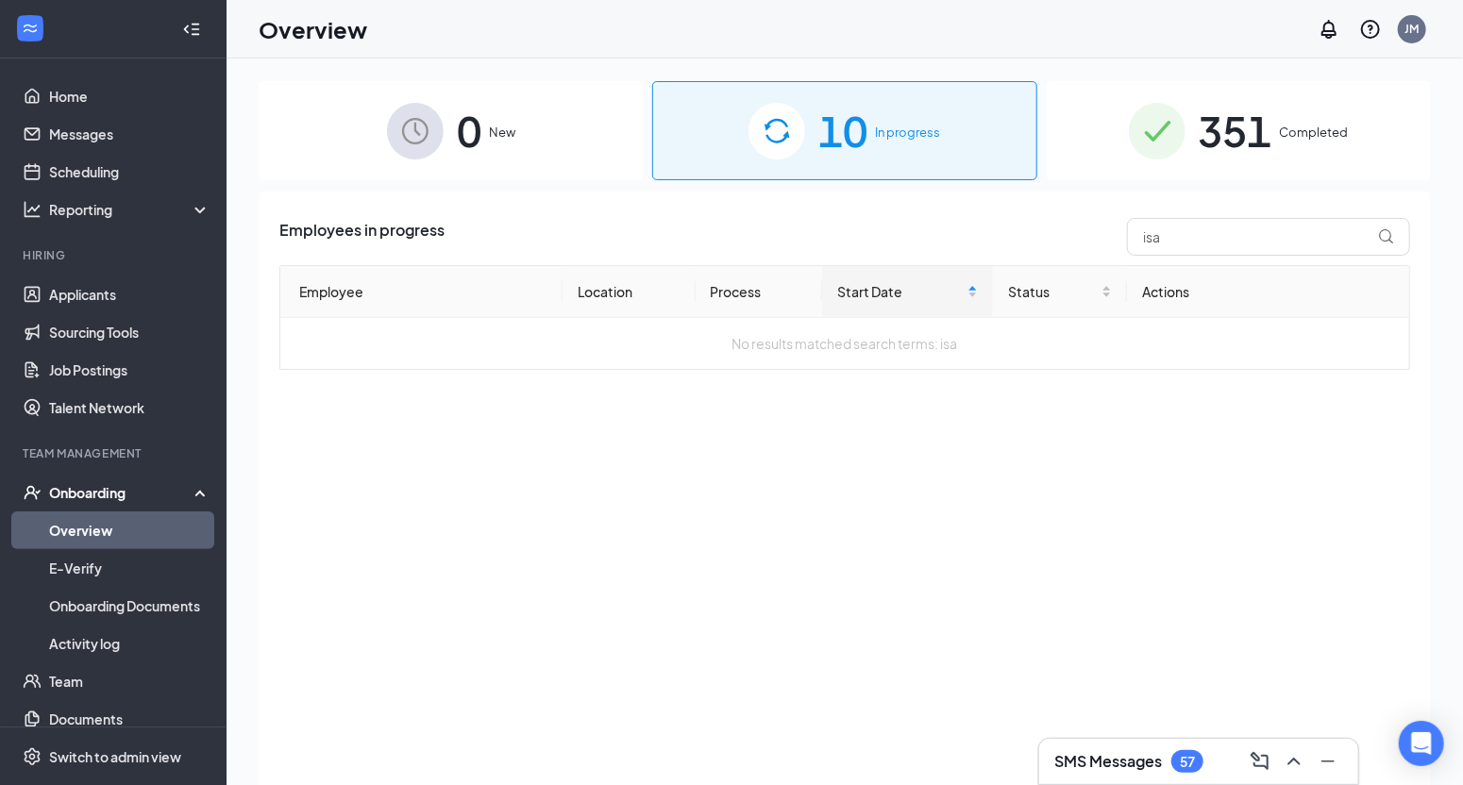
click at [438, 119] on img at bounding box center [415, 131] width 57 height 57
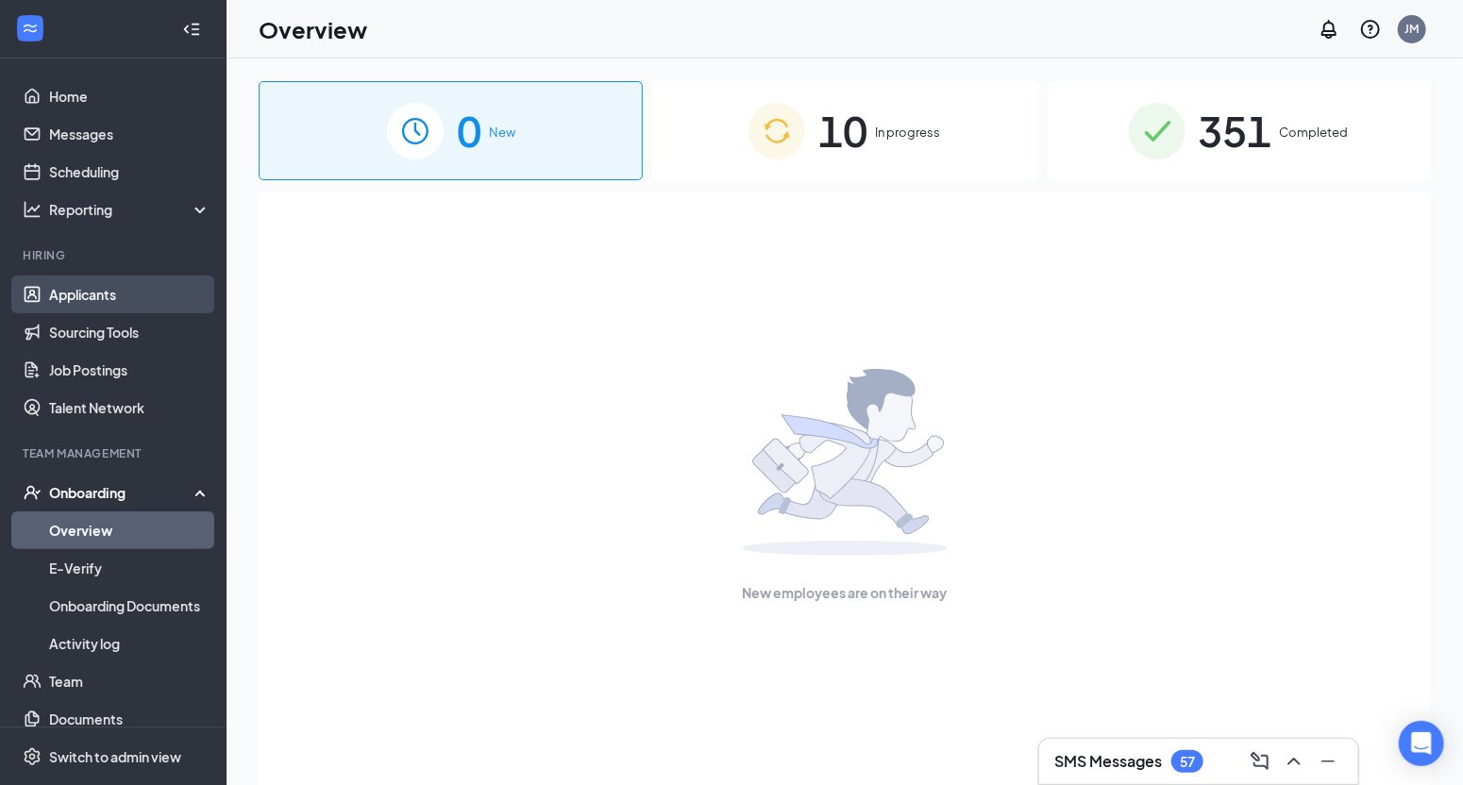
click at [99, 295] on link "Applicants" at bounding box center [129, 295] width 161 height 38
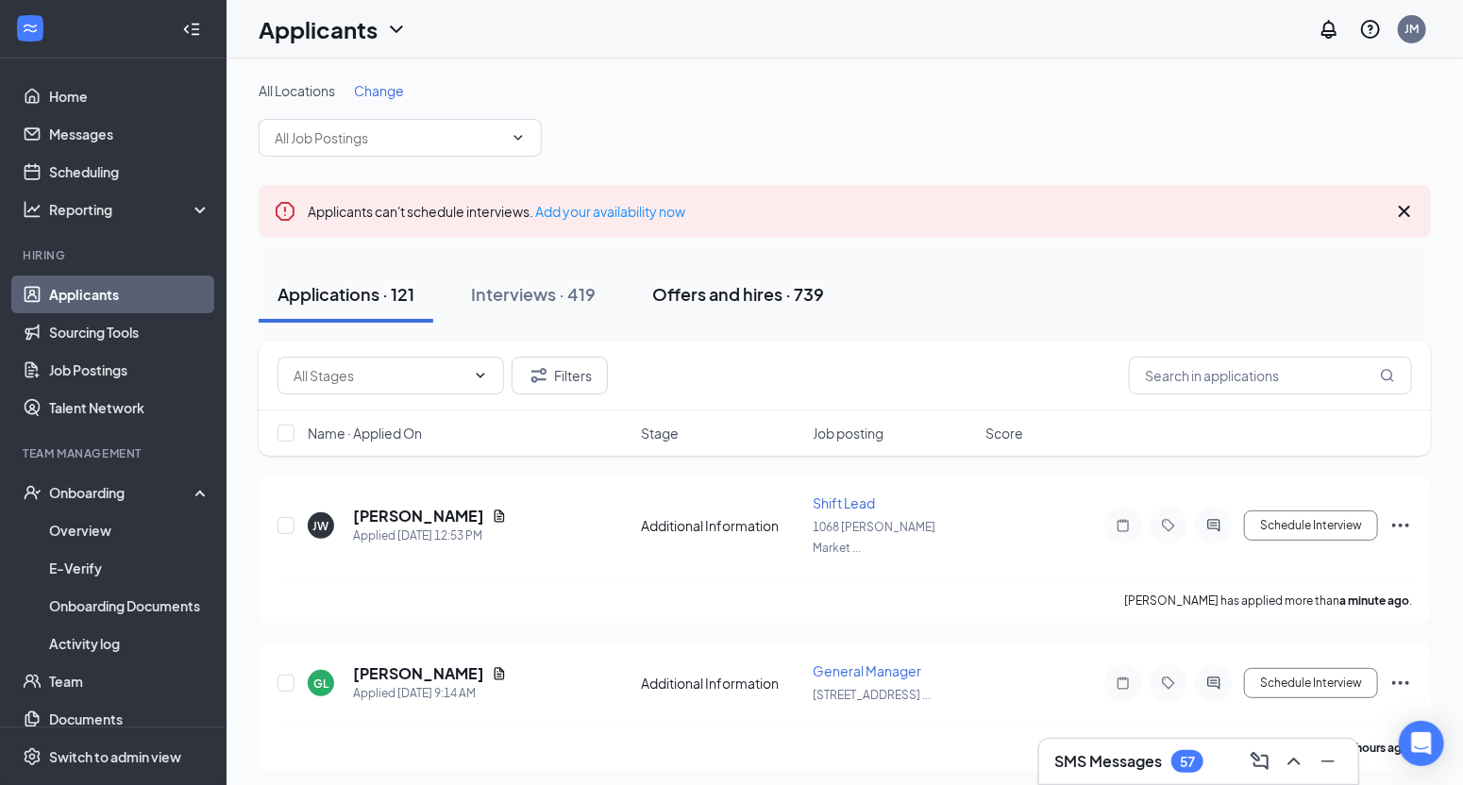
click at [772, 297] on div "Offers and hires · 739" at bounding box center [738, 294] width 172 height 24
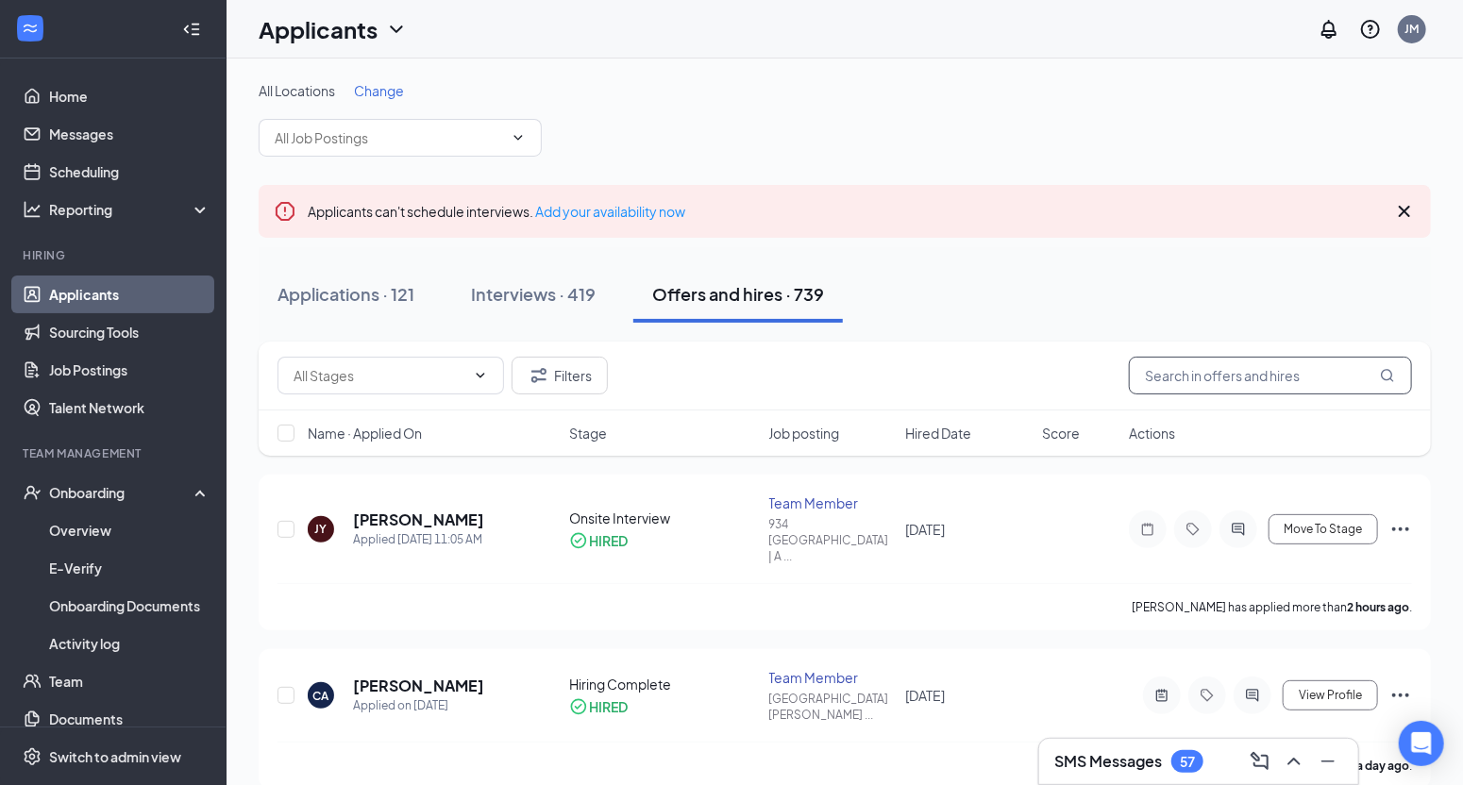
click at [1273, 379] on input "text" at bounding box center [1270, 376] width 283 height 38
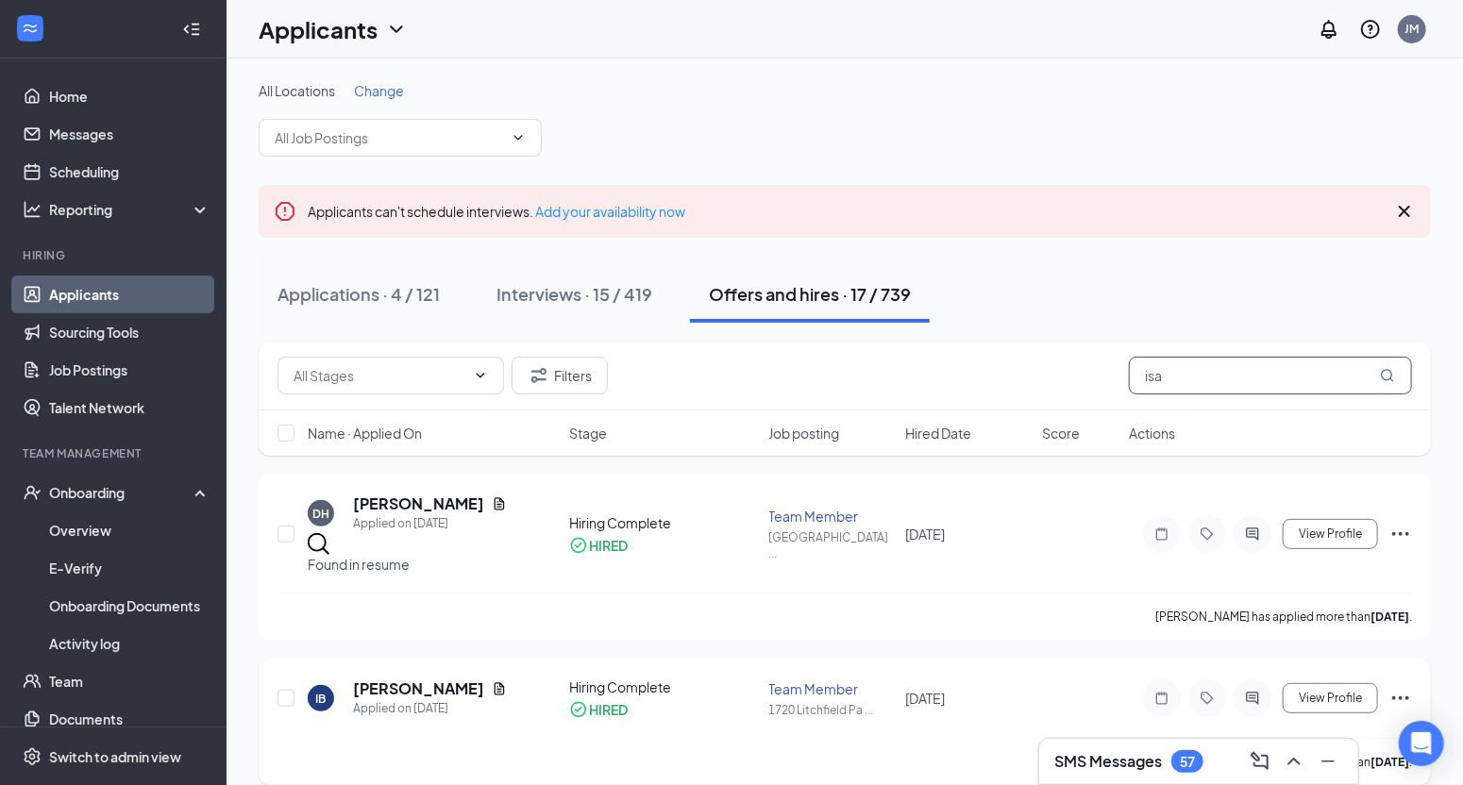
type input "isa"
click at [1409, 687] on icon "Ellipses" at bounding box center [1401, 698] width 23 height 23
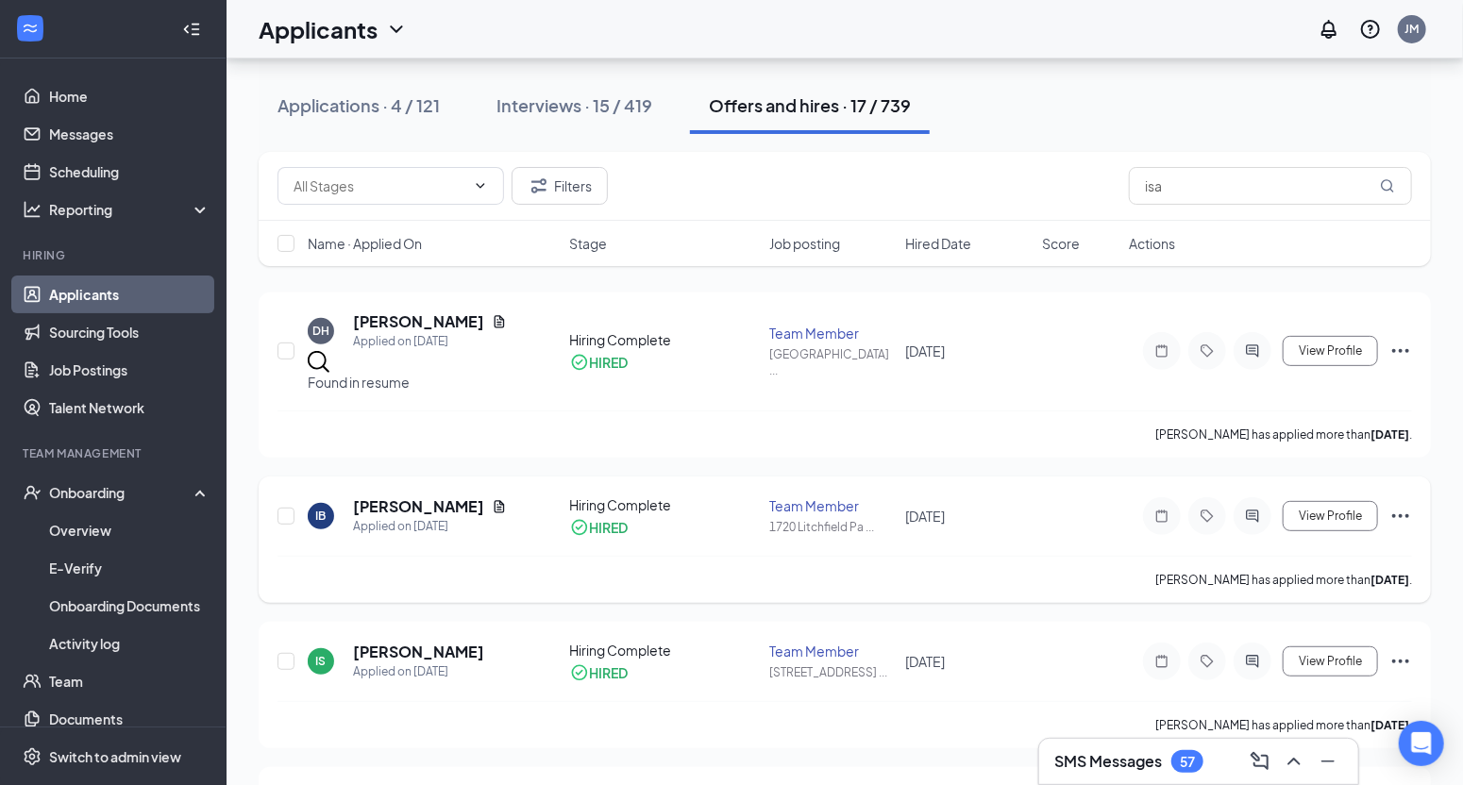
scroll to position [229, 0]
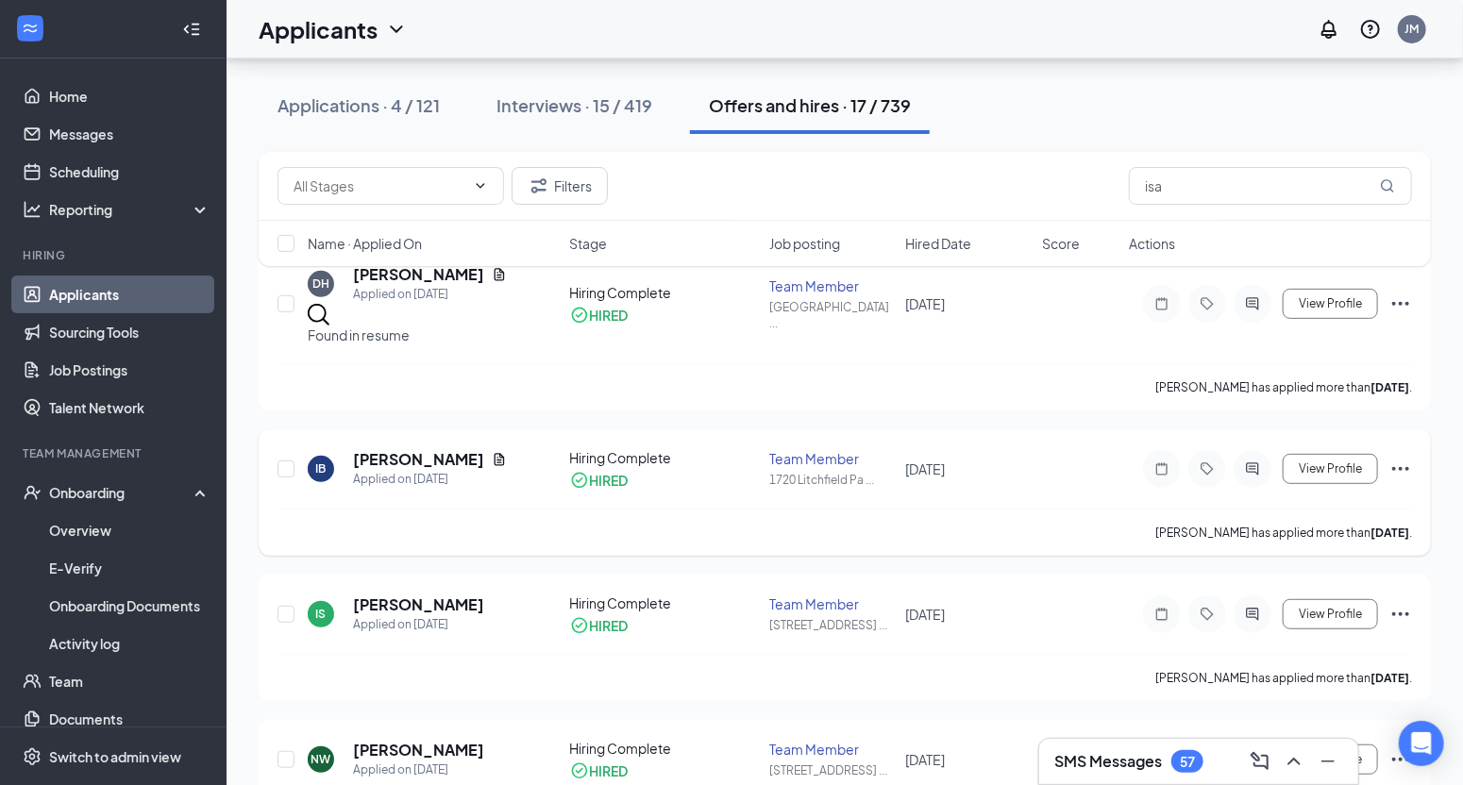
click at [1399, 458] on icon "Ellipses" at bounding box center [1401, 469] width 23 height 23
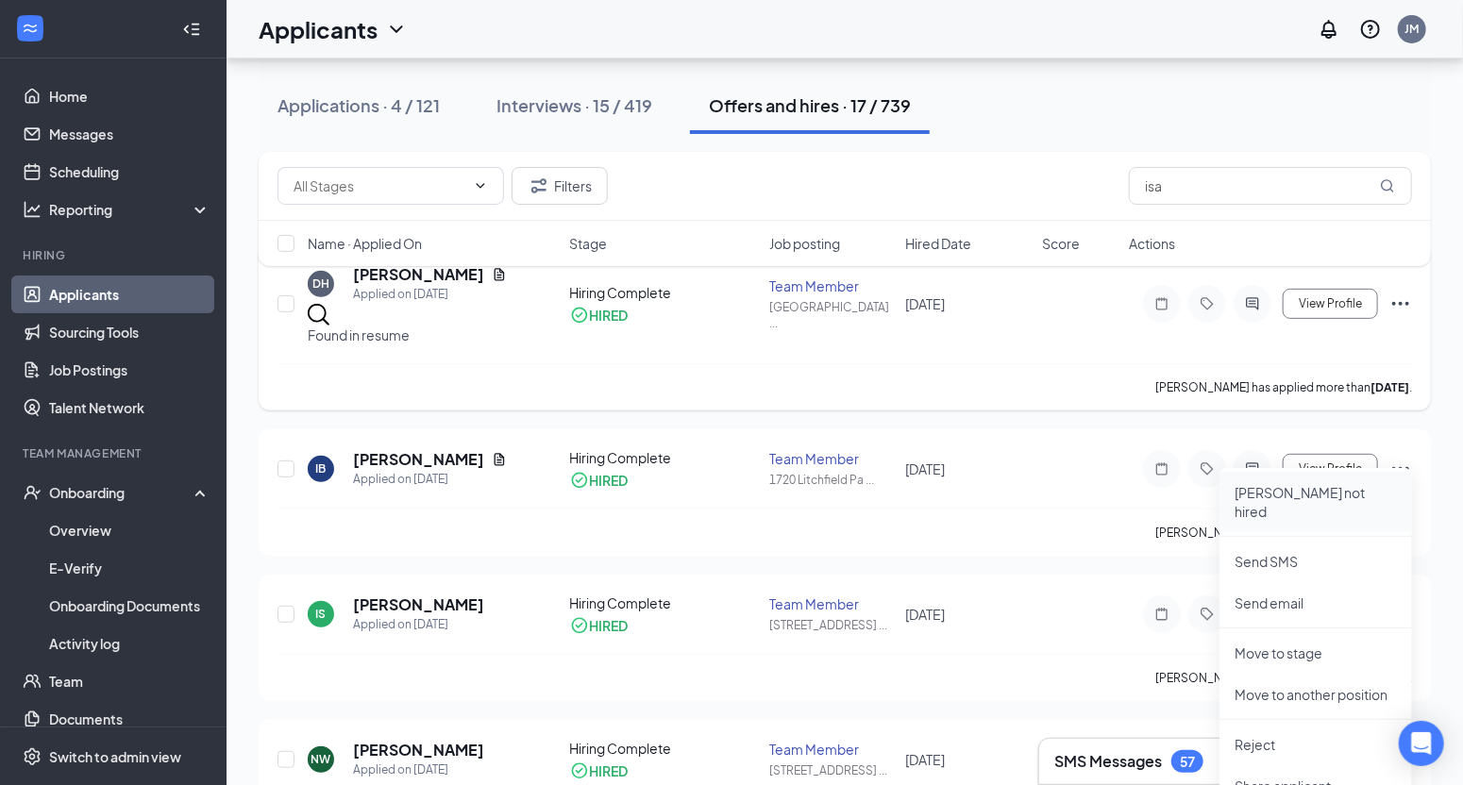
click at [1356, 505] on li "[PERSON_NAME] not hired" at bounding box center [1316, 502] width 193 height 60
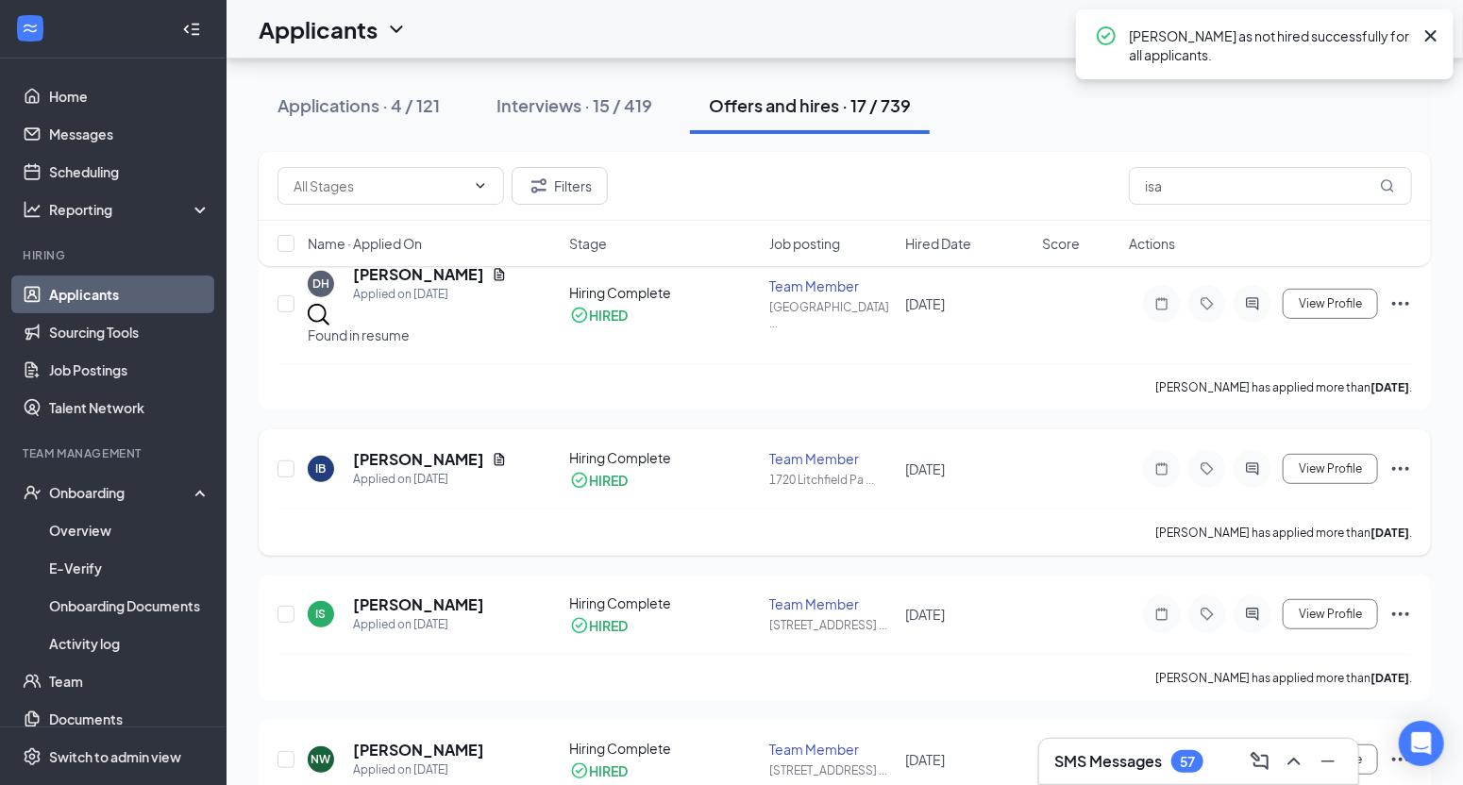
click at [1402, 467] on icon "Ellipses" at bounding box center [1400, 469] width 17 height 4
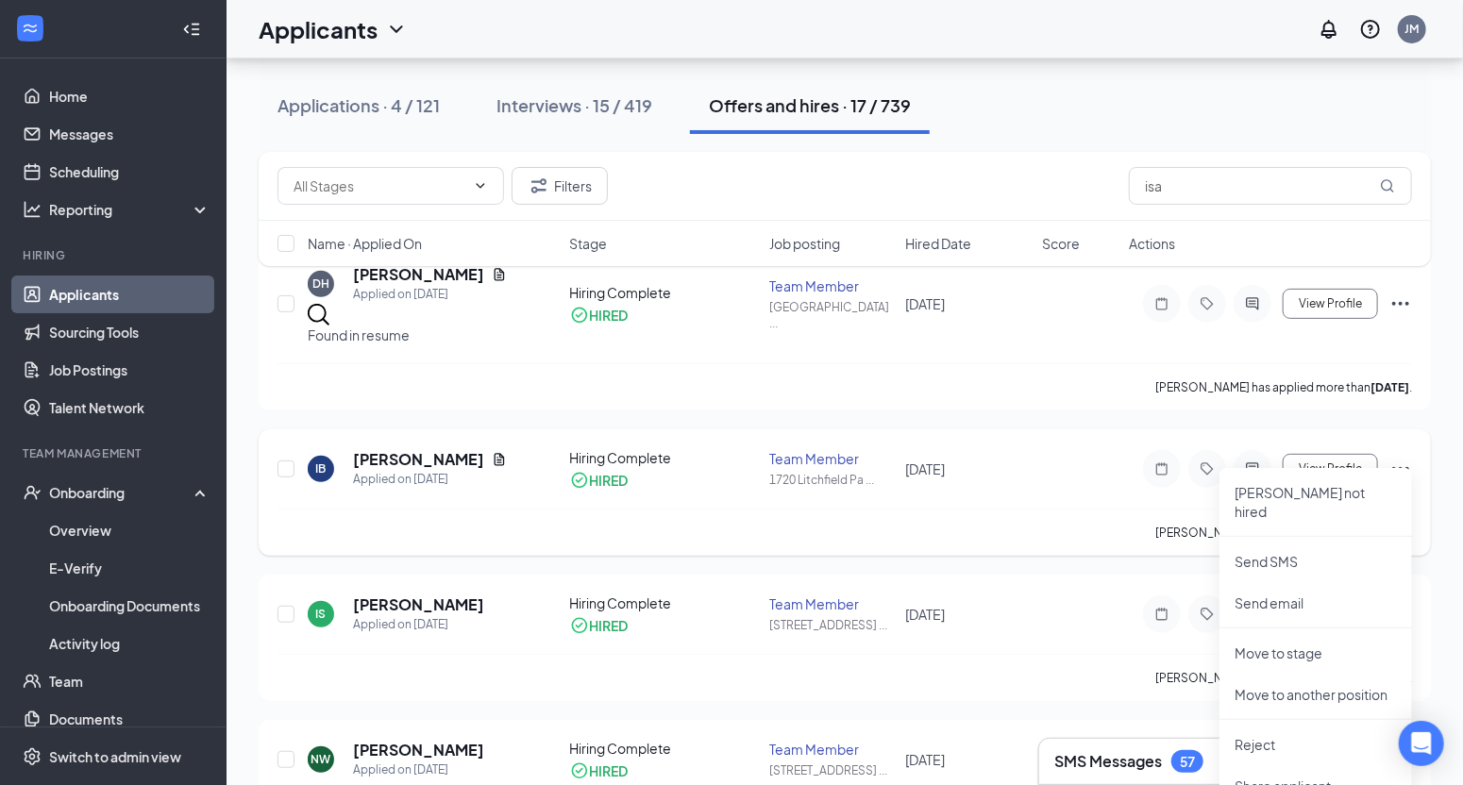
click at [401, 470] on div "Applied on [DATE]" at bounding box center [430, 479] width 154 height 19
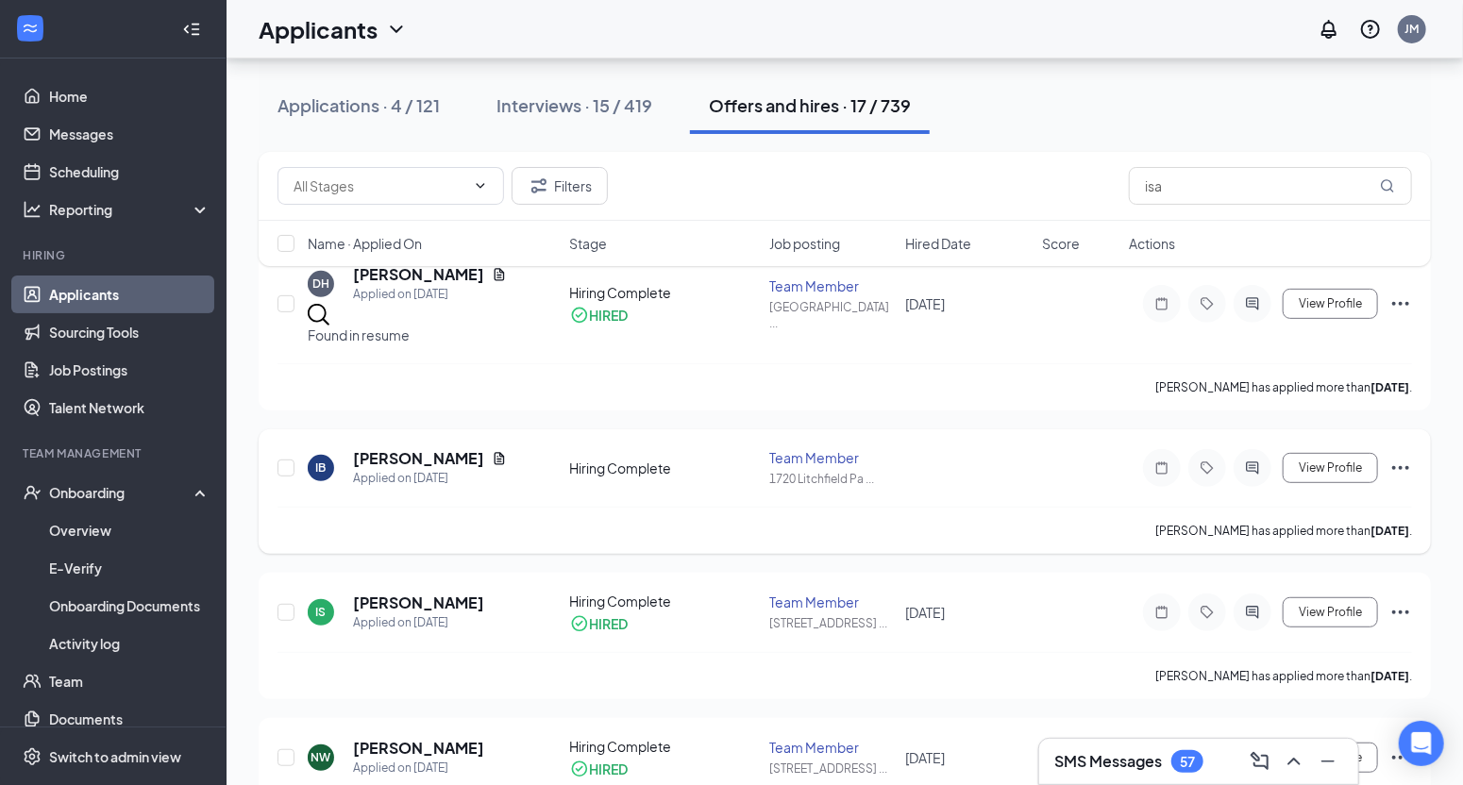
click at [683, 459] on div "Hiring Complete" at bounding box center [664, 468] width 188 height 19
click at [1404, 462] on icon "Ellipses" at bounding box center [1401, 468] width 23 height 23
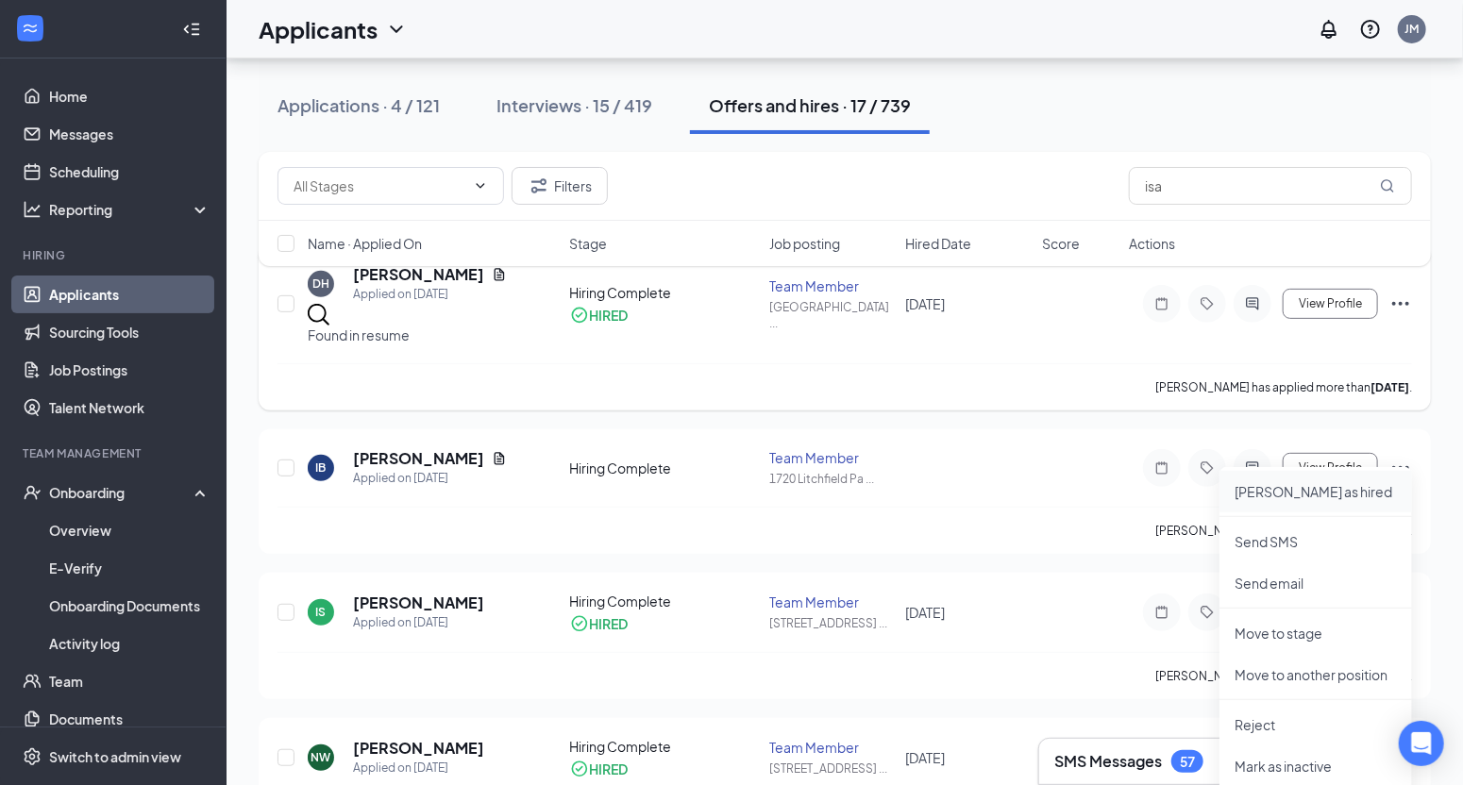
click at [1347, 496] on p "[PERSON_NAME] as hired" at bounding box center [1316, 491] width 162 height 19
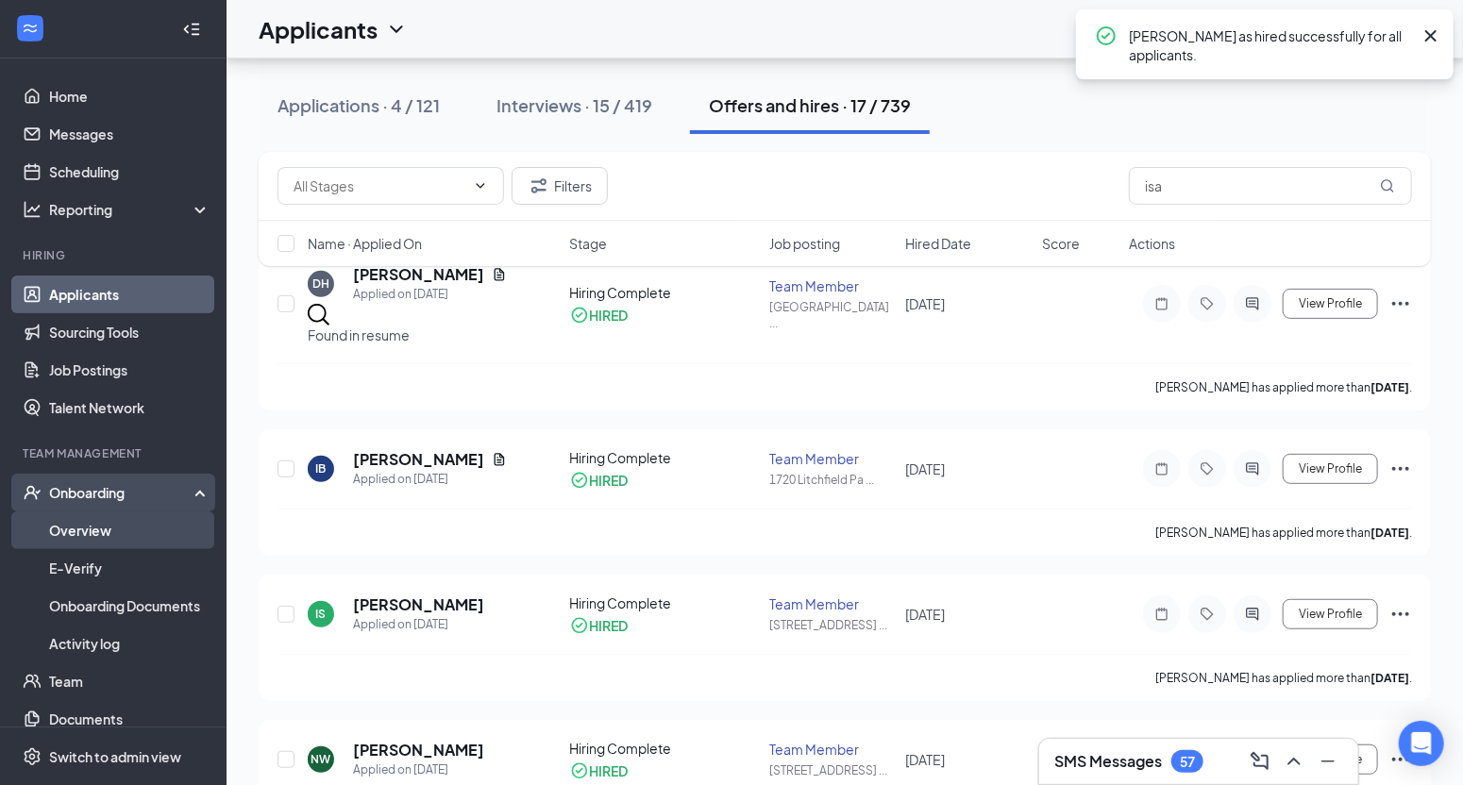
click at [88, 524] on link "Overview" at bounding box center [129, 531] width 161 height 38
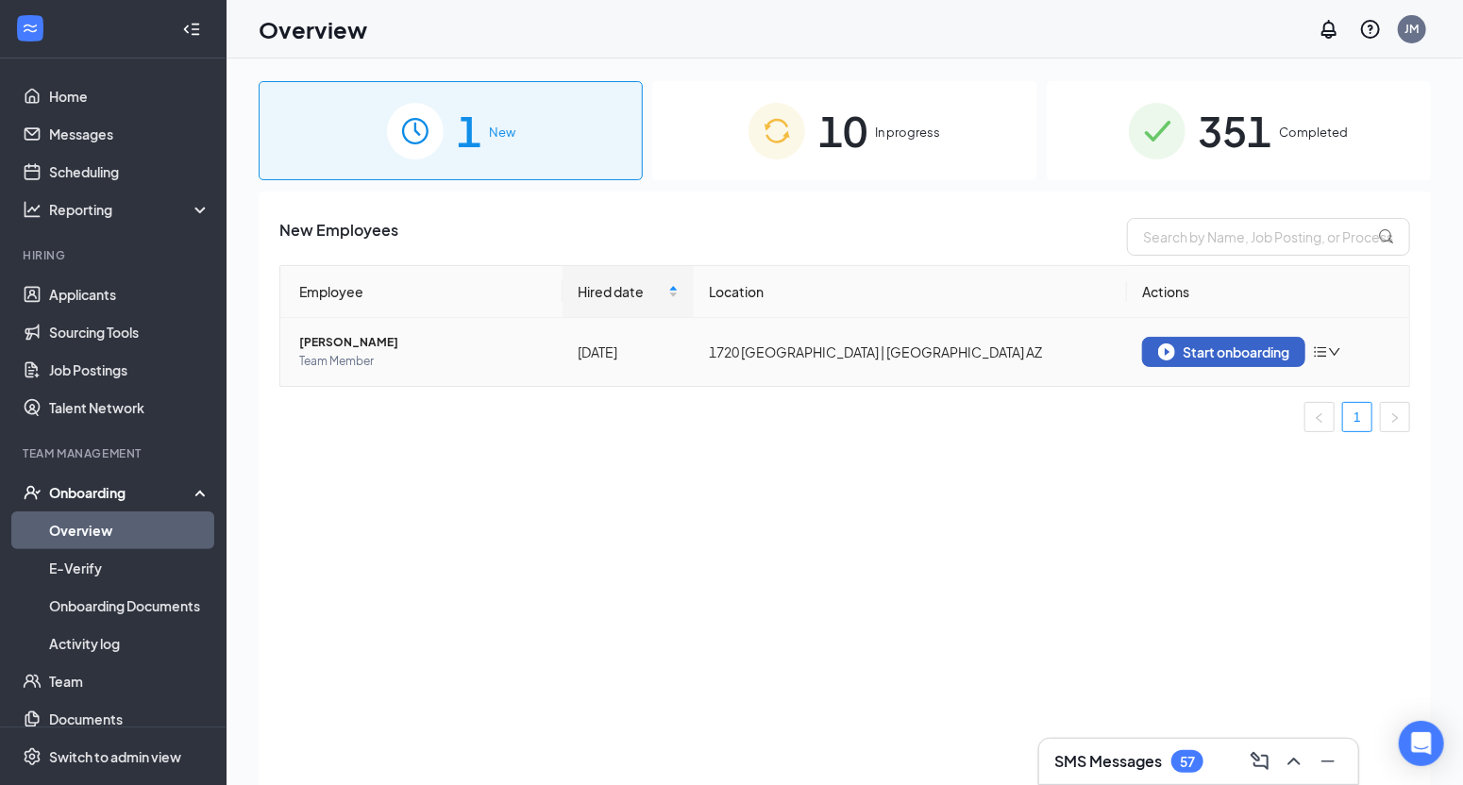
click at [1226, 346] on div "Start onboarding" at bounding box center [1223, 352] width 131 height 17
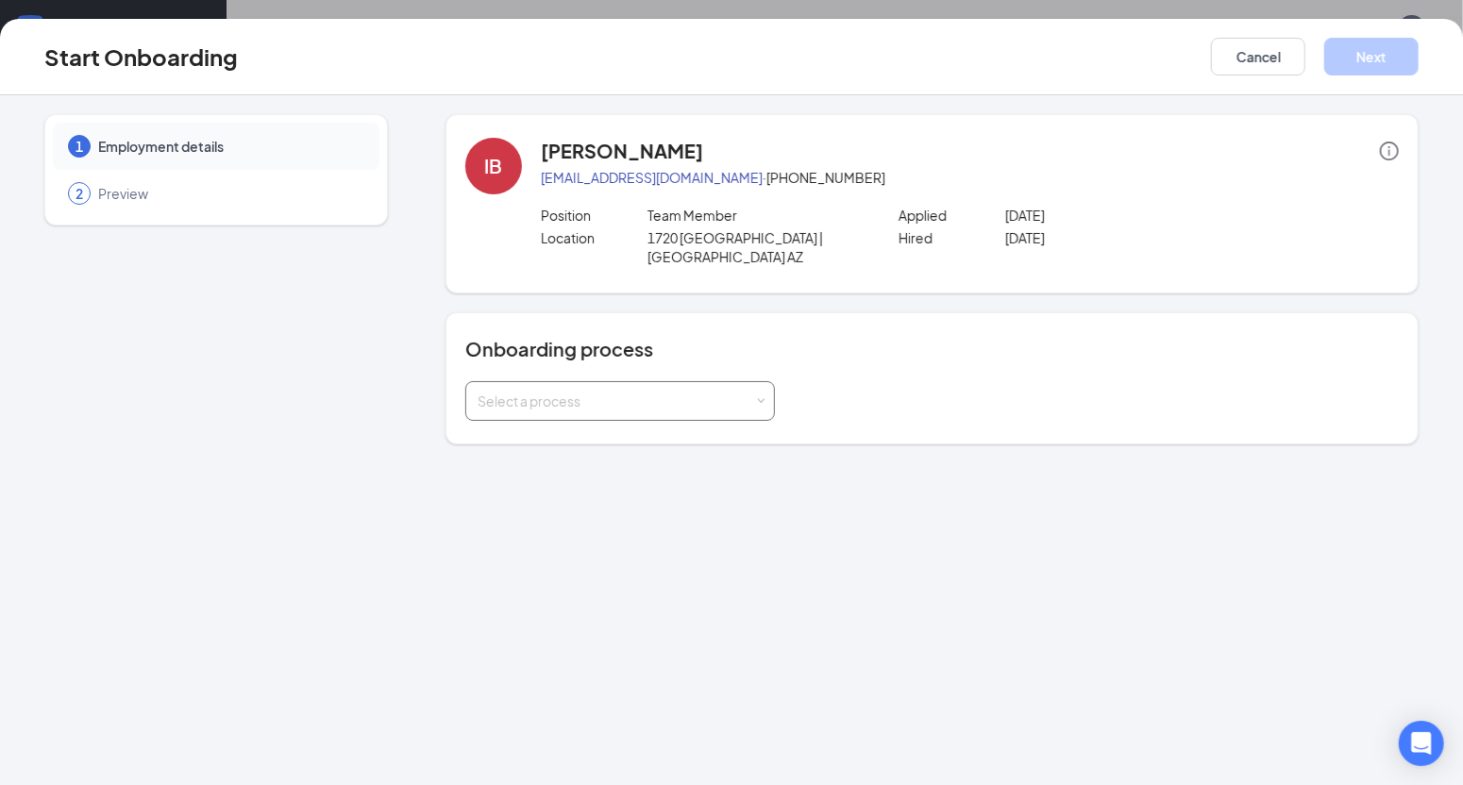
click at [761, 397] on span at bounding box center [760, 401] width 8 height 8
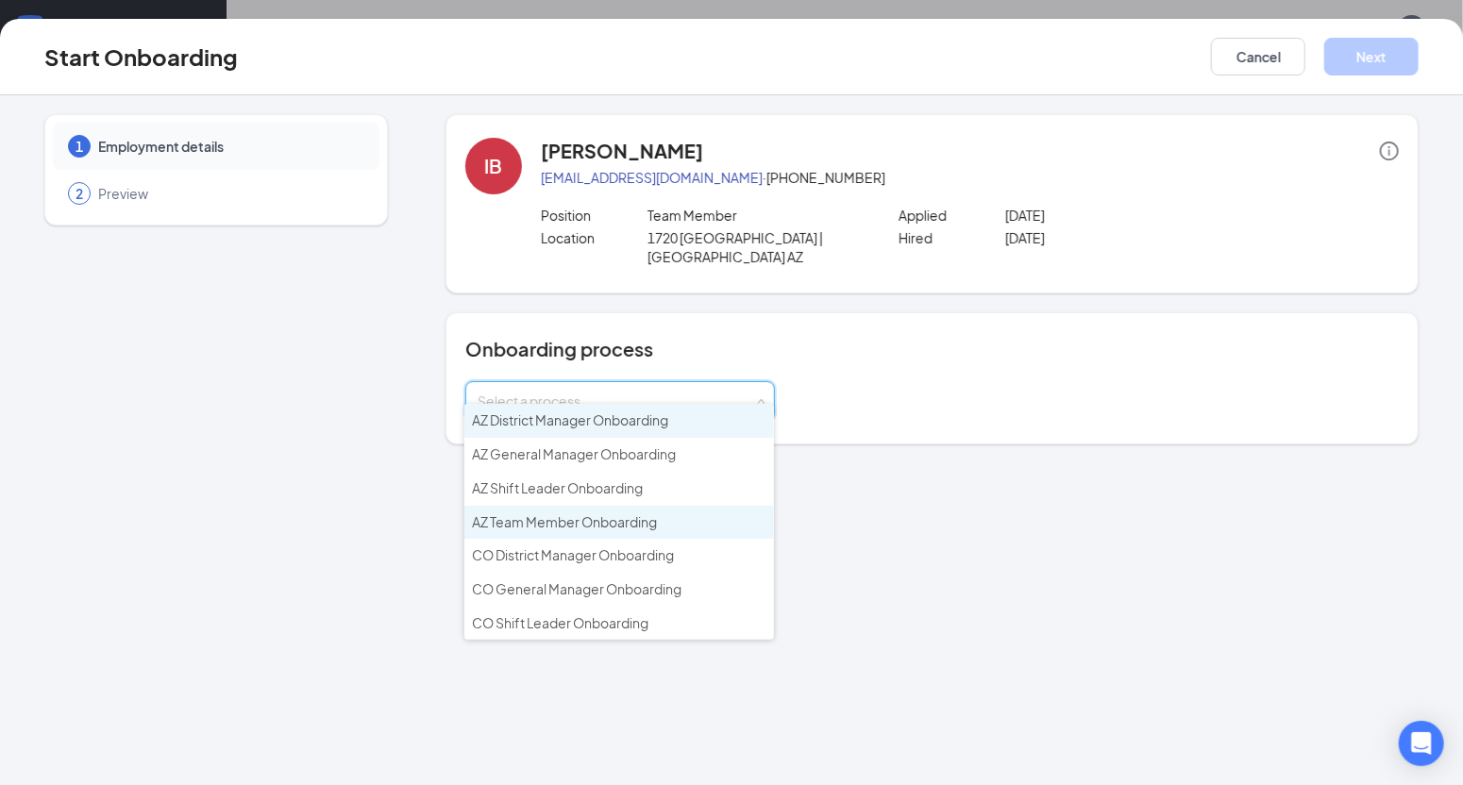
click at [637, 516] on span "AZ Team Member Onboarding" at bounding box center [564, 522] width 185 height 17
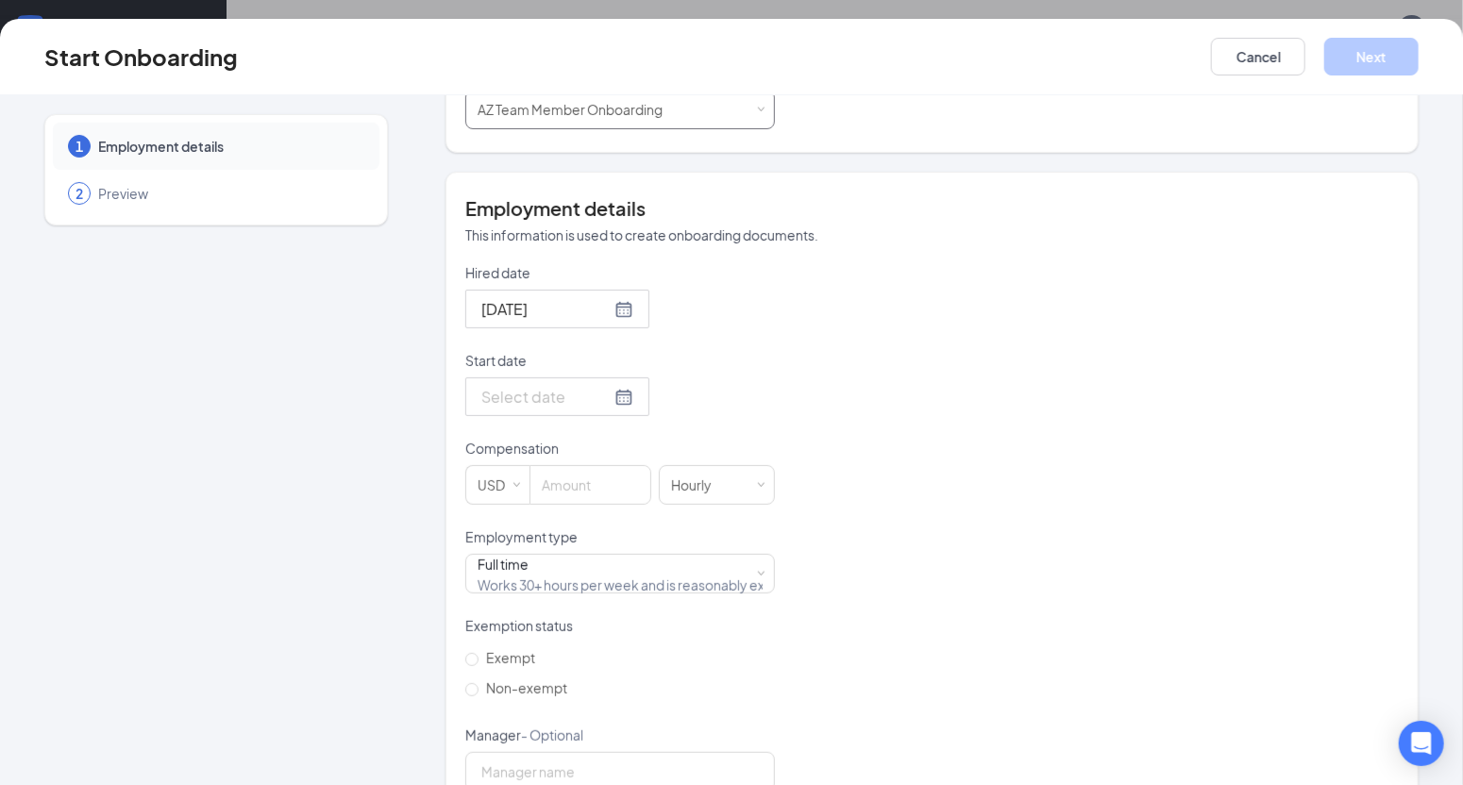
scroll to position [317, 0]
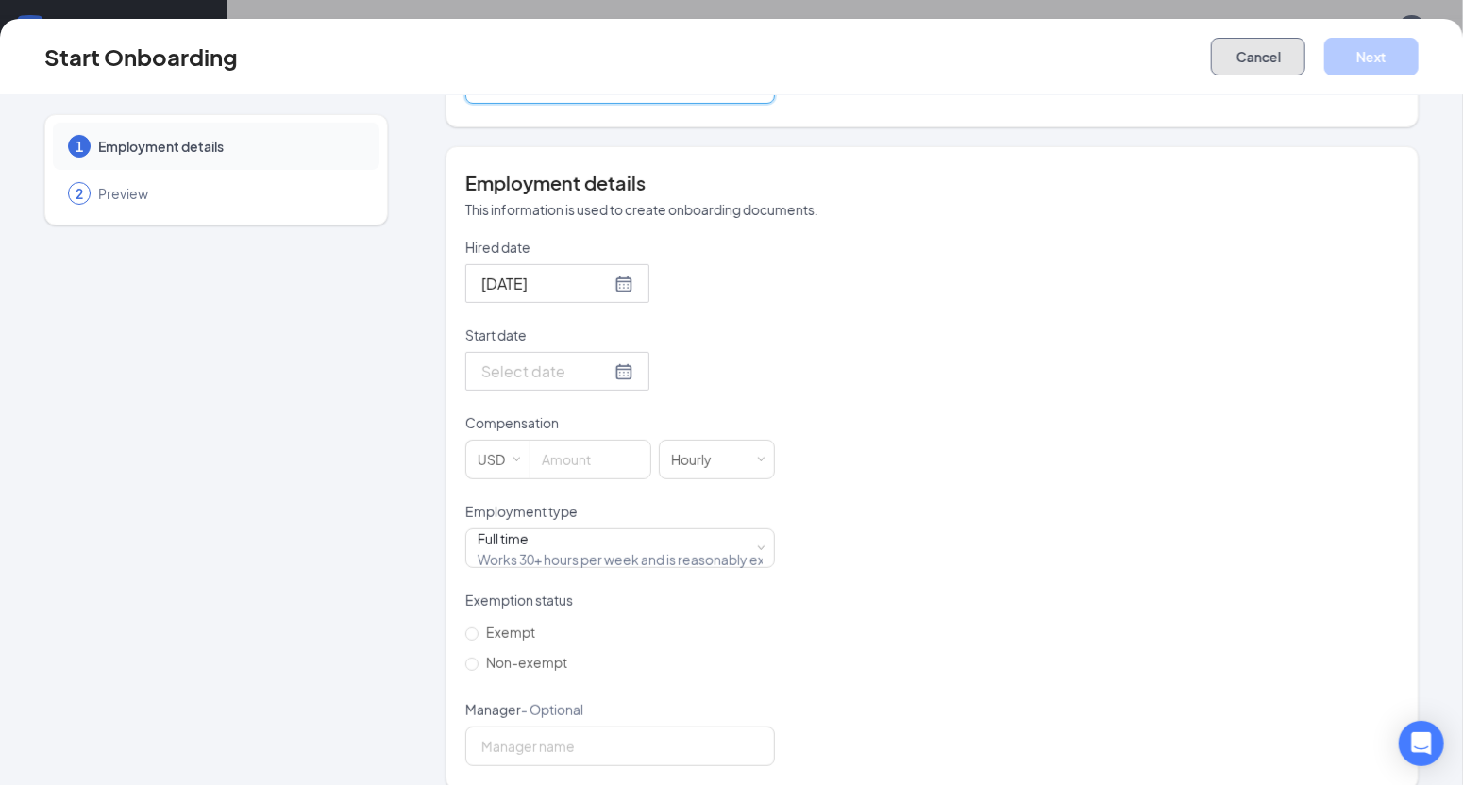
click at [1263, 51] on button "Cancel" at bounding box center [1258, 57] width 94 height 38
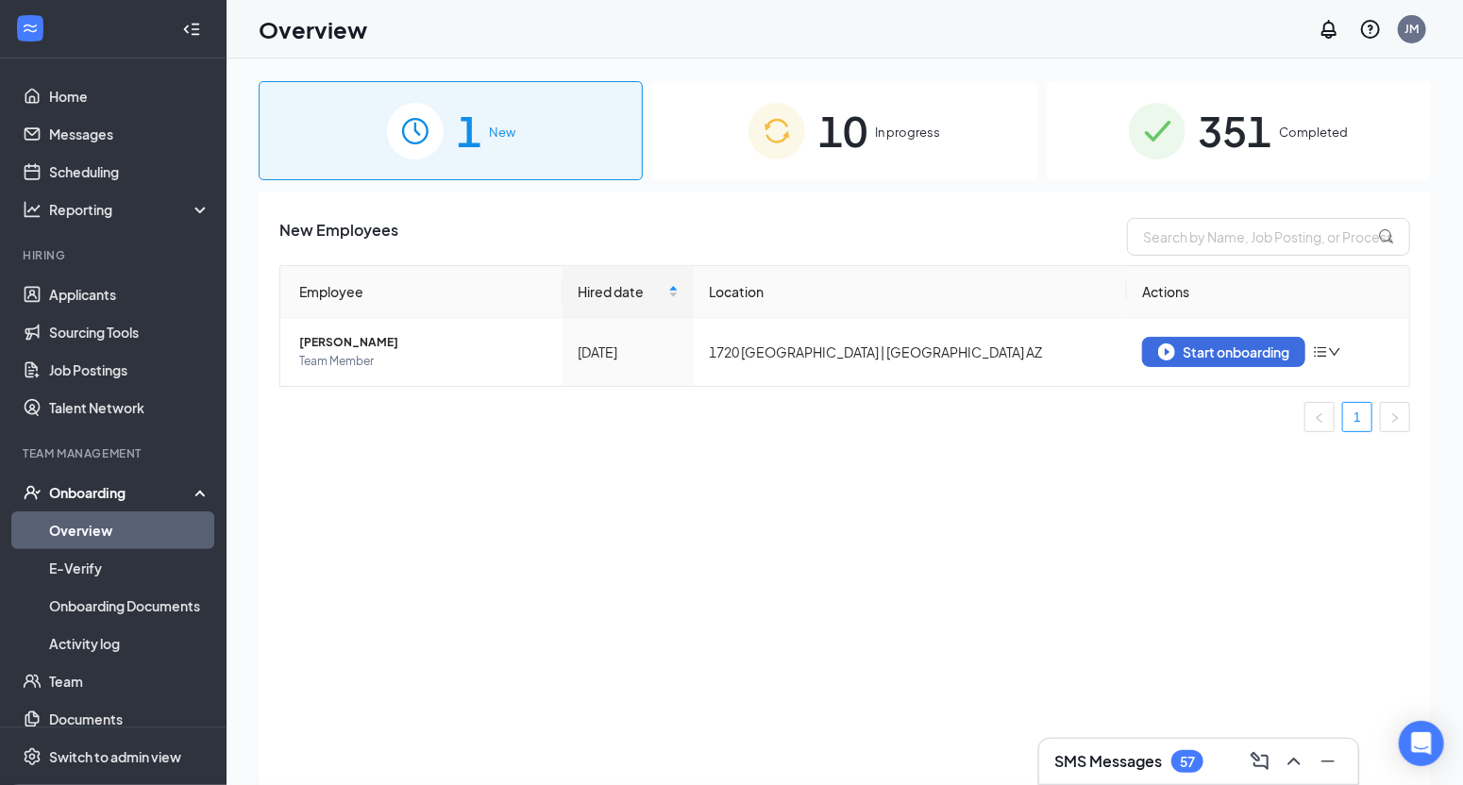
scroll to position [0, 0]
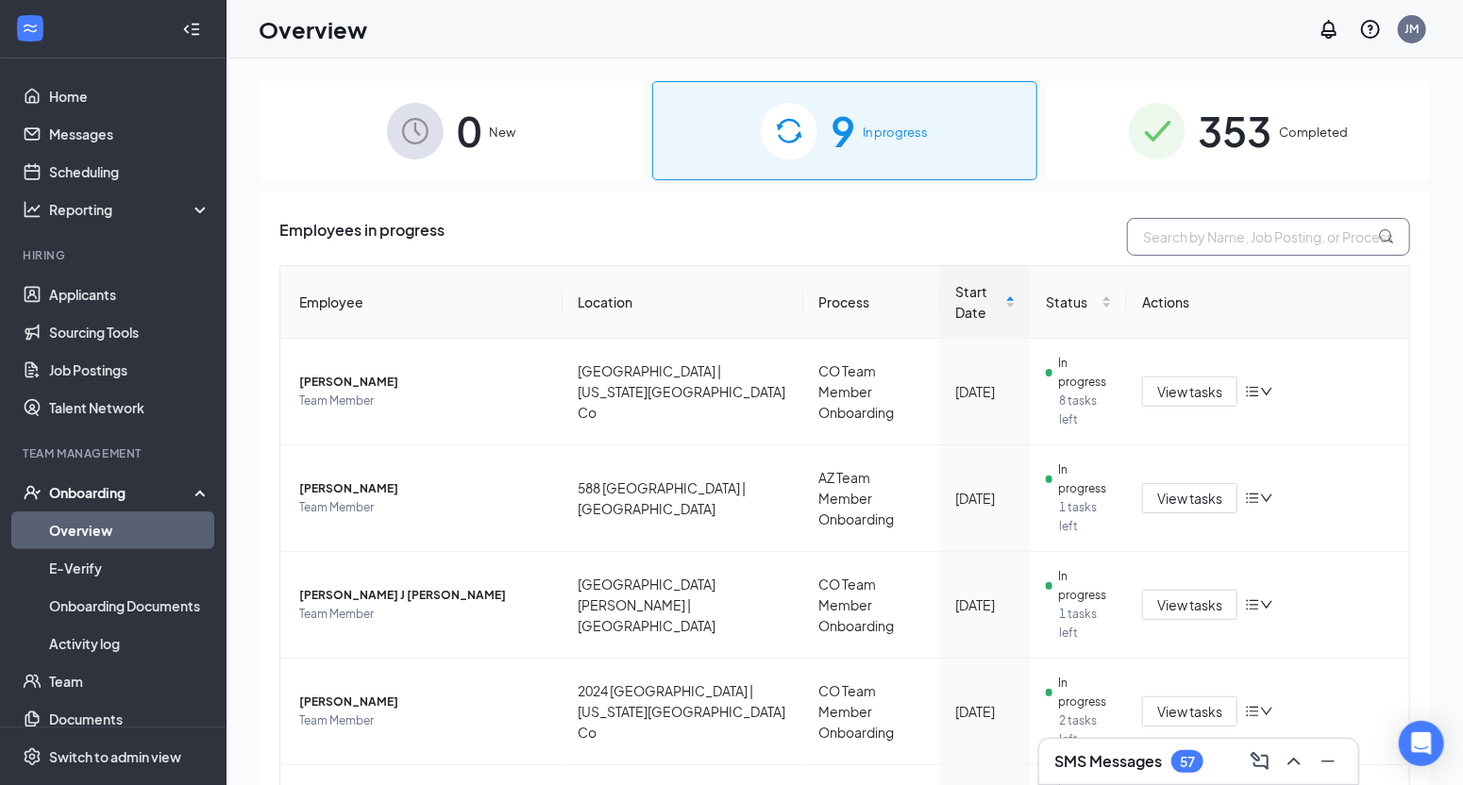
click at [1206, 245] on input "text" at bounding box center [1268, 237] width 283 height 38
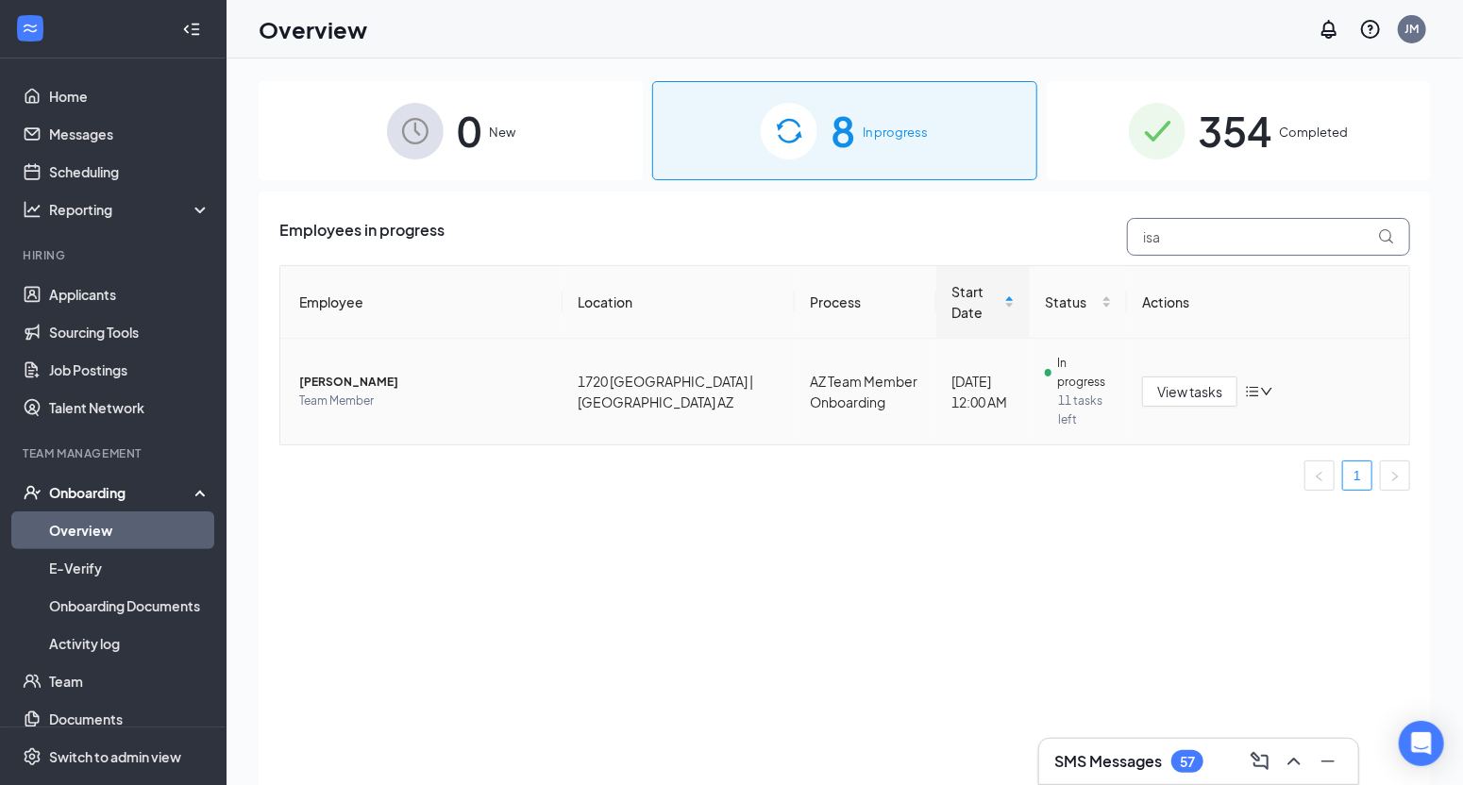
type input "isa"
click at [1270, 396] on icon "down" at bounding box center [1266, 391] width 13 height 13
click at [547, 127] on div "0 New" at bounding box center [451, 130] width 384 height 99
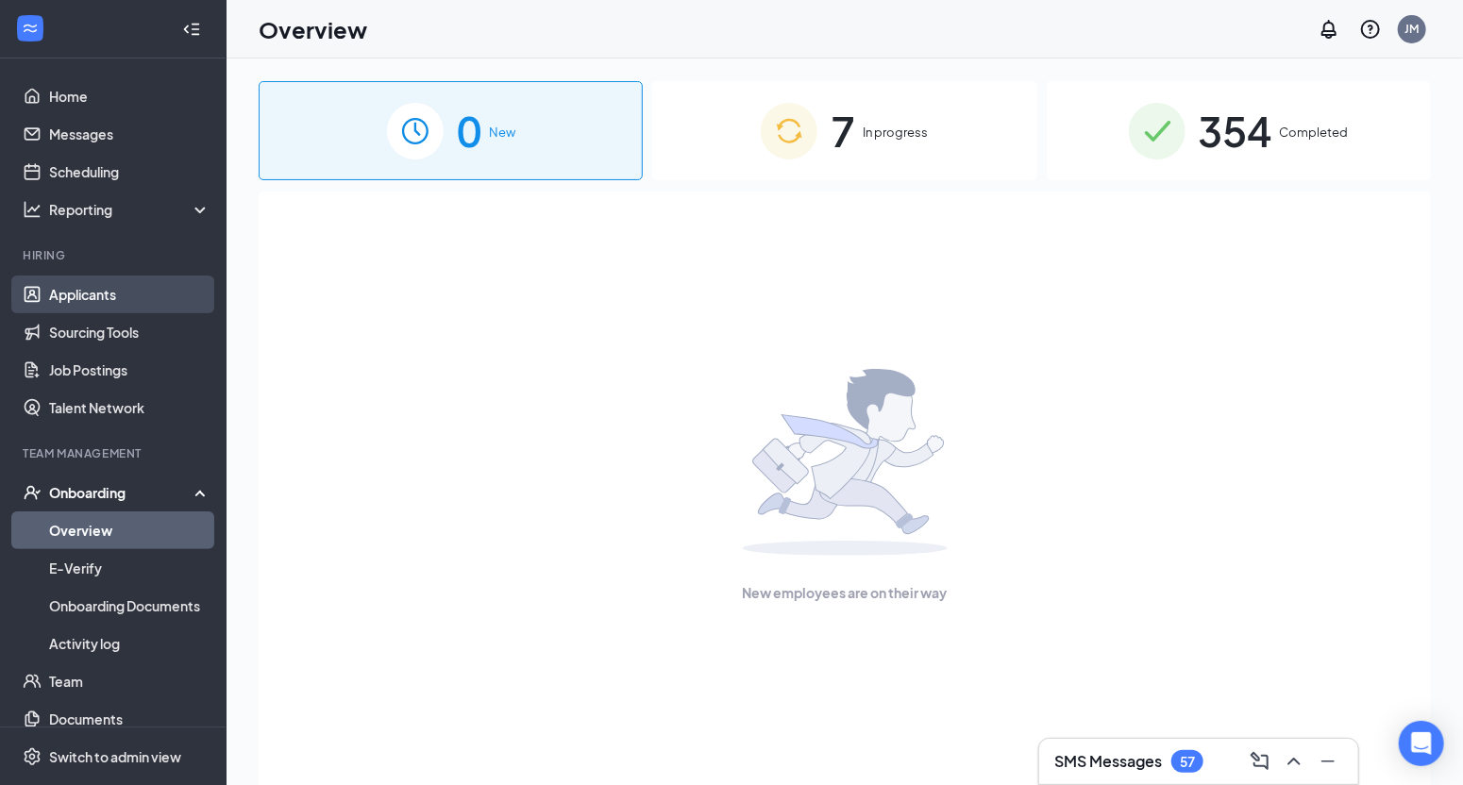
click at [124, 304] on link "Applicants" at bounding box center [129, 295] width 161 height 38
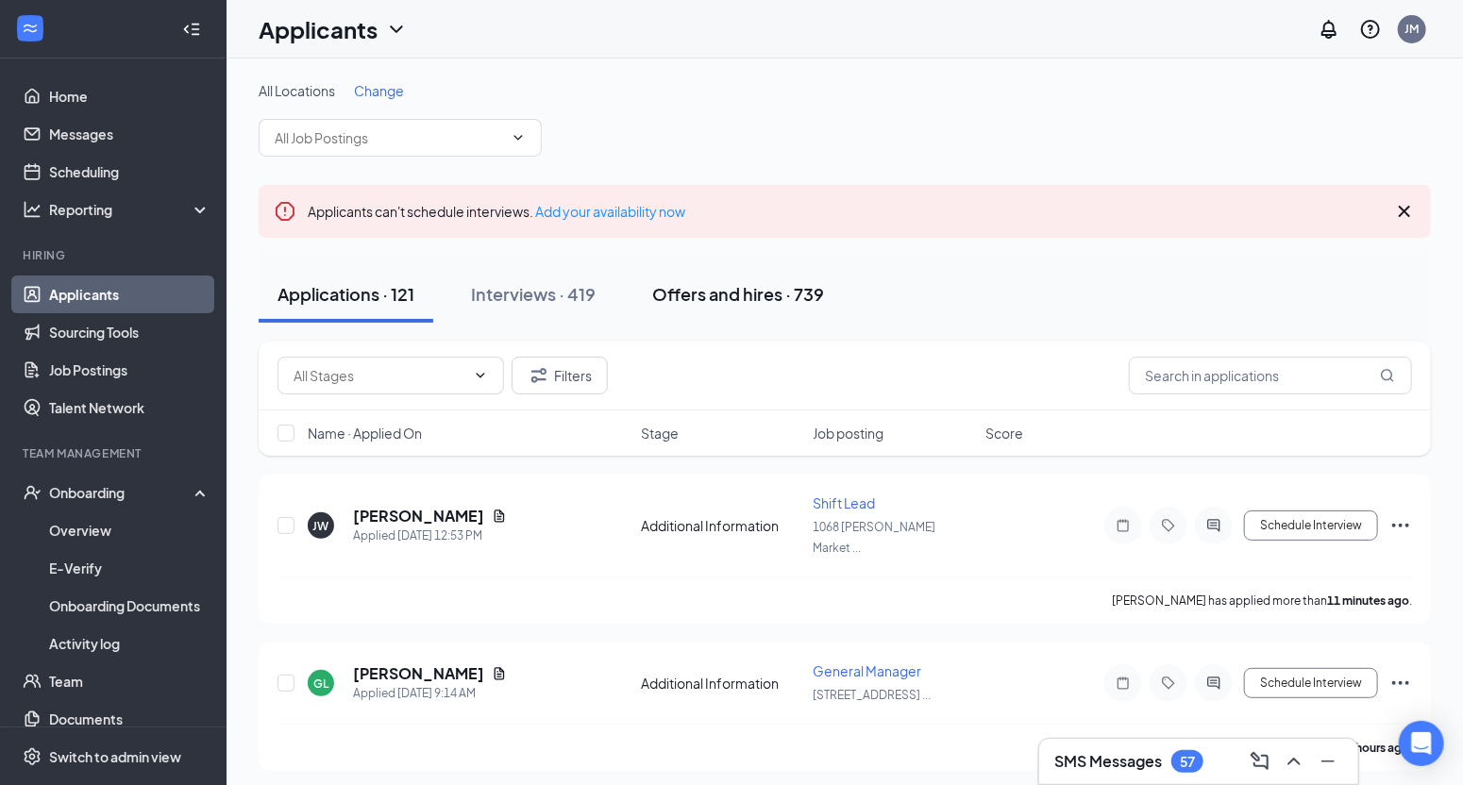
click at [806, 279] on button "Offers and hires · 739" at bounding box center [738, 294] width 210 height 57
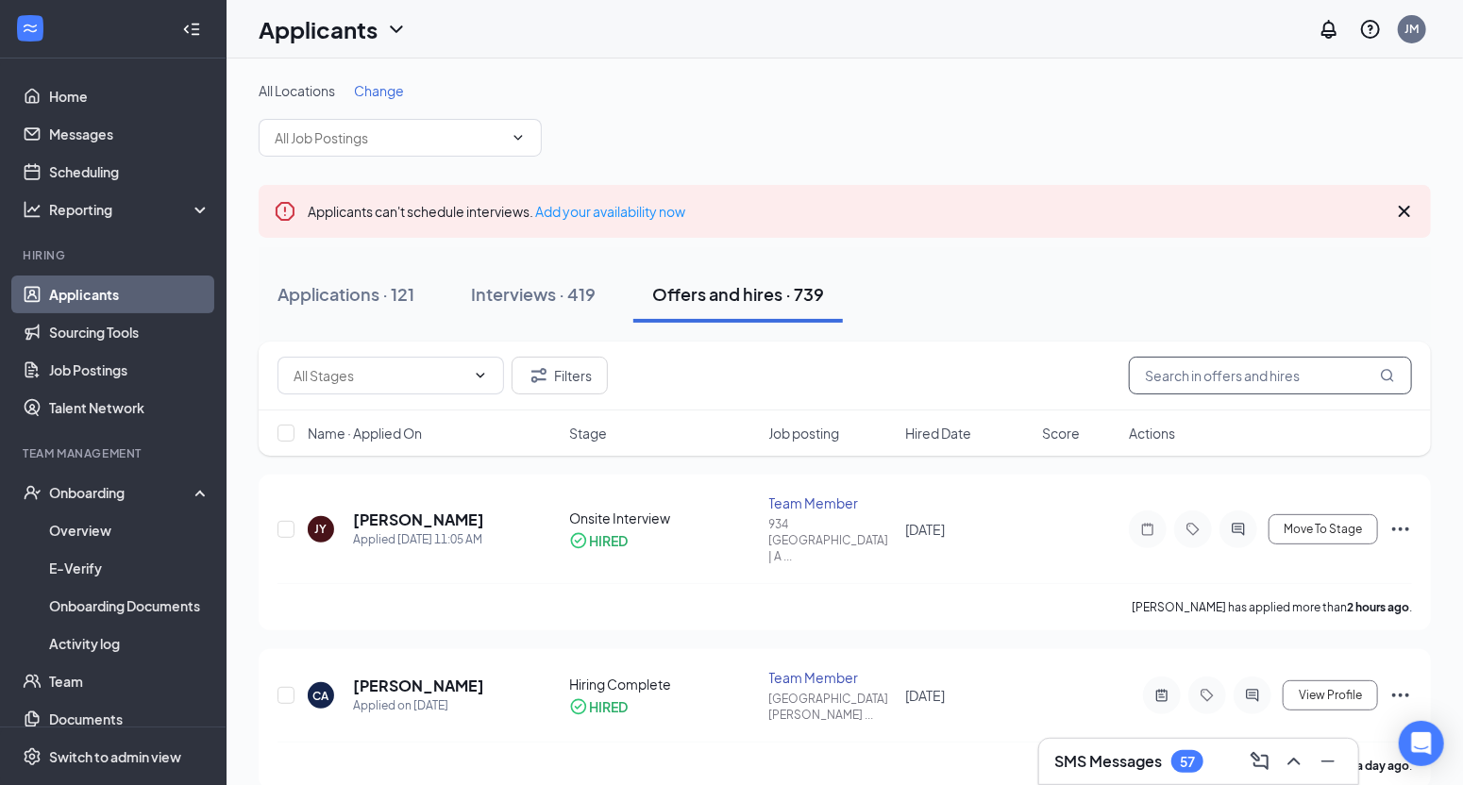
click at [1233, 382] on input "text" at bounding box center [1270, 376] width 283 height 38
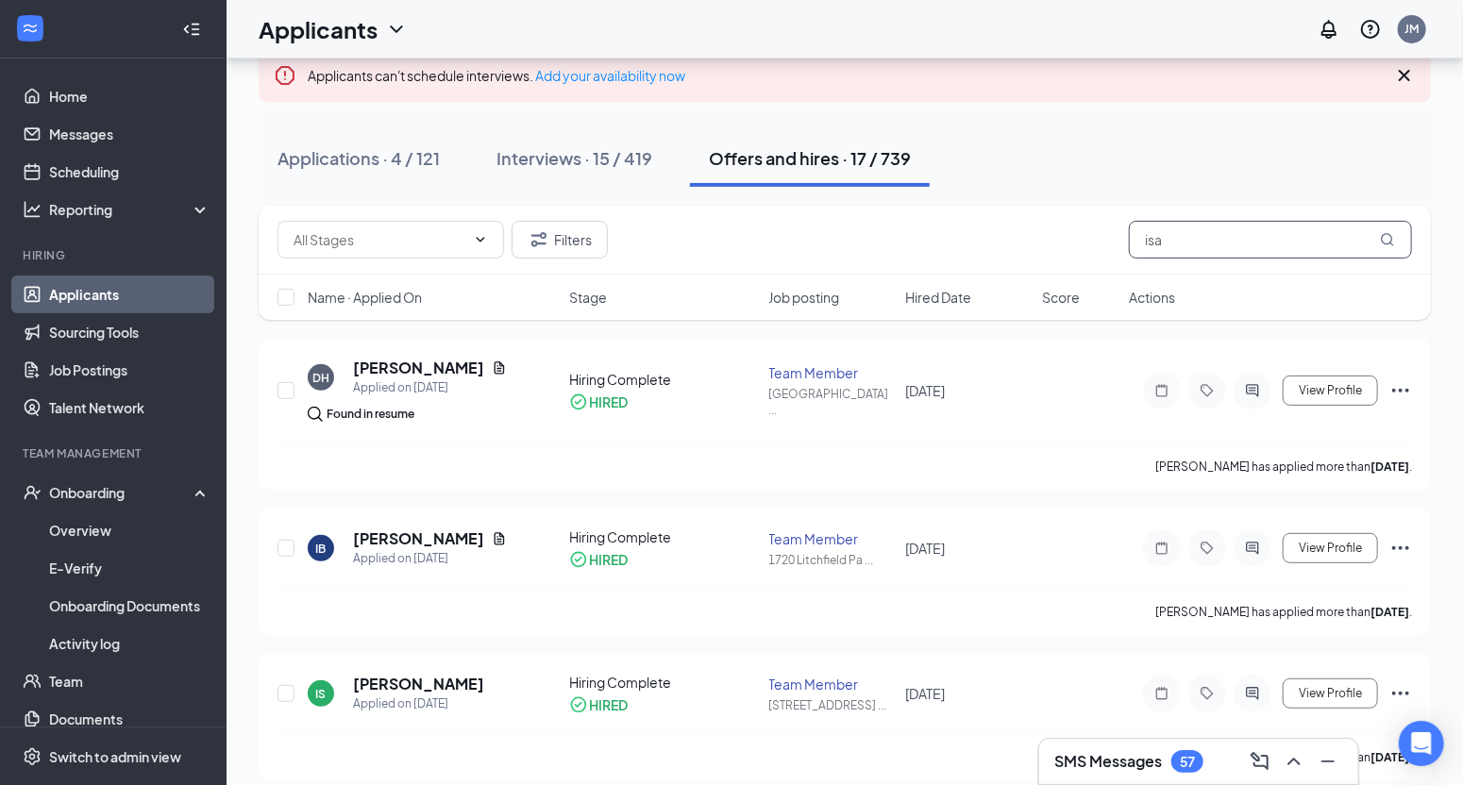
scroll to position [138, 0]
type input "isa"
click at [1402, 542] on icon "Ellipses" at bounding box center [1401, 546] width 23 height 23
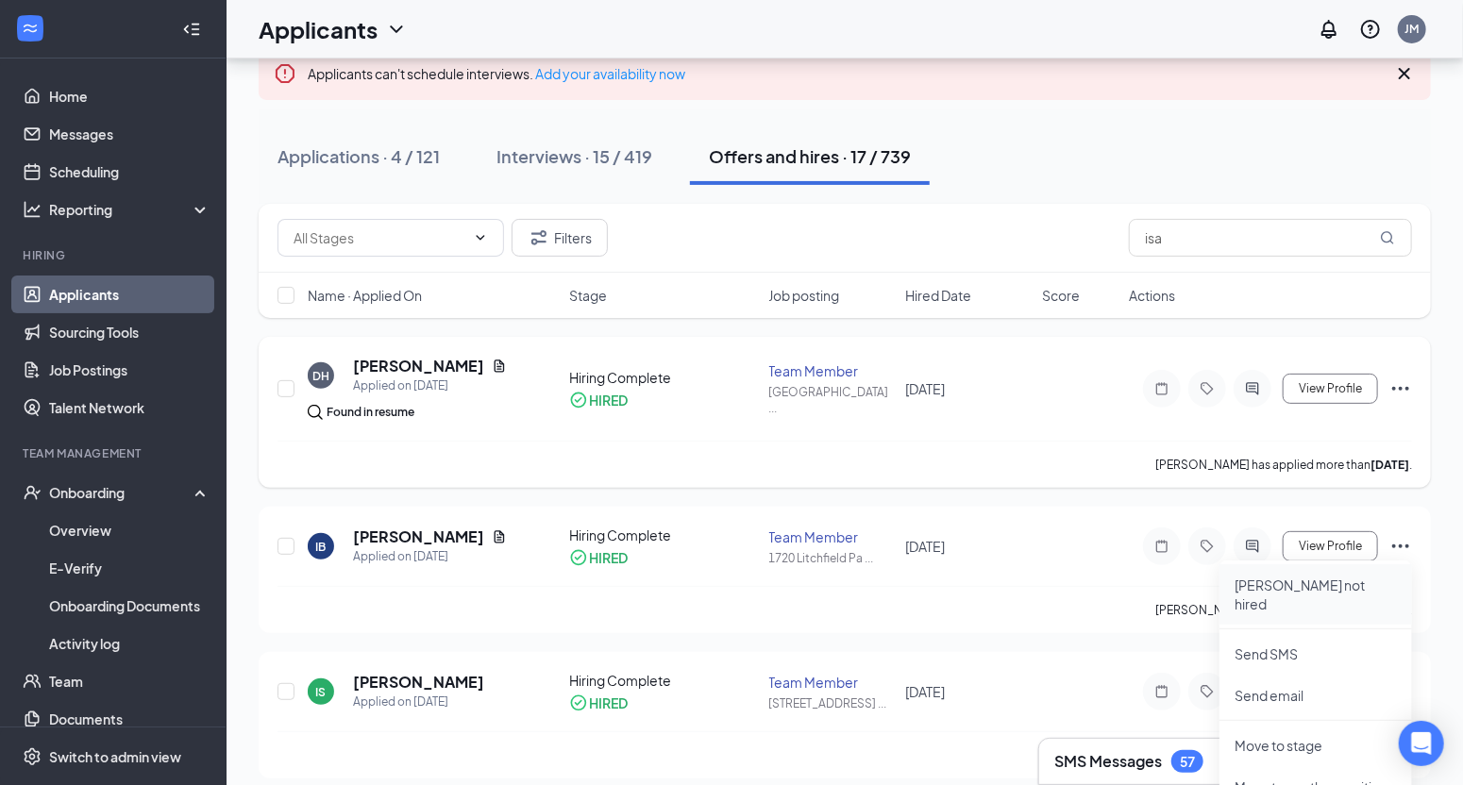
click at [1278, 595] on li "[PERSON_NAME] not hired" at bounding box center [1316, 595] width 193 height 60
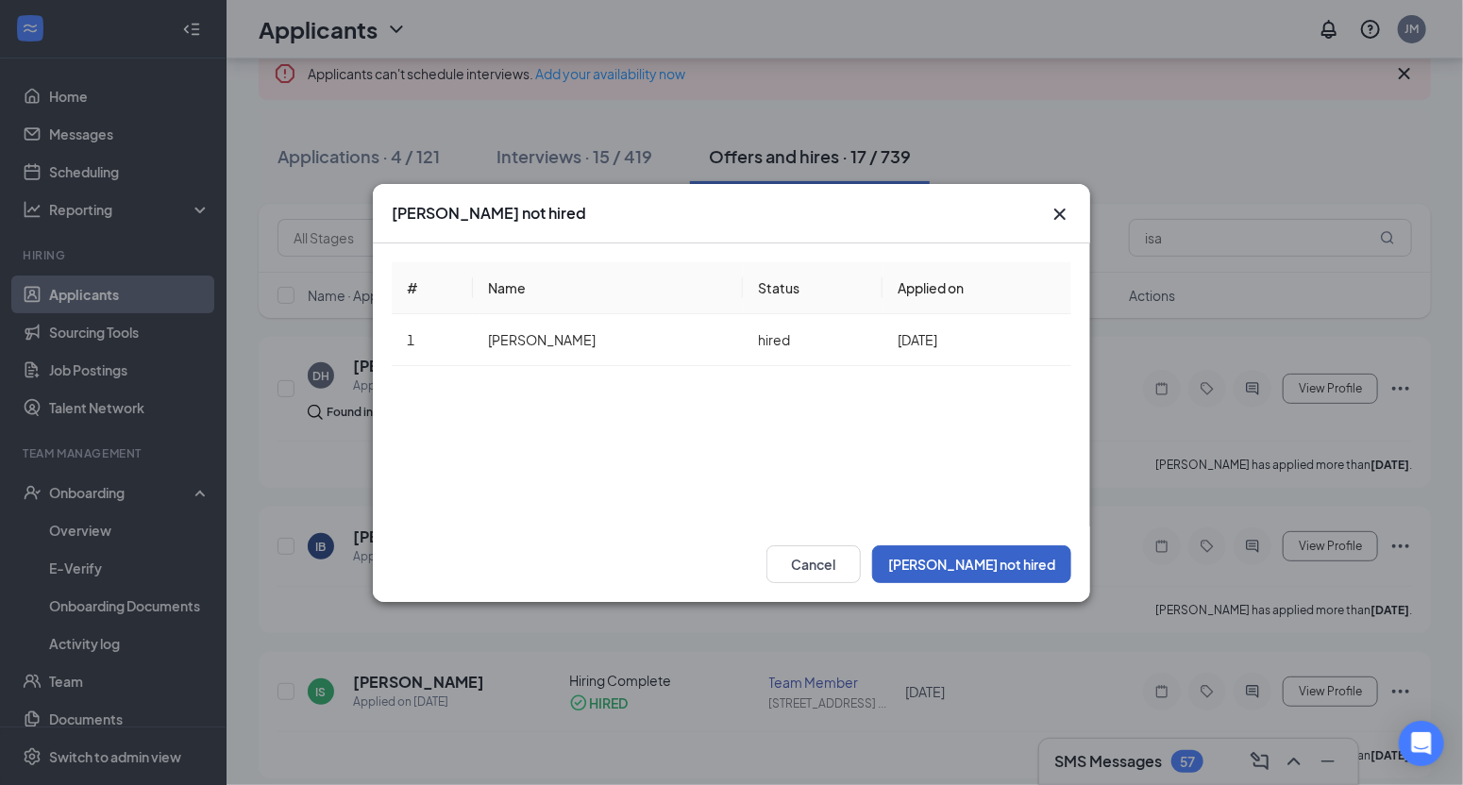
click at [1021, 556] on button "[PERSON_NAME] not hired" at bounding box center [971, 565] width 199 height 38
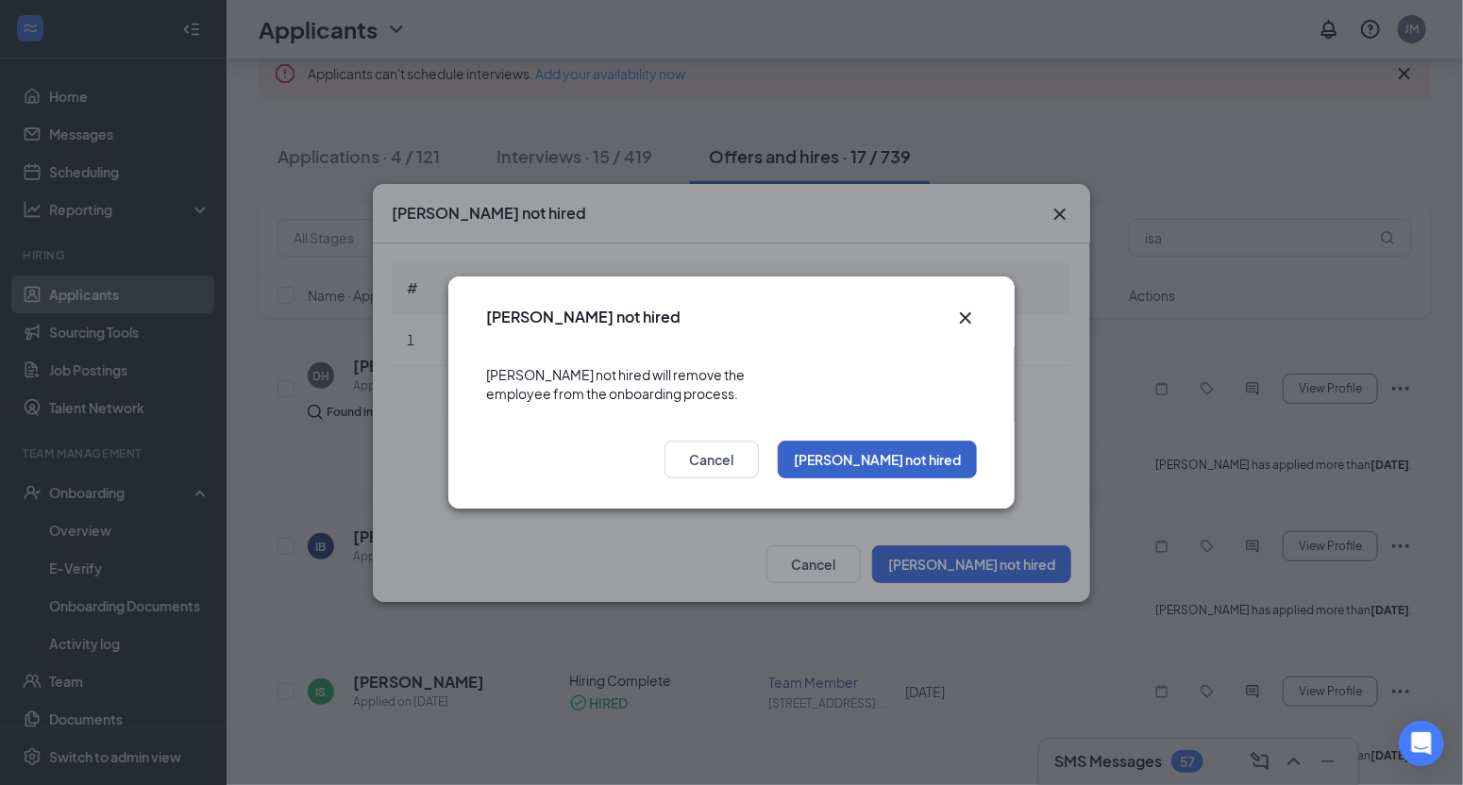
click at [927, 441] on button "[PERSON_NAME] not hired" at bounding box center [877, 460] width 199 height 38
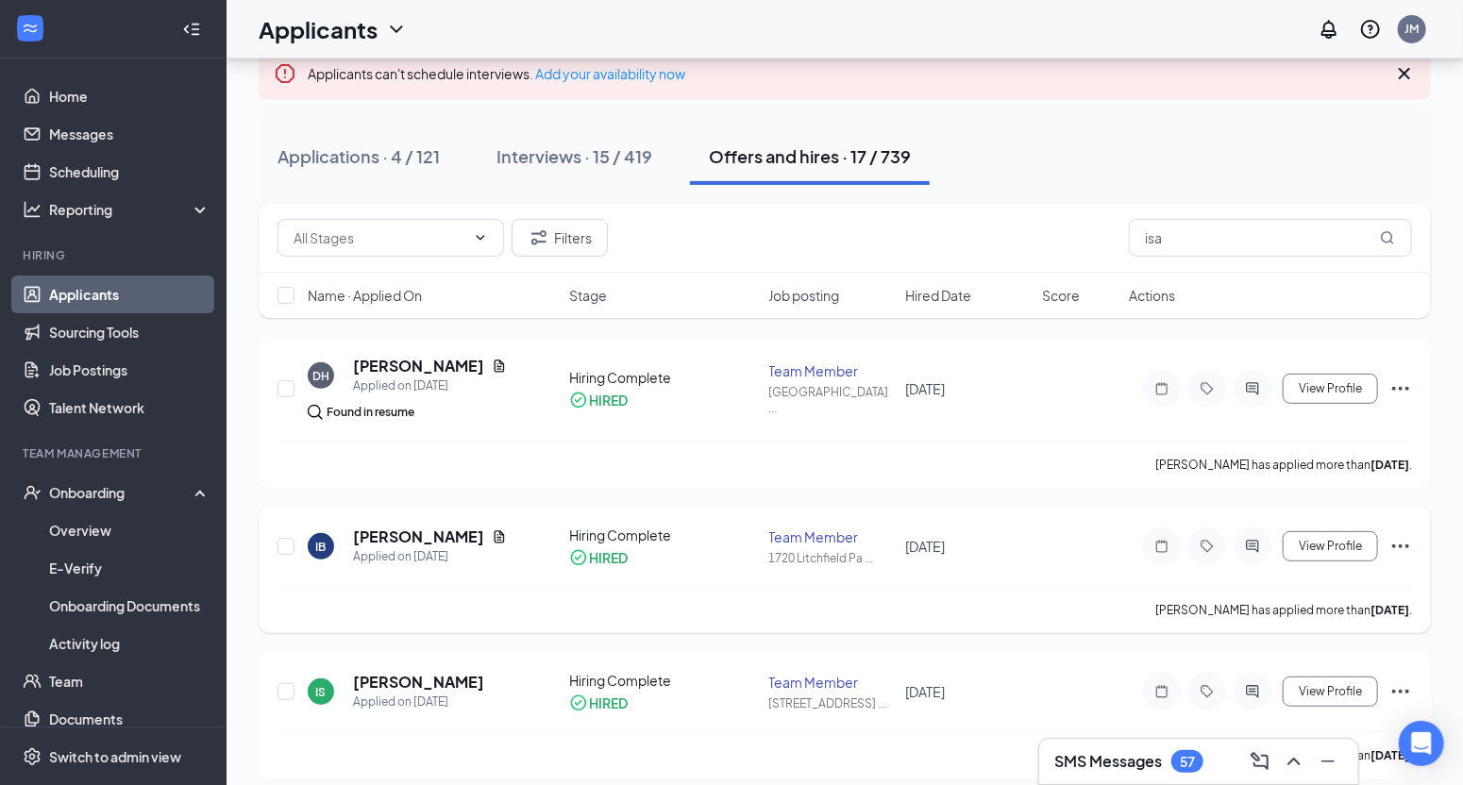
click at [1406, 543] on icon "Ellipses" at bounding box center [1401, 546] width 23 height 23
click at [1282, 599] on li "[PERSON_NAME] not hired" at bounding box center [1316, 595] width 193 height 60
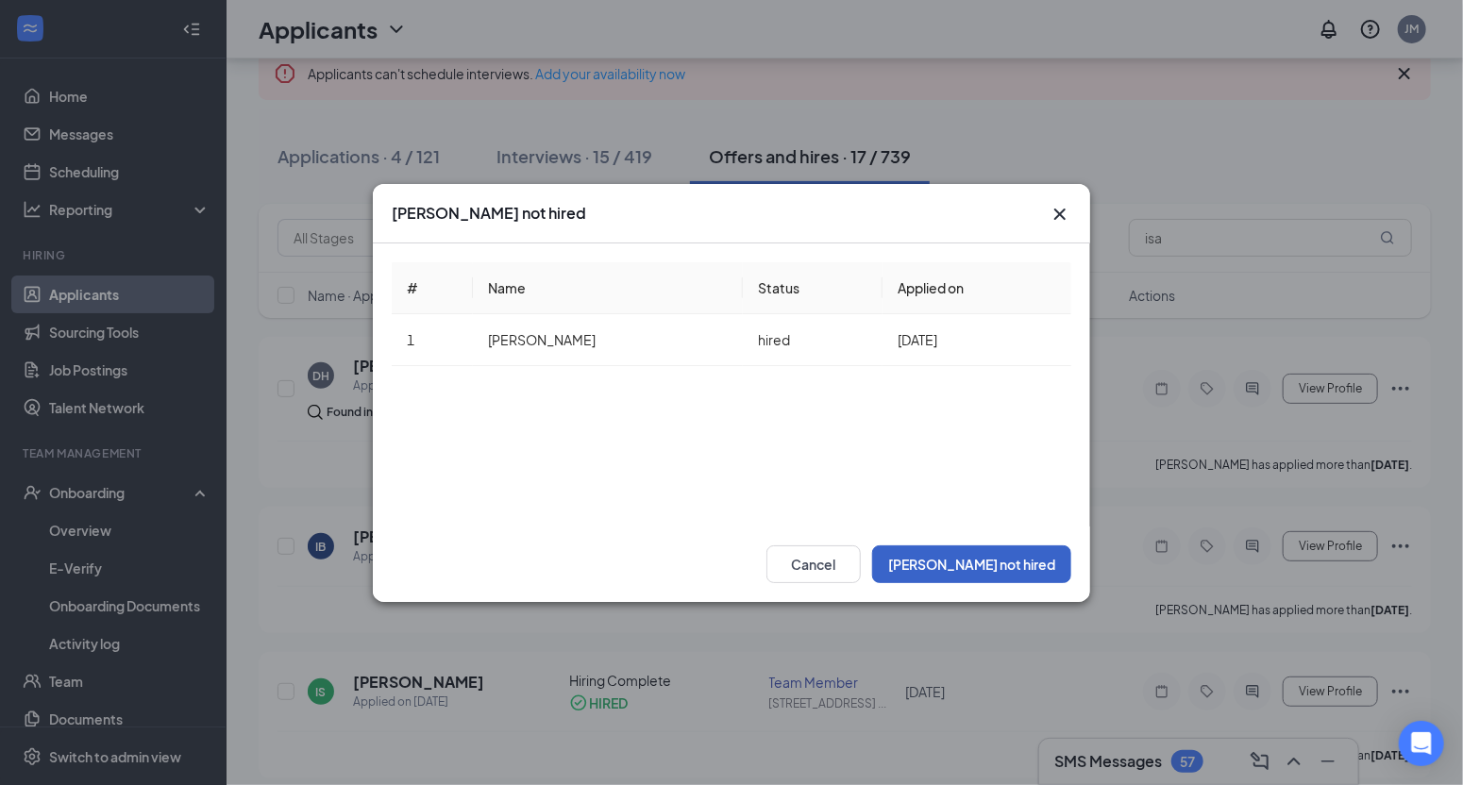
click at [986, 565] on button "[PERSON_NAME] not hired" at bounding box center [971, 565] width 199 height 38
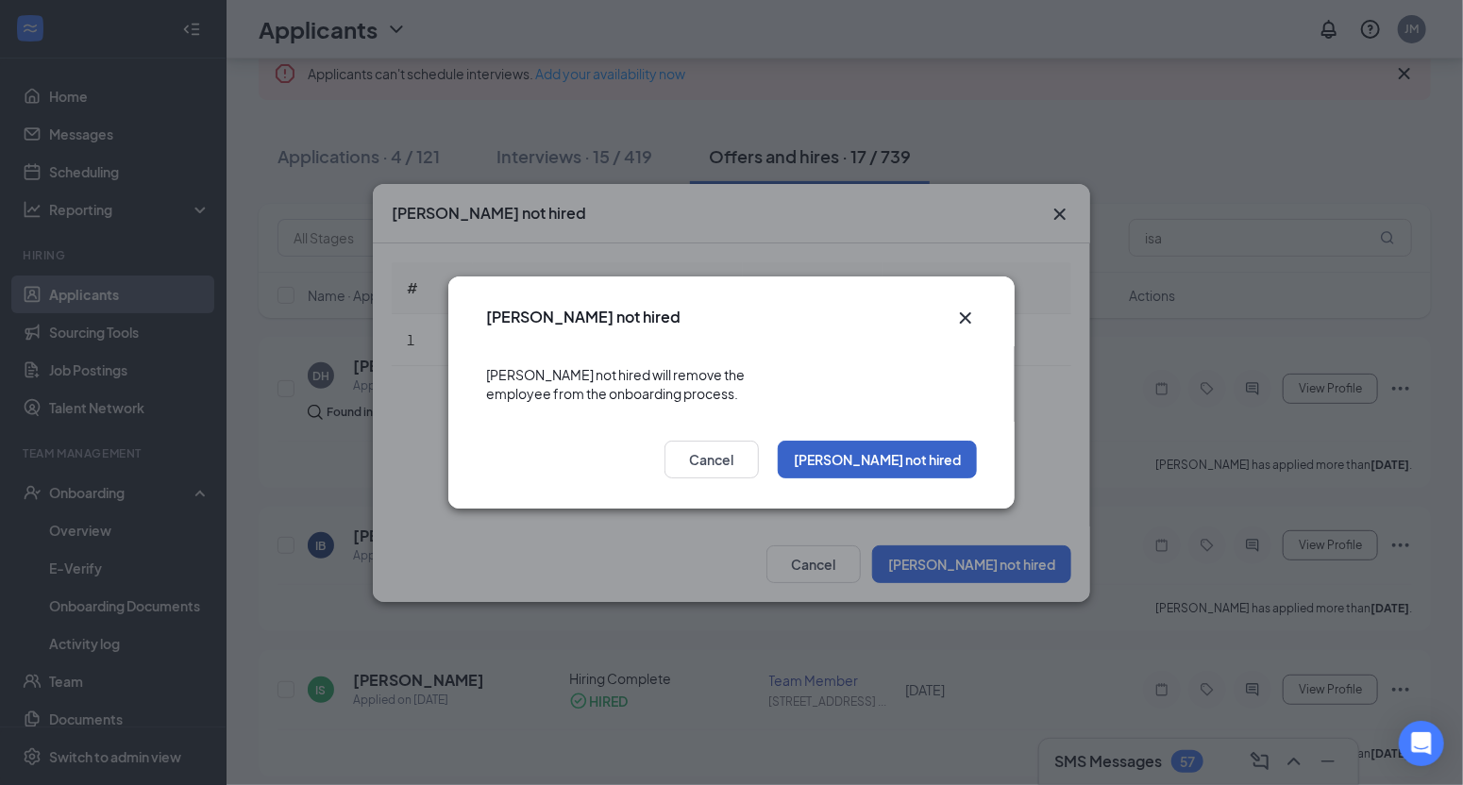
click at [909, 449] on button "[PERSON_NAME] not hired" at bounding box center [877, 460] width 199 height 38
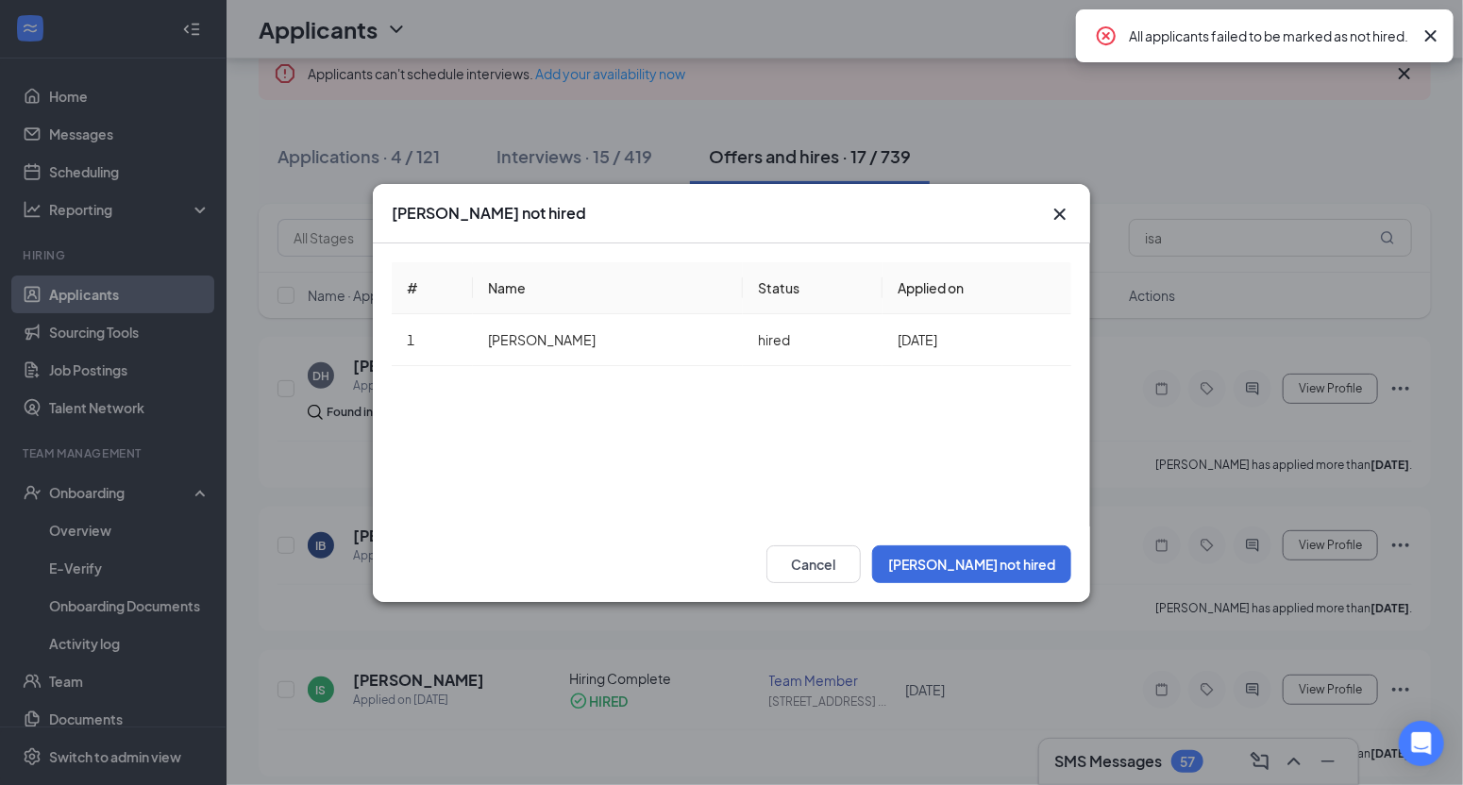
click at [1062, 215] on icon "Cross" at bounding box center [1059, 213] width 11 height 11
